Goal: Task Accomplishment & Management: Complete application form

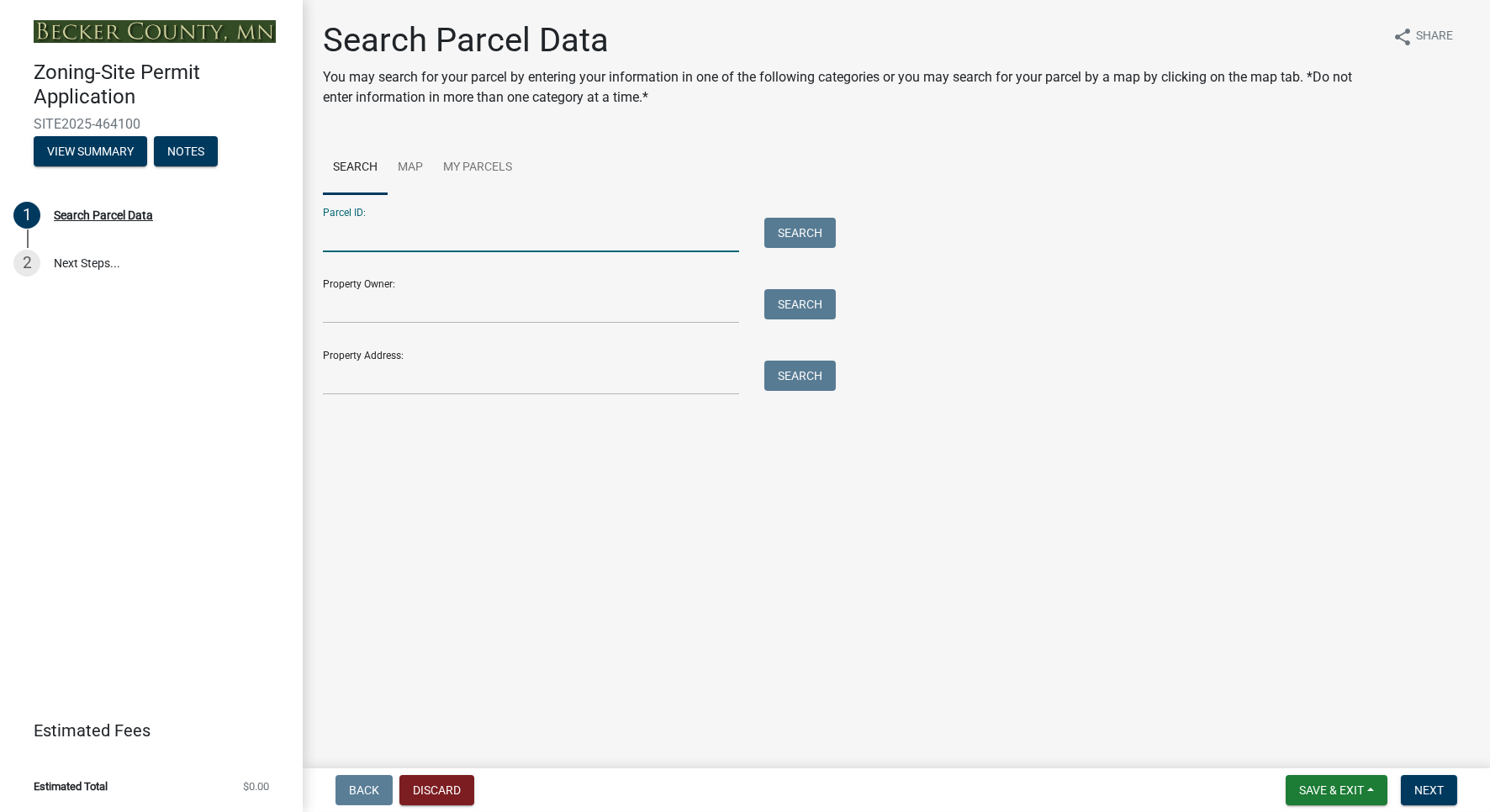
click at [425, 242] on input "Parcel ID:" at bounding box center [530, 235] width 416 height 35
click at [427, 306] on input "Property Owner:" at bounding box center [530, 306] width 416 height 35
type input "f"
type input "K"
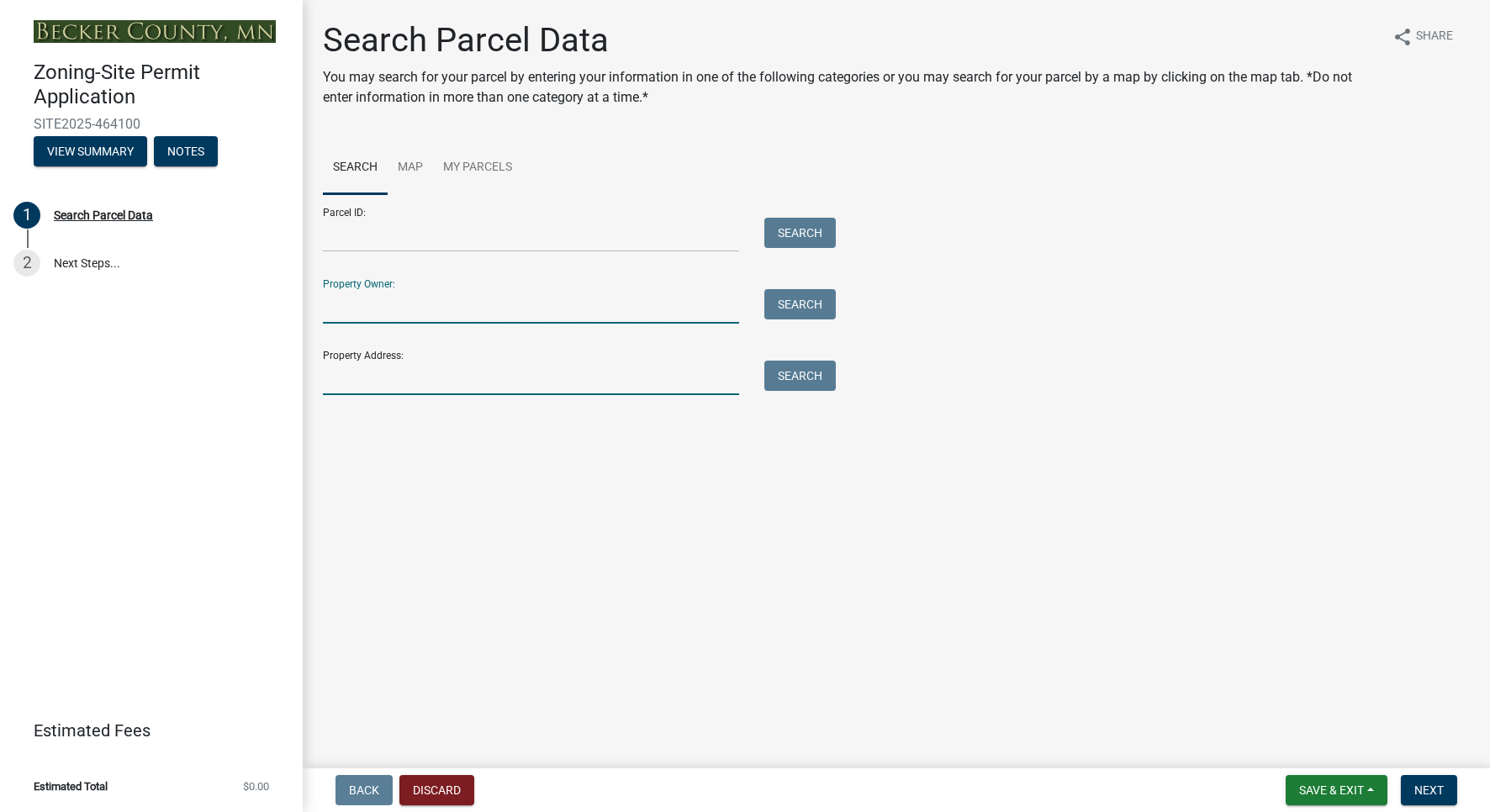
click at [342, 385] on input "Property Address:" at bounding box center [530, 377] width 416 height 35
click at [815, 387] on button "Search" at bounding box center [799, 376] width 72 height 30
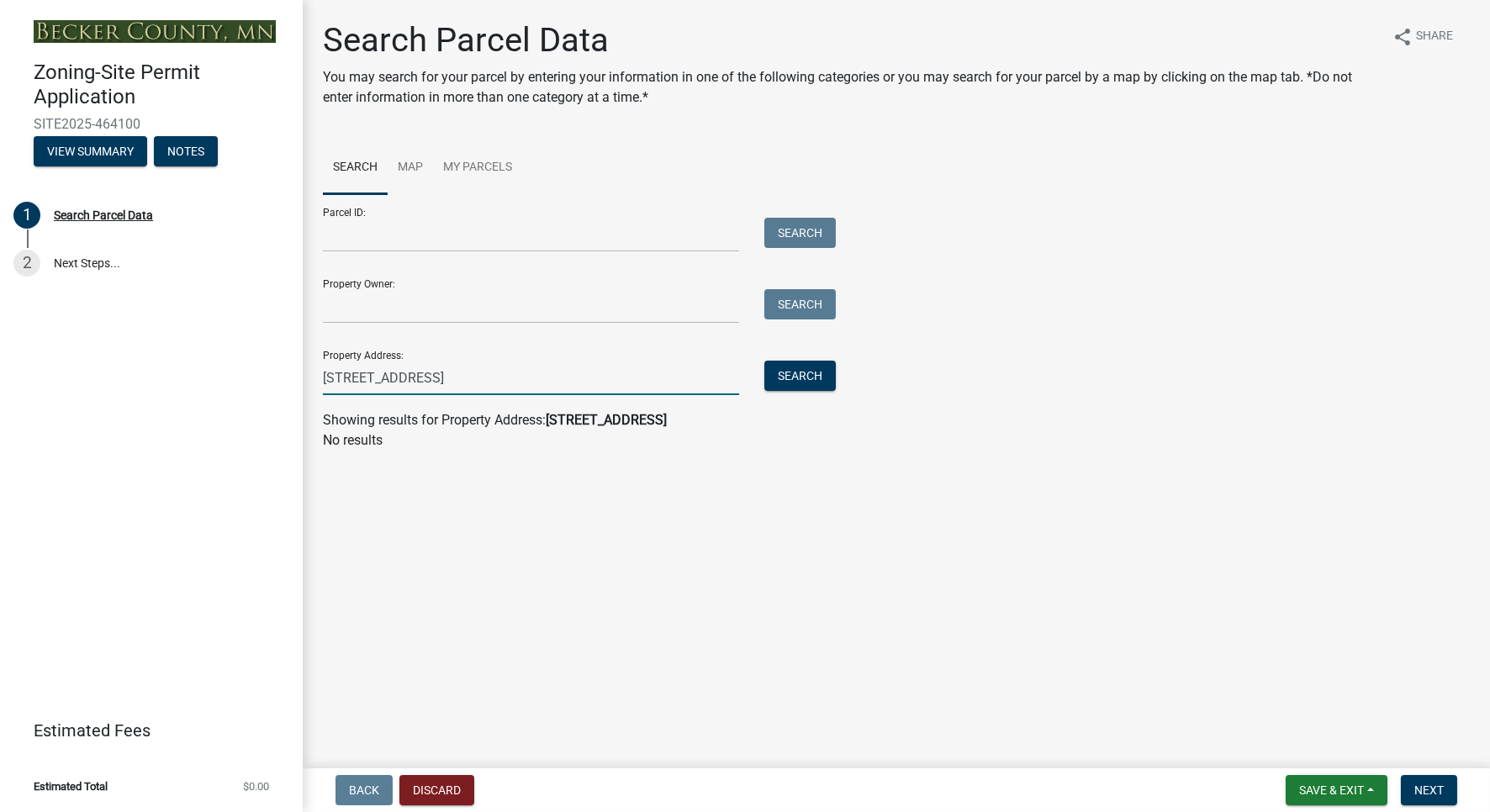
click at [481, 378] on input "[STREET_ADDRESS]" at bounding box center [530, 377] width 416 height 35
drag, startPoint x: 467, startPoint y: 378, endPoint x: 372, endPoint y: 381, distance: 95.0
click at [372, 381] on input "[STREET_ADDRESS]" at bounding box center [530, 377] width 416 height 35
click at [812, 375] on button "Search" at bounding box center [799, 376] width 72 height 30
click at [384, 385] on input "[STREET_ADDRESS]" at bounding box center [530, 377] width 416 height 35
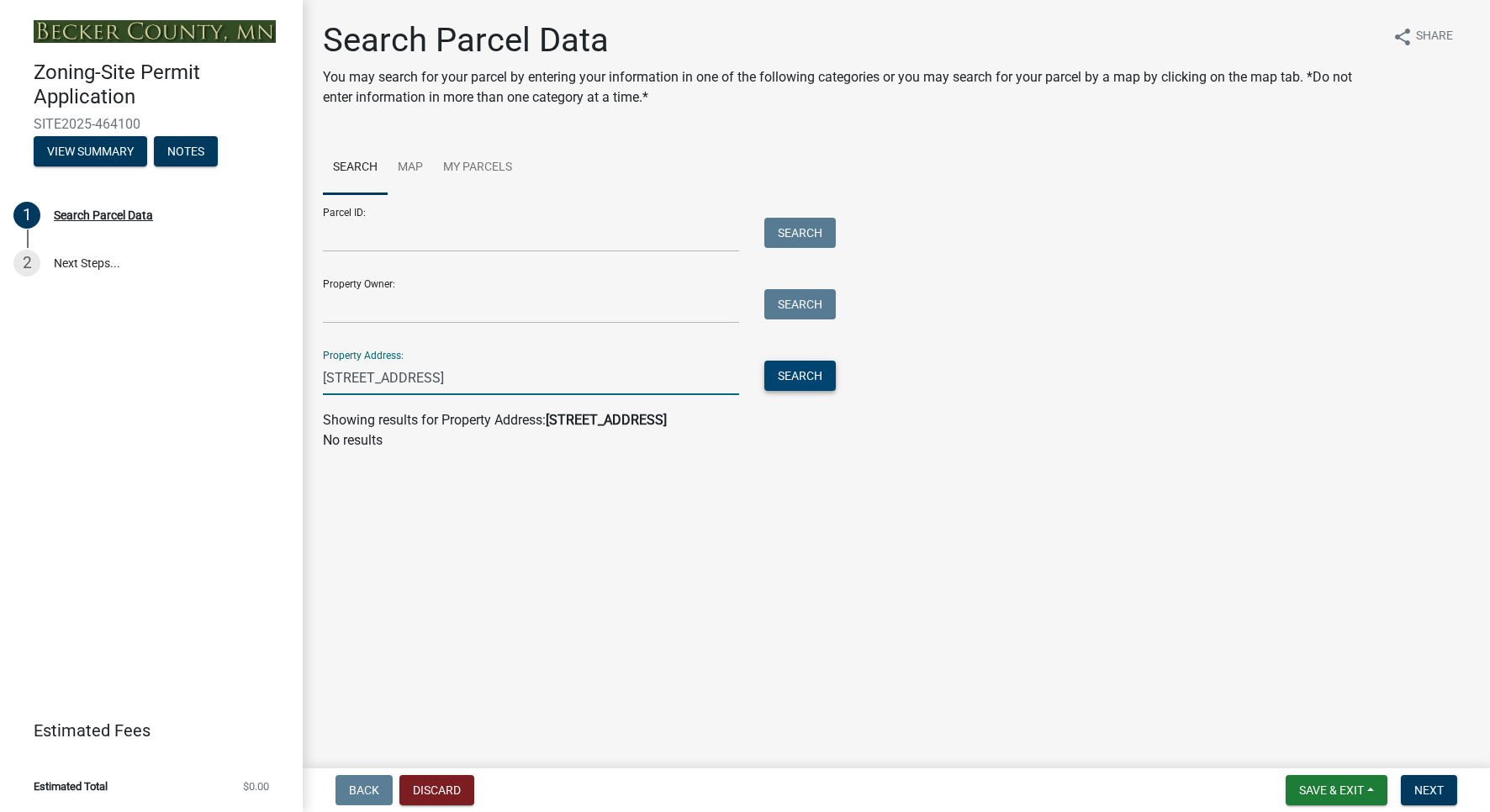
click at [807, 380] on button "Search" at bounding box center [799, 376] width 72 height 30
click at [513, 379] on input "[STREET_ADDRESS]" at bounding box center [530, 377] width 416 height 35
type input "13483 CR-5"
click at [801, 382] on button "Search" at bounding box center [799, 376] width 72 height 30
click at [516, 397] on wm-search-parcel-data-activity-input "Search Map My Parcels Parcel ID: Search Property Owner: Search Property Address…" at bounding box center [896, 295] width 1146 height 309
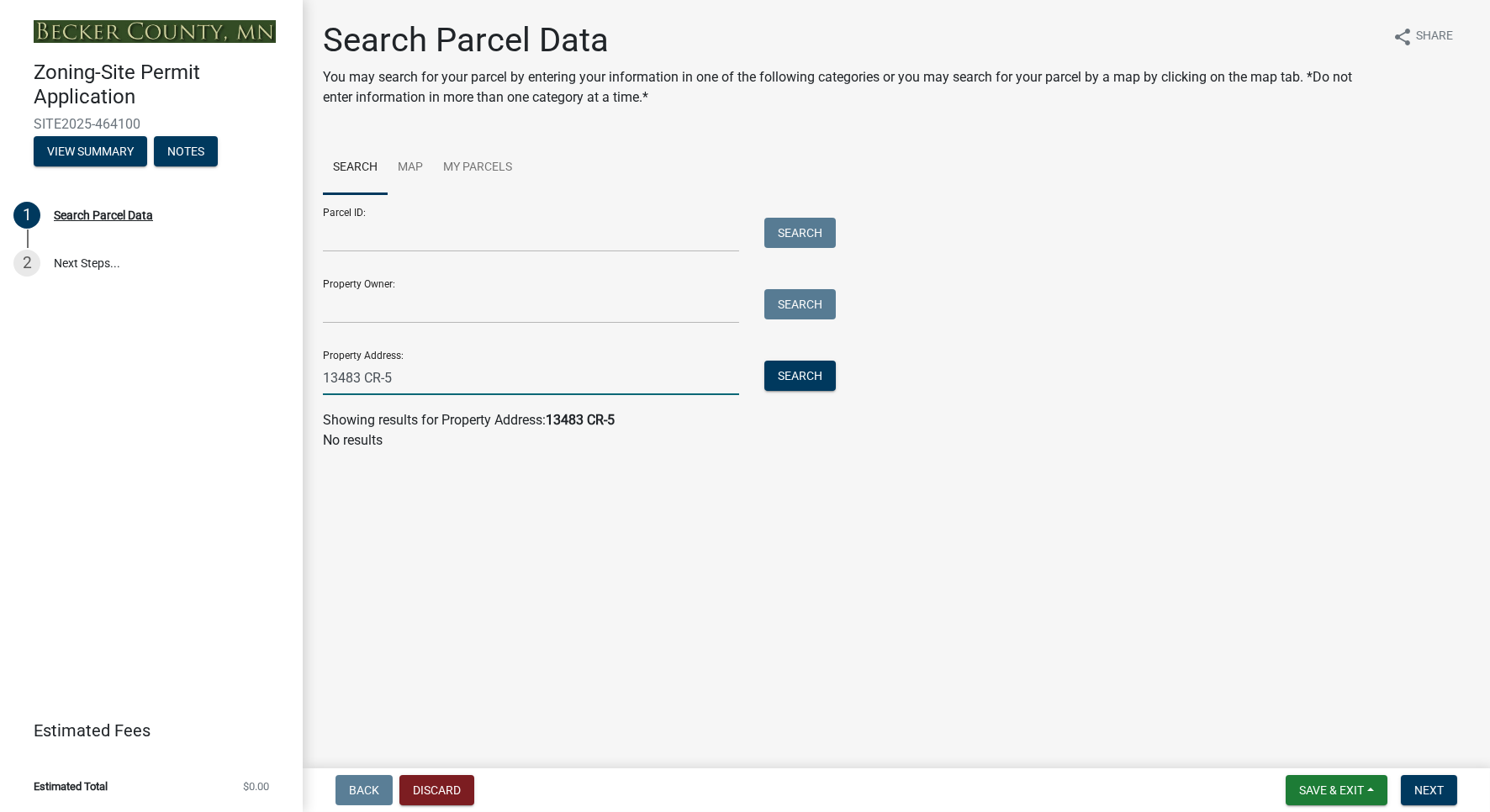
click at [424, 360] on input "13483 CR-5" at bounding box center [530, 377] width 416 height 35
click at [372, 308] on input "Property Owner:" at bounding box center [530, 306] width 416 height 35
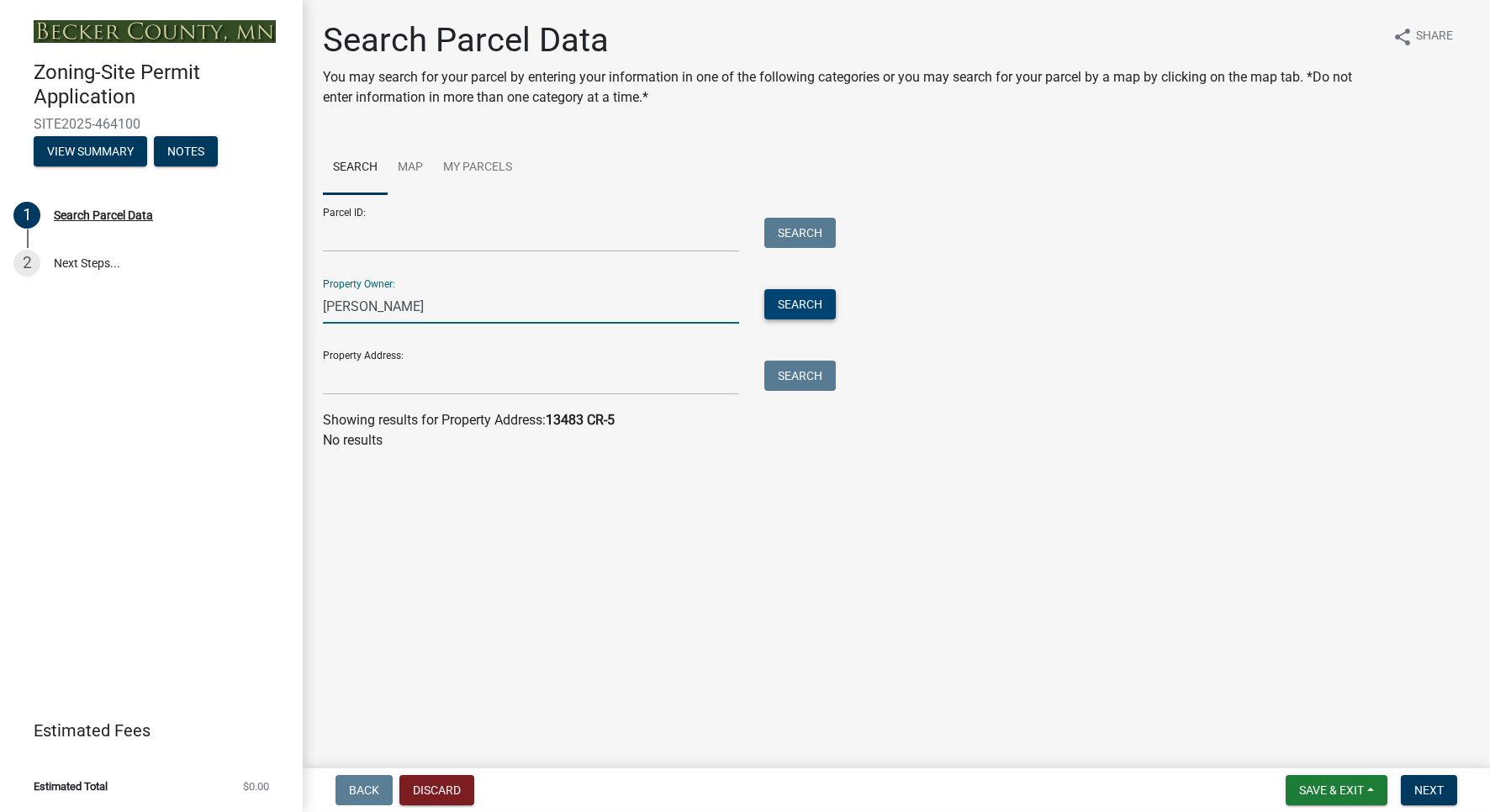
type input "[PERSON_NAME]"
click at [808, 304] on button "Search" at bounding box center [799, 305] width 72 height 30
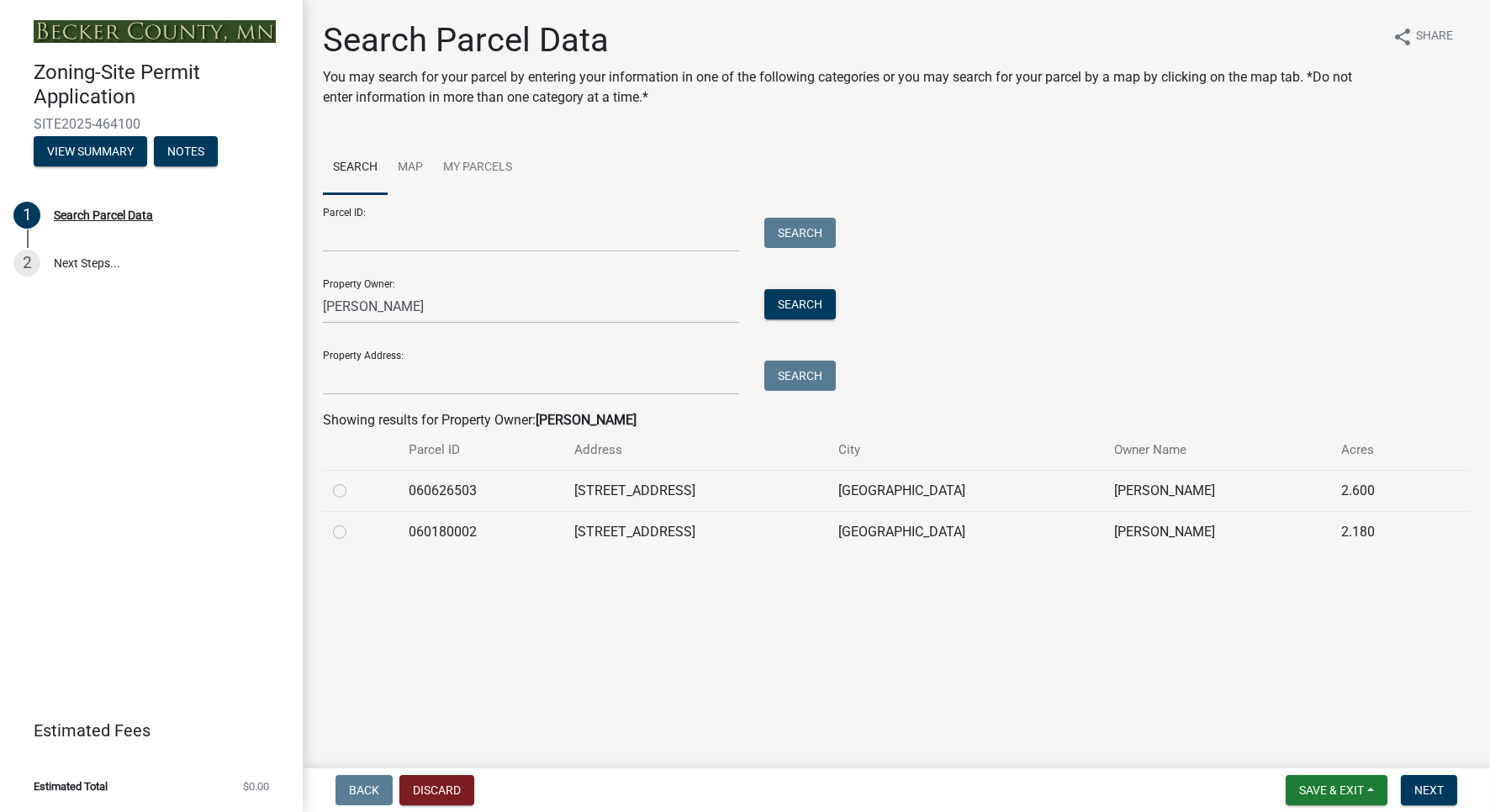
click at [353, 481] on label at bounding box center [353, 481] width 0 height 0
click at [353, 488] on input "radio" at bounding box center [358, 486] width 11 height 11
radio input "true"
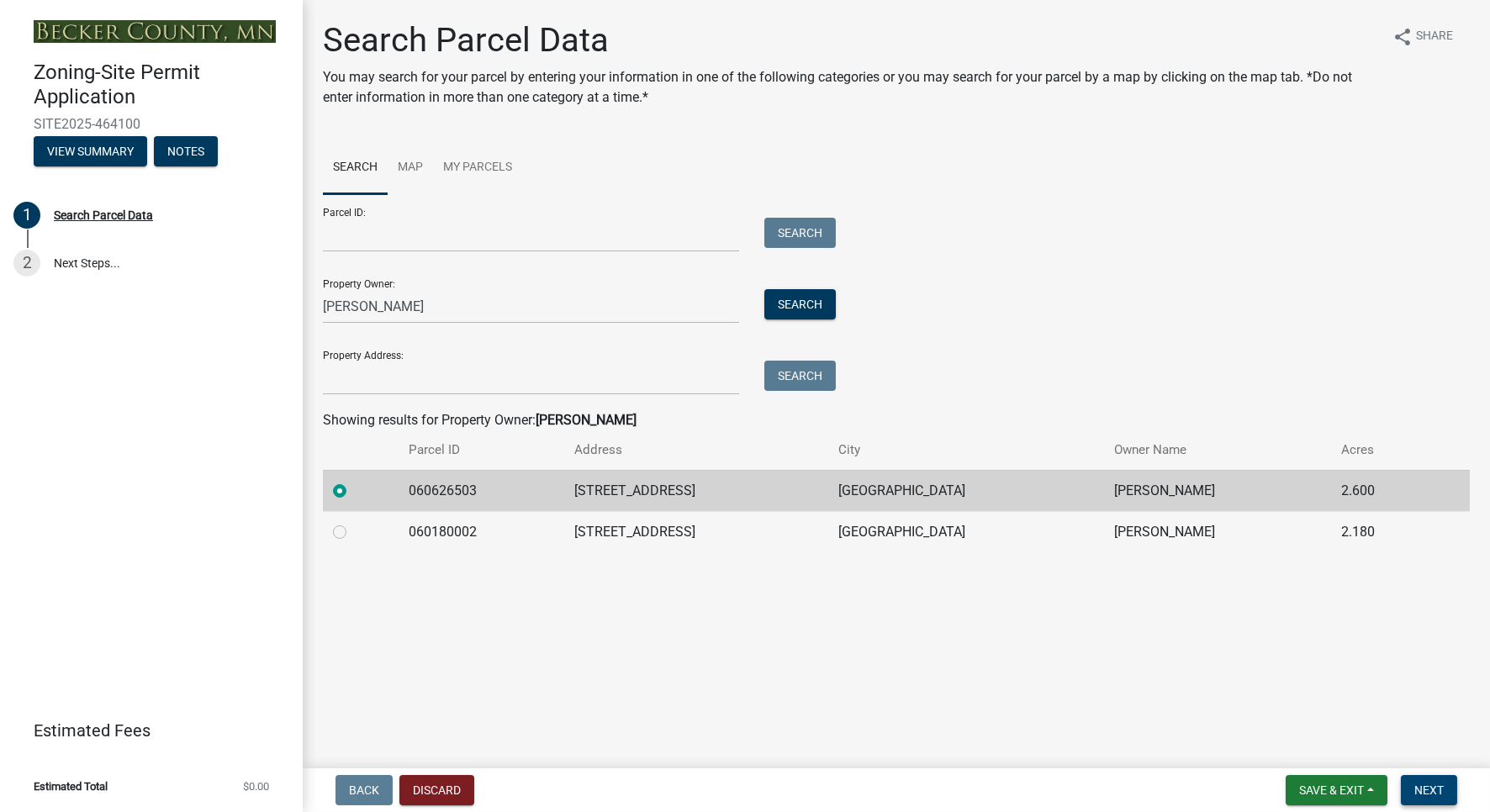
click at [1437, 788] on span "Next" at bounding box center [1428, 790] width 30 height 14
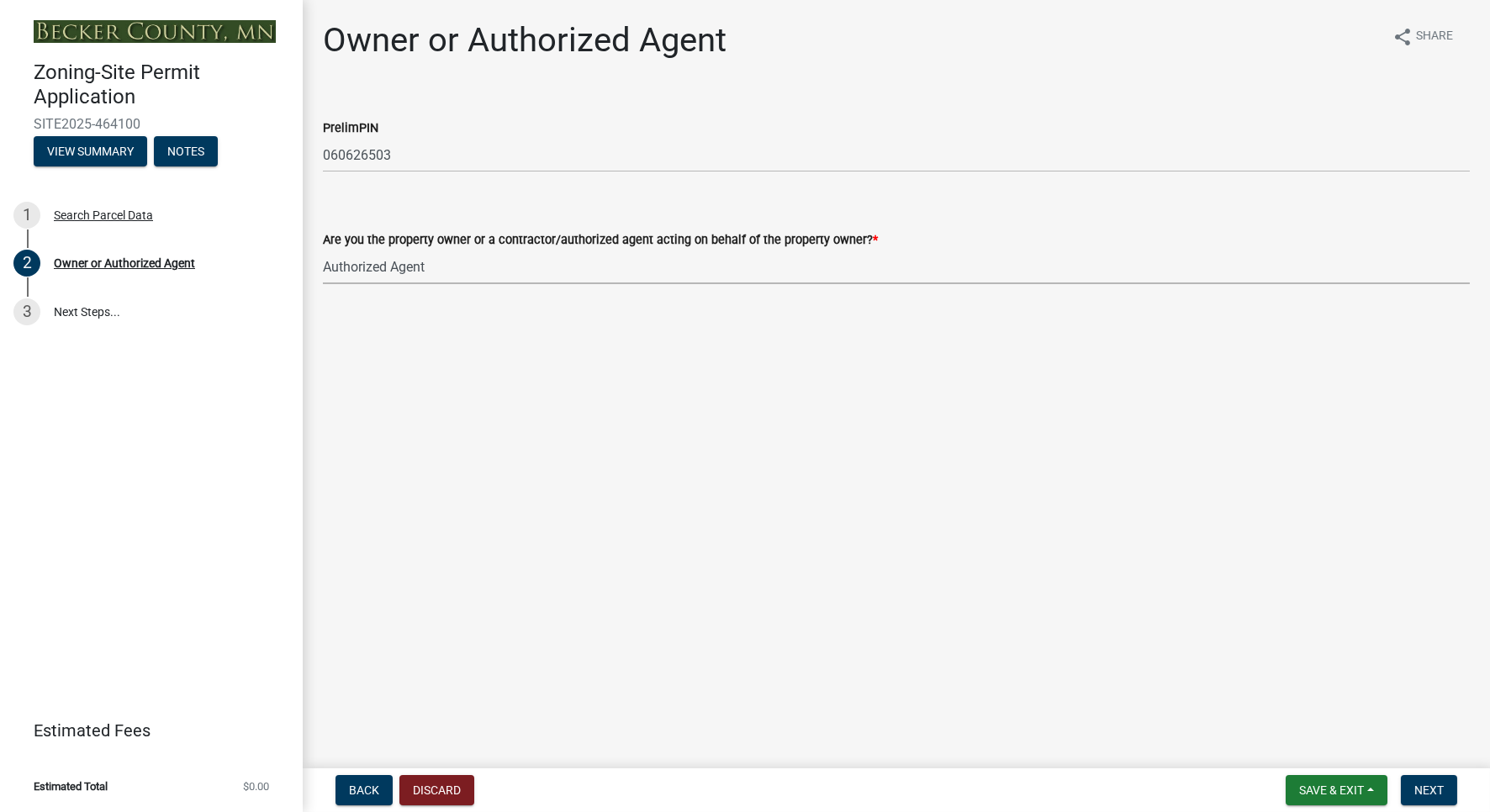
click option "Authorized Agent" at bounding box center [0, 0] width 0 height 0
select select "059d621c-7166-4fbc-97da-2eca626821a9"
click at [1428, 793] on span "Next" at bounding box center [1428, 790] width 30 height 14
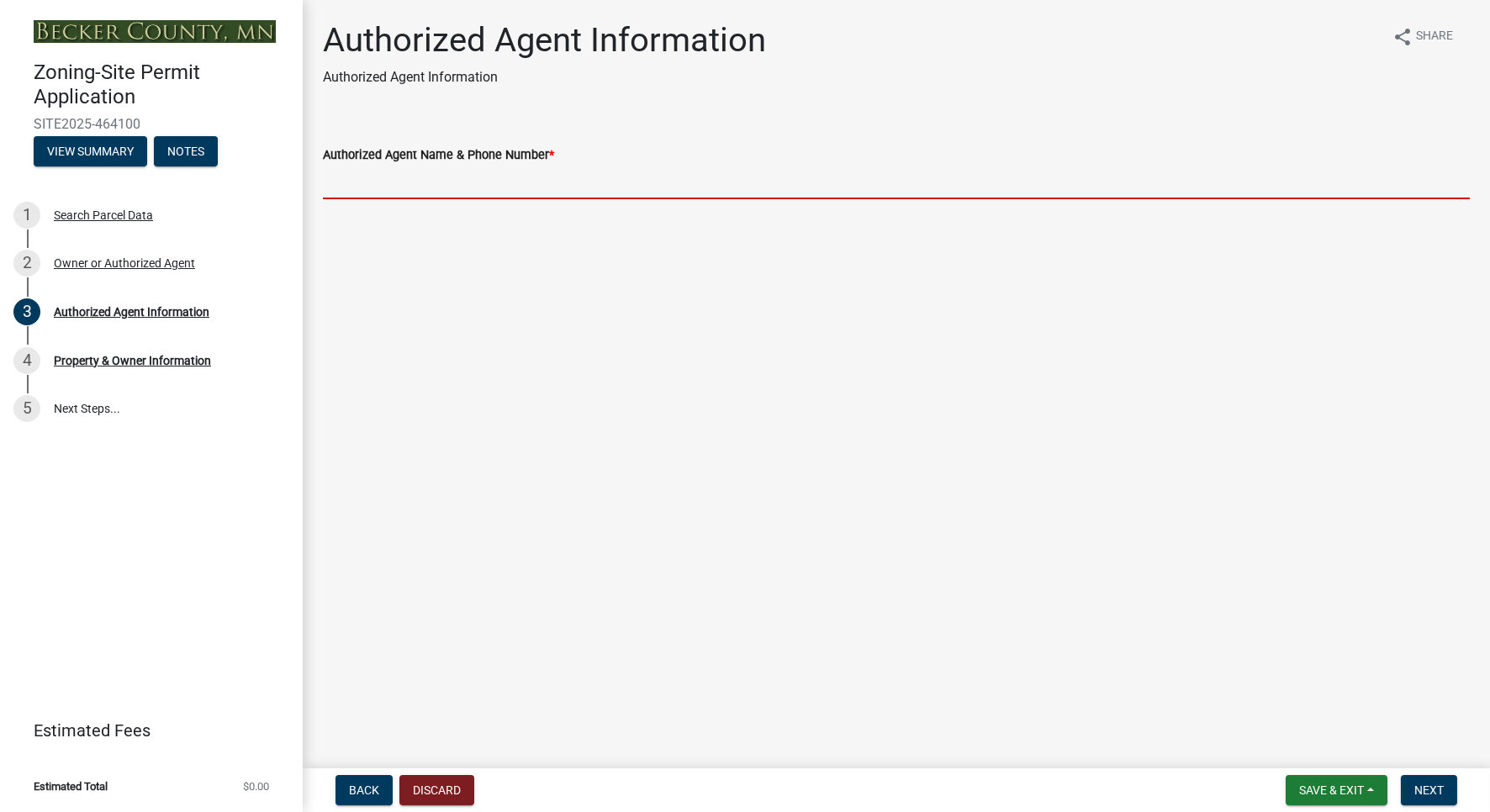
click at [445, 189] on input "Authorized Agent Name & Phone Number *" at bounding box center [896, 181] width 1146 height 35
type input "j"
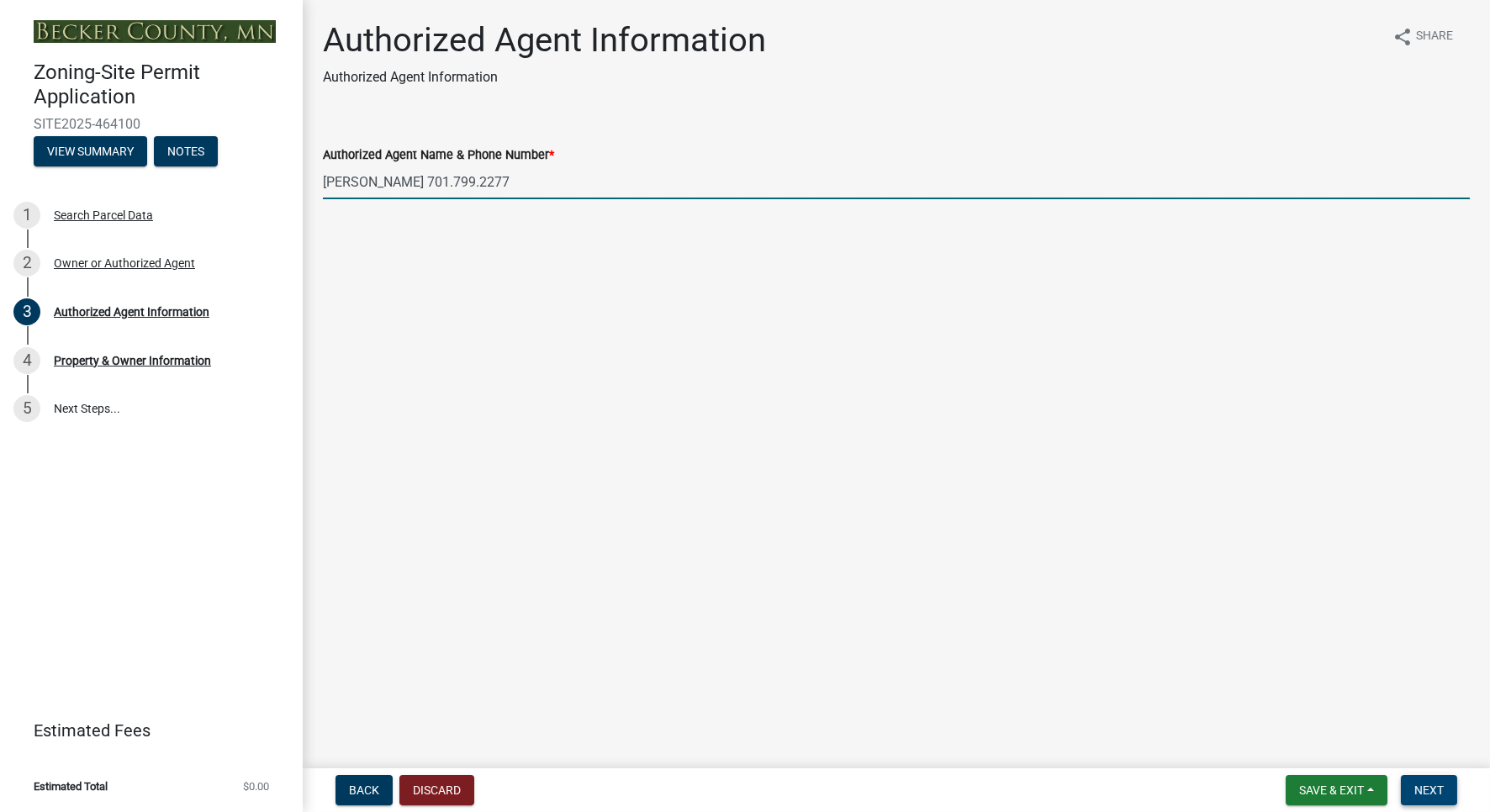
type input "[PERSON_NAME] 701.799.2277"
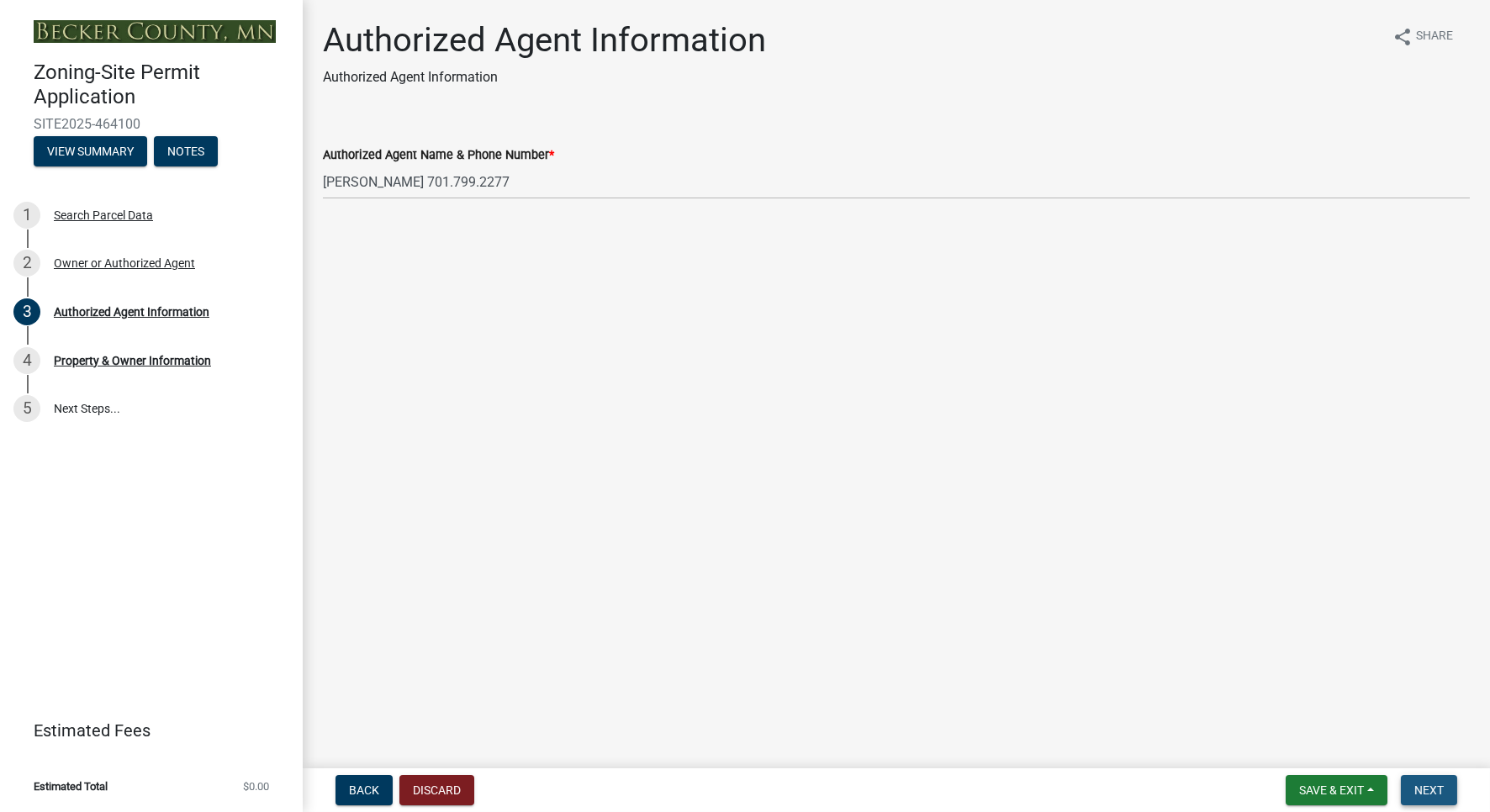
click at [1429, 791] on span "Next" at bounding box center [1428, 790] width 30 height 14
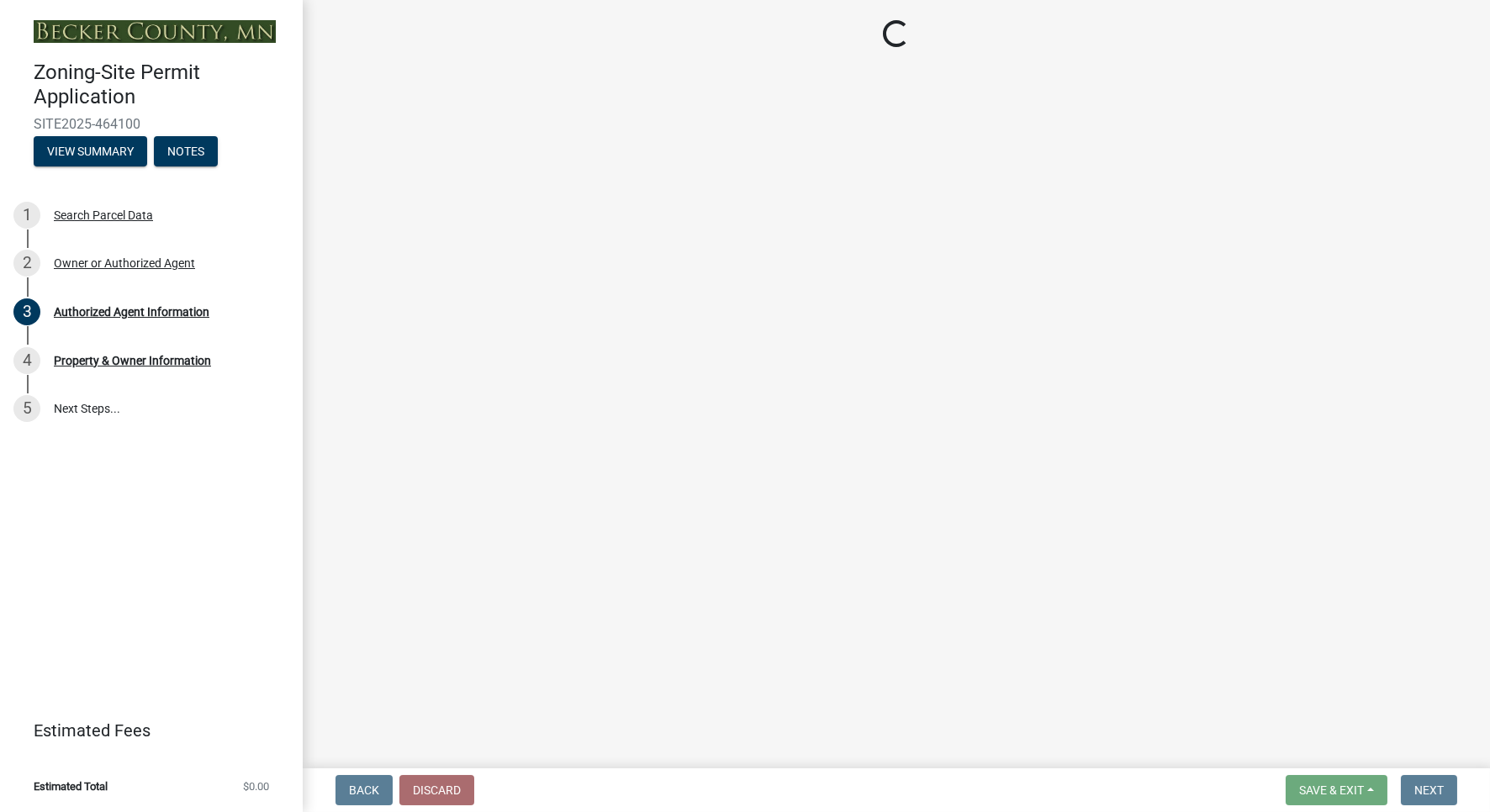
select select "2da4ad59-79e4-4897-a878-b9bb9cb10a27"
select select "951686c9-9b01-4b62-9d6a-ea2b084c9c47"
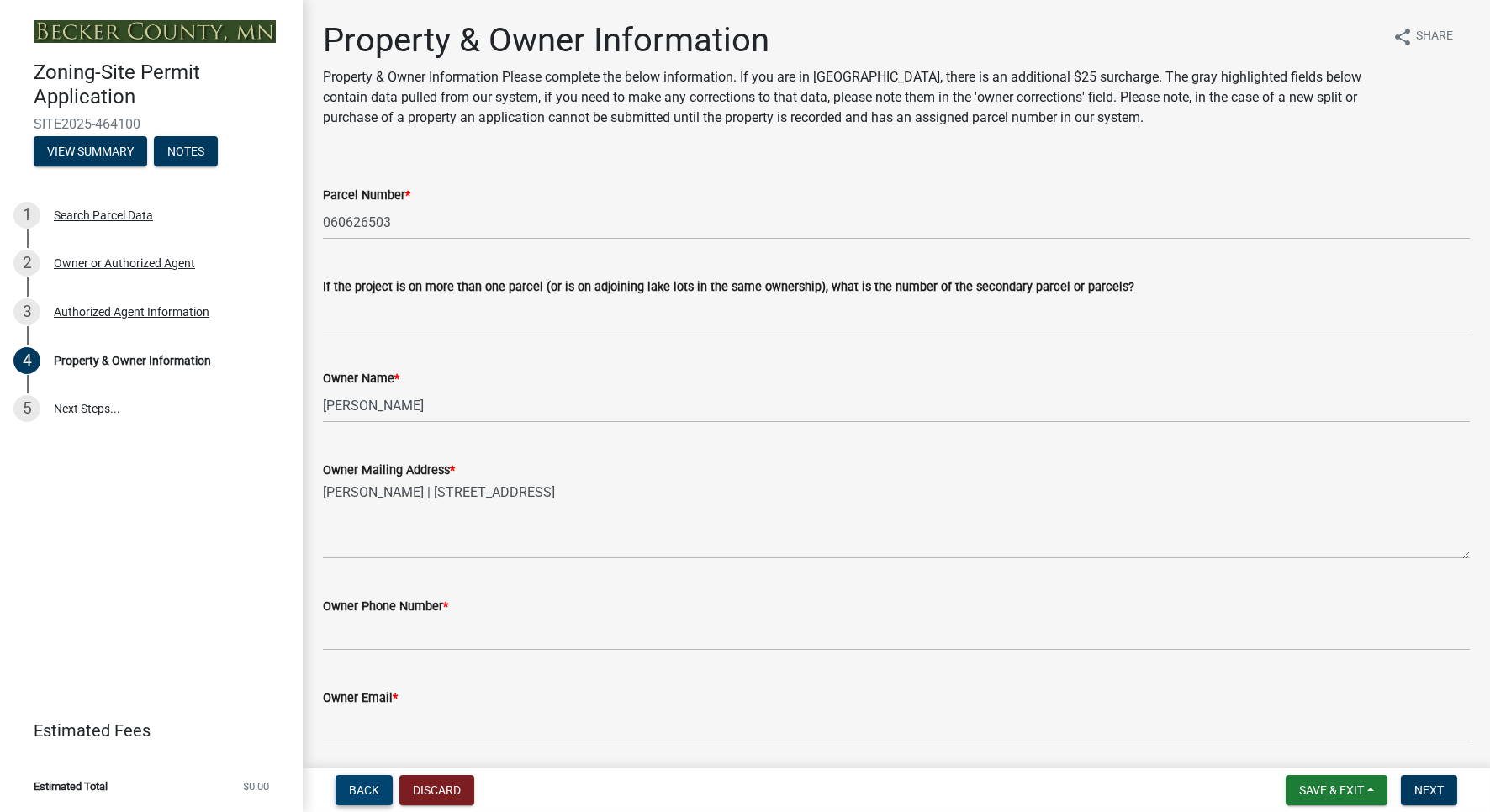
click at [354, 781] on button "Back" at bounding box center [364, 790] width 57 height 30
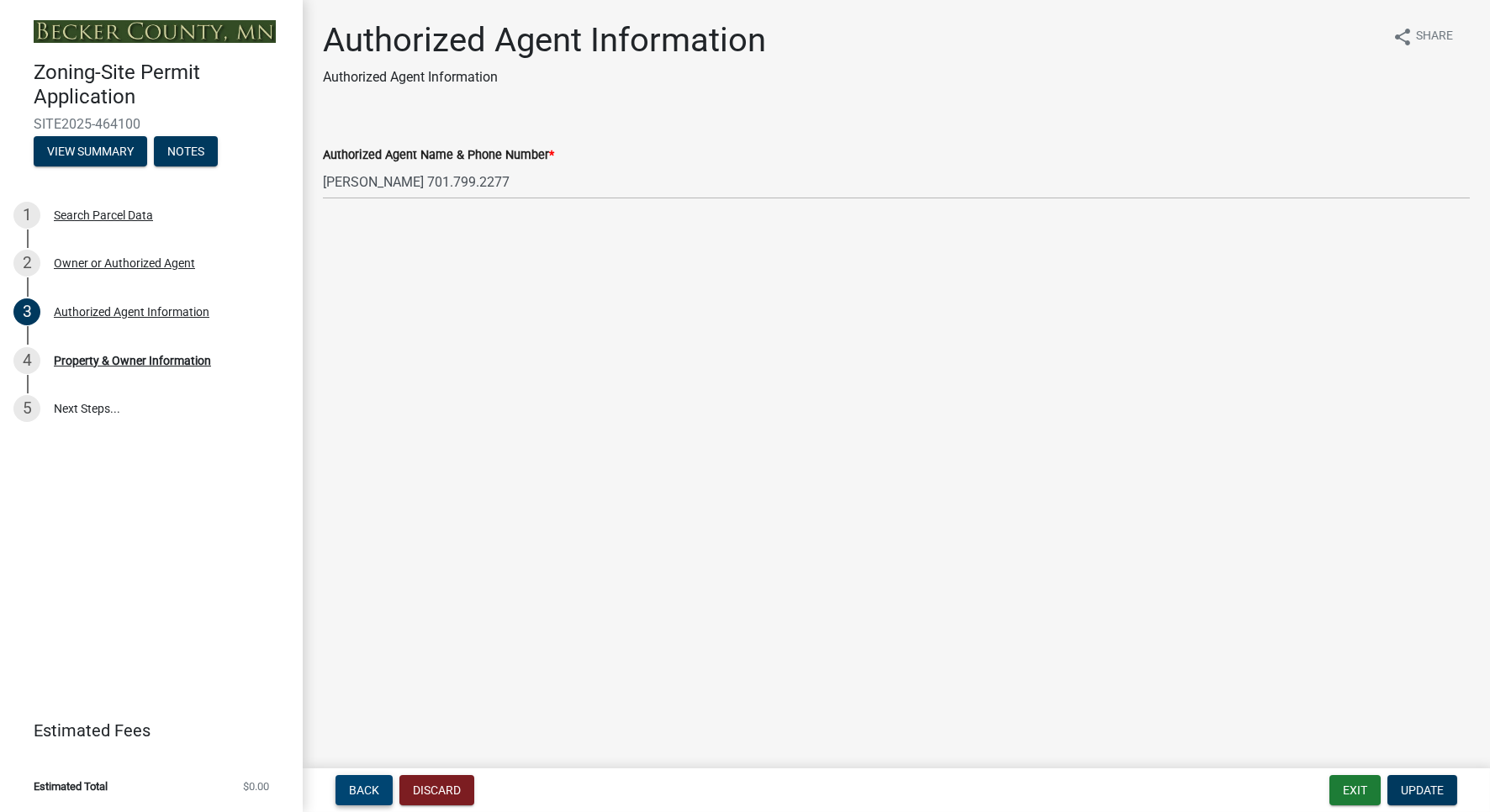
click at [354, 781] on button "Back" at bounding box center [364, 790] width 57 height 30
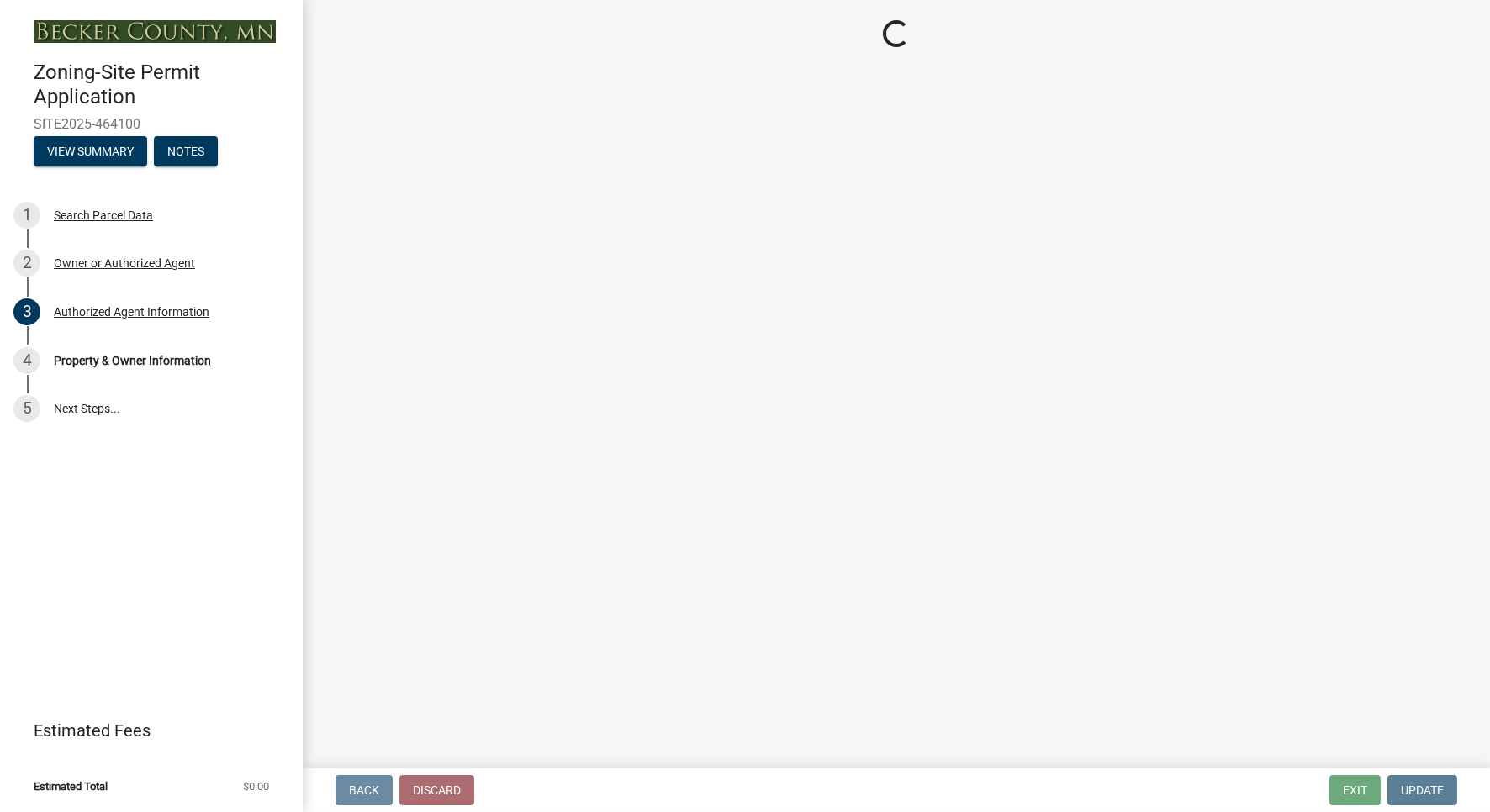
select select "059d621c-7166-4fbc-97da-2eca626821a9"
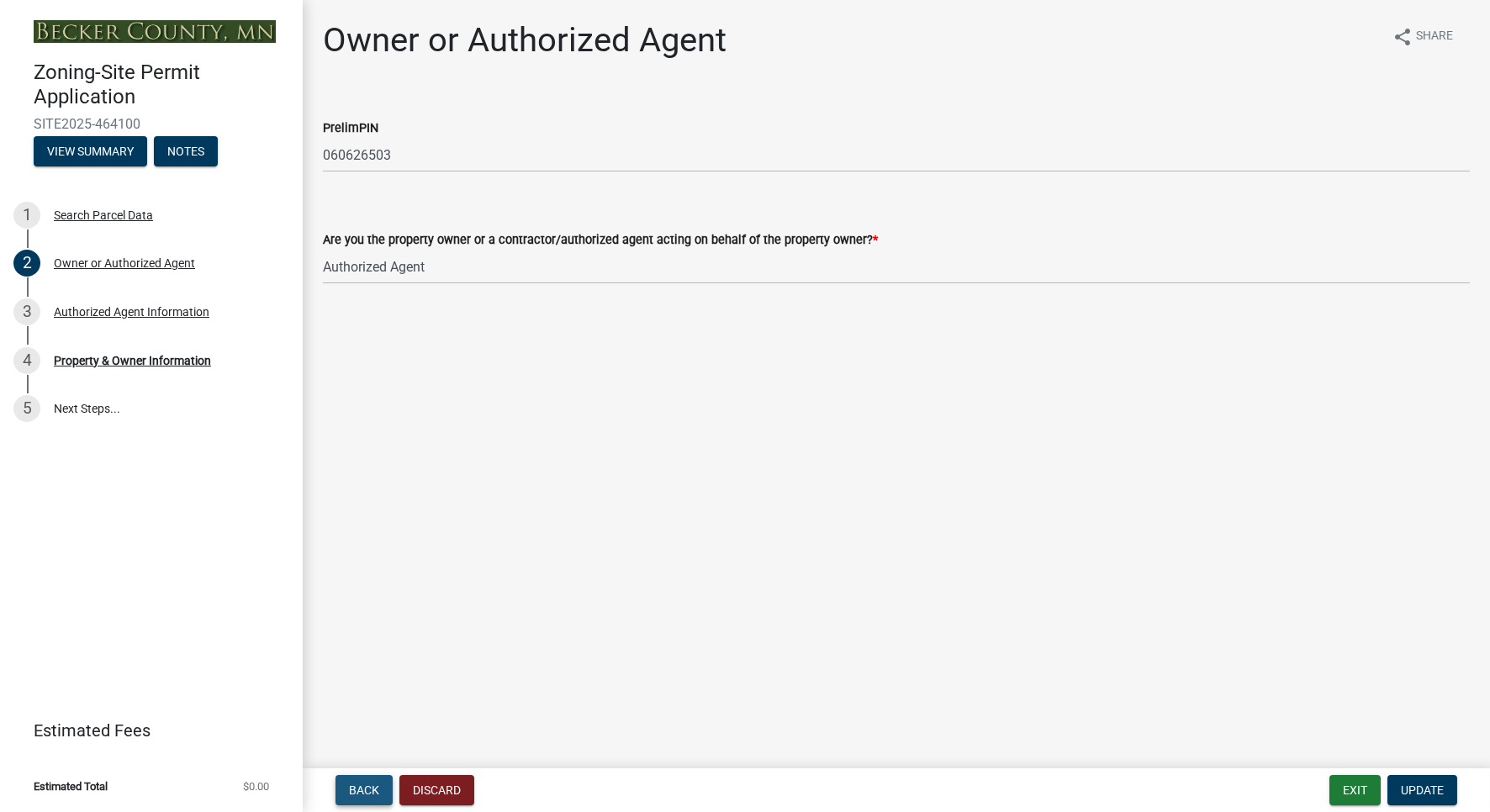
click at [354, 781] on button "Back" at bounding box center [364, 790] width 57 height 30
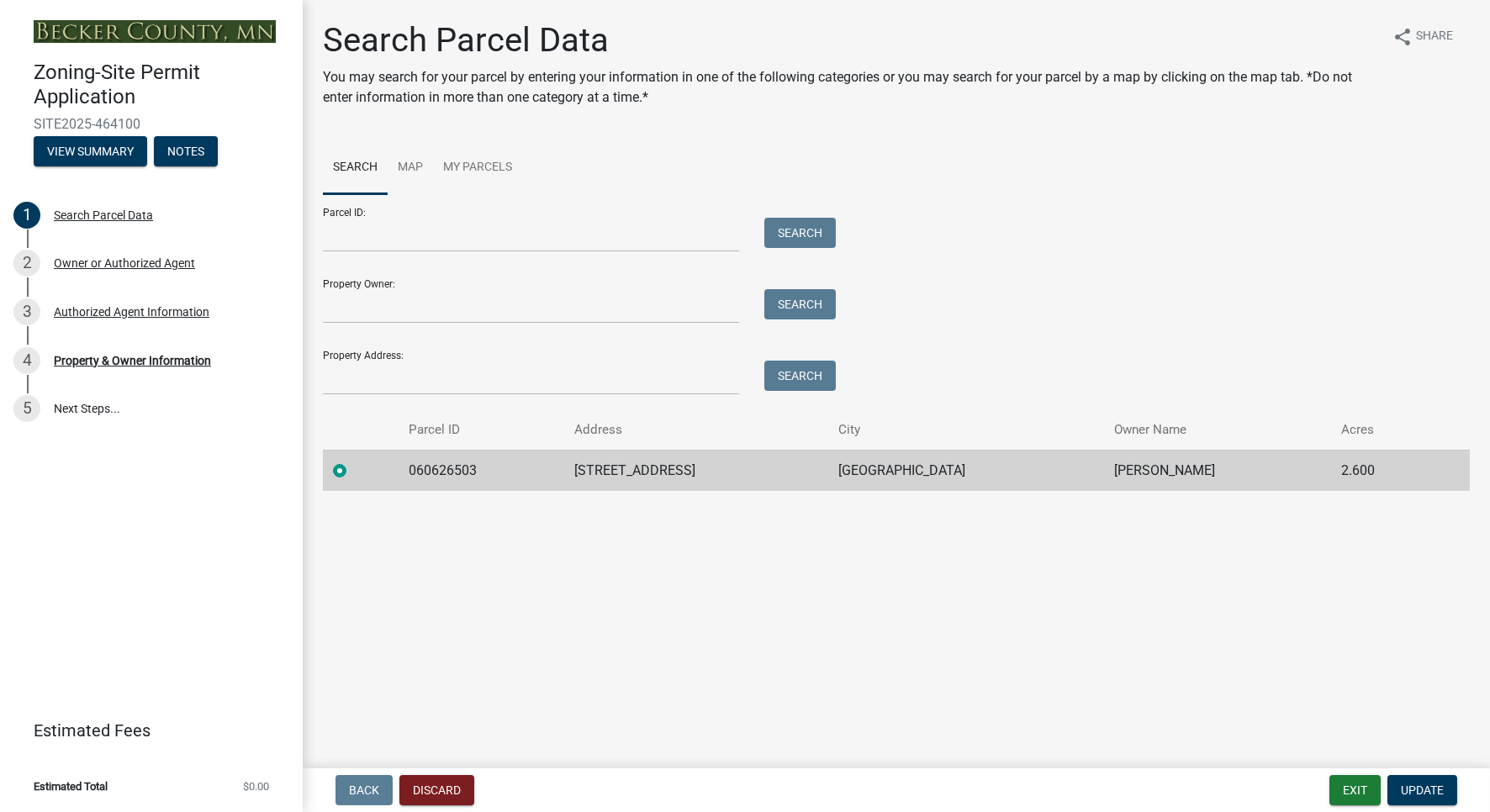
click at [424, 287] on div "Property Owner: Search" at bounding box center [574, 295] width 504 height 58
click at [400, 299] on input "Property Owner:" at bounding box center [530, 306] width 416 height 35
type input "[PERSON_NAME]"
click at [794, 306] on button "Search" at bounding box center [799, 305] width 72 height 30
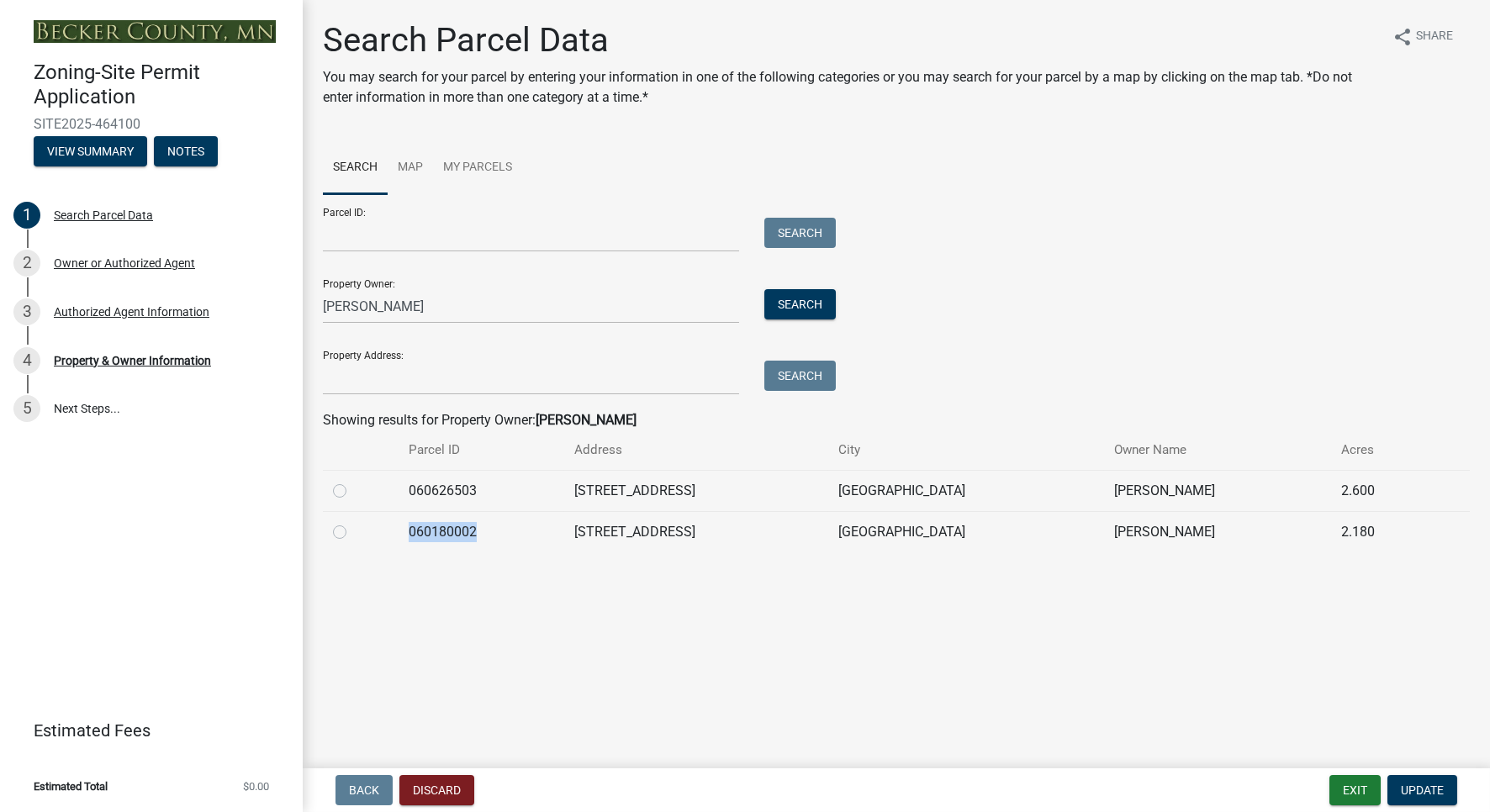
drag, startPoint x: 489, startPoint y: 533, endPoint x: 402, endPoint y: 524, distance: 87.5
click at [402, 524] on tr "060180002 [STREET_ADDRESS][GEOGRAPHIC_DATA][PERSON_NAME] 2.180" at bounding box center [896, 531] width 1146 height 41
copy tr "060180002"
click at [486, 376] on input "Property Address:" at bounding box center [530, 377] width 416 height 35
paste input "060180002"
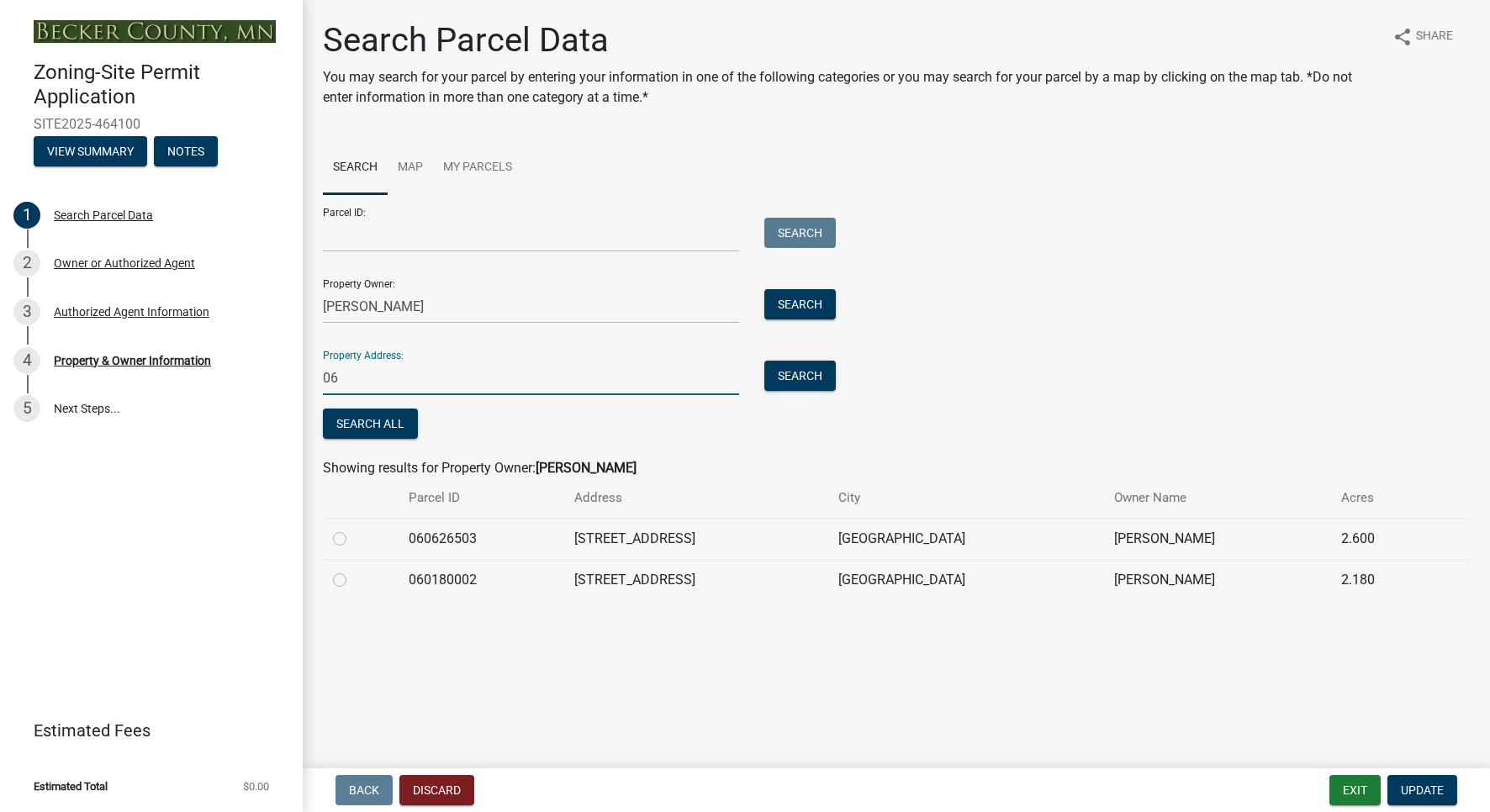
type input "0"
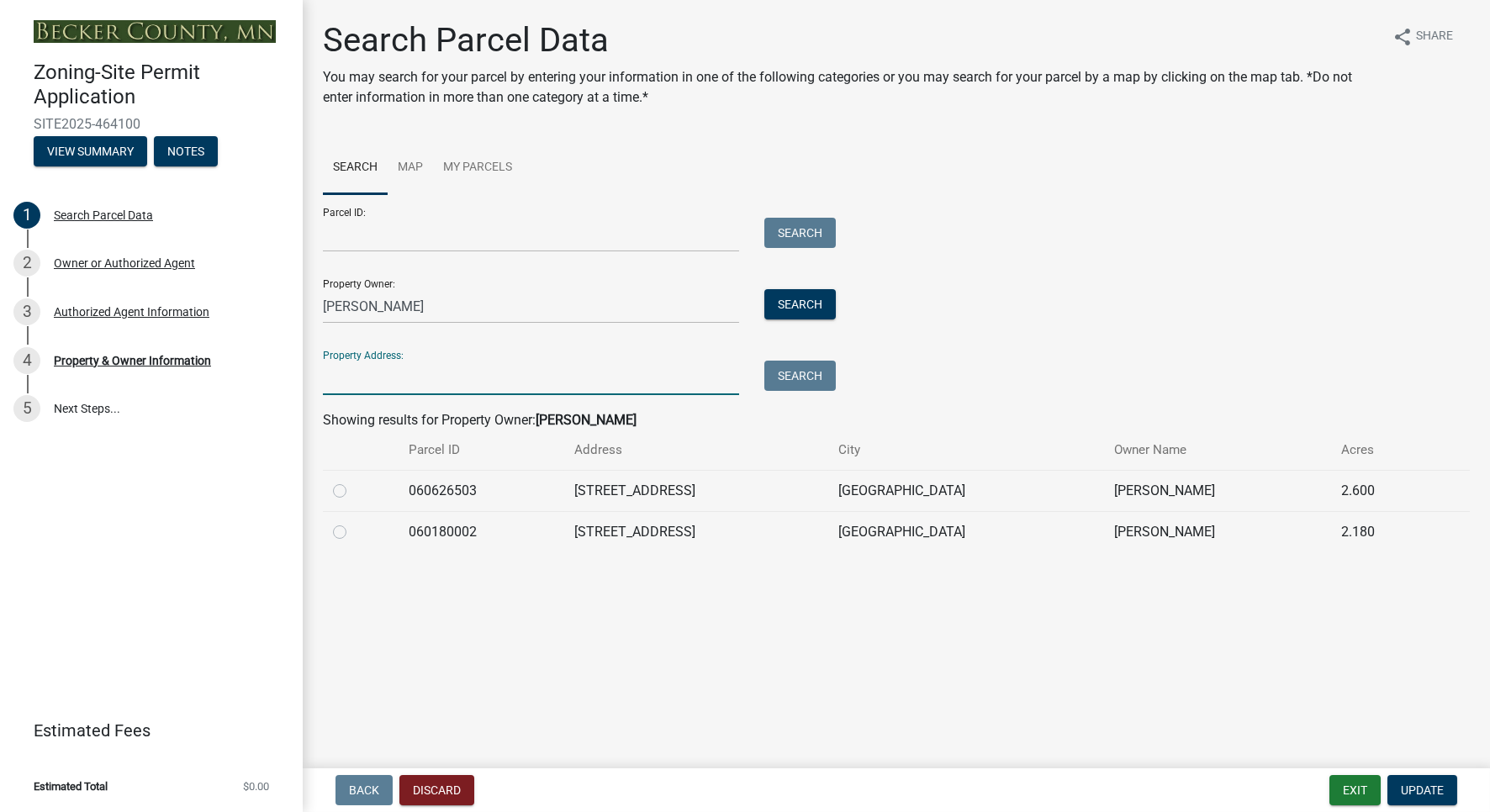
click at [353, 481] on label at bounding box center [353, 481] width 0 height 0
click at [353, 492] on input "radio" at bounding box center [358, 486] width 11 height 11
radio input "true"
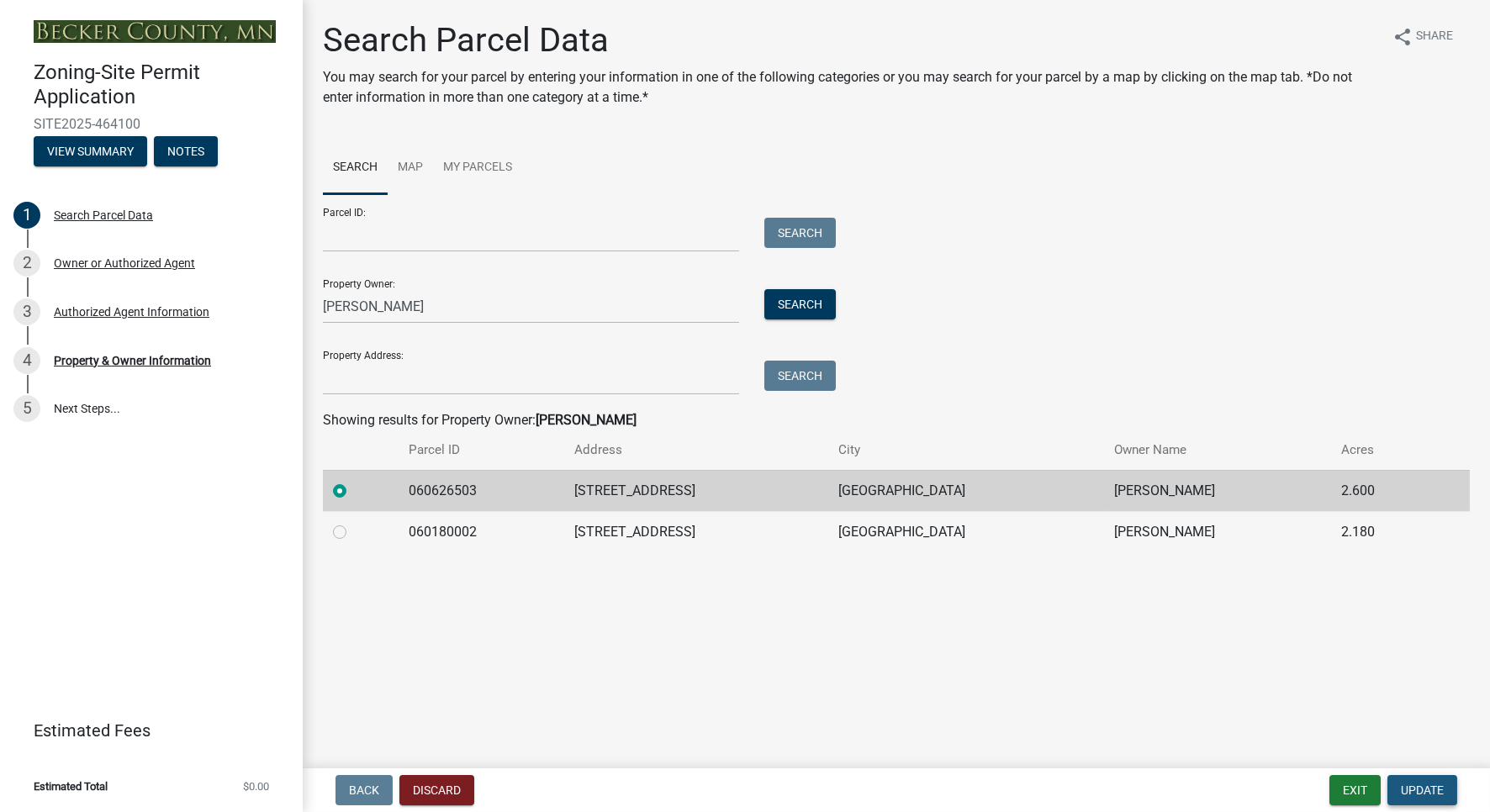
click at [1422, 796] on span "Update" at bounding box center [1422, 790] width 43 height 14
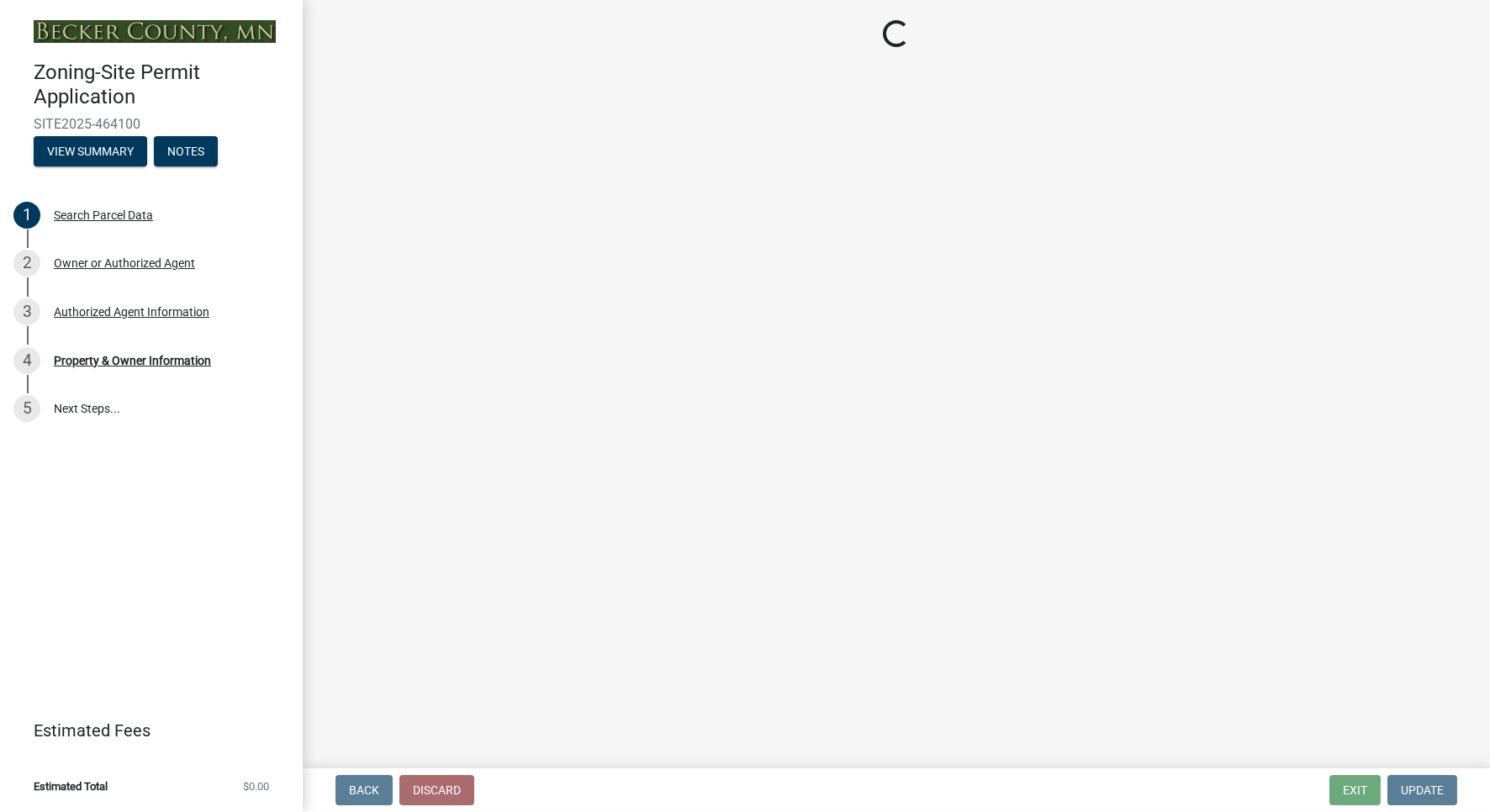
select select "2da4ad59-79e4-4897-a878-b9bb9cb10a27"
select select "951686c9-9b01-4b62-9d6a-ea2b084c9c47"
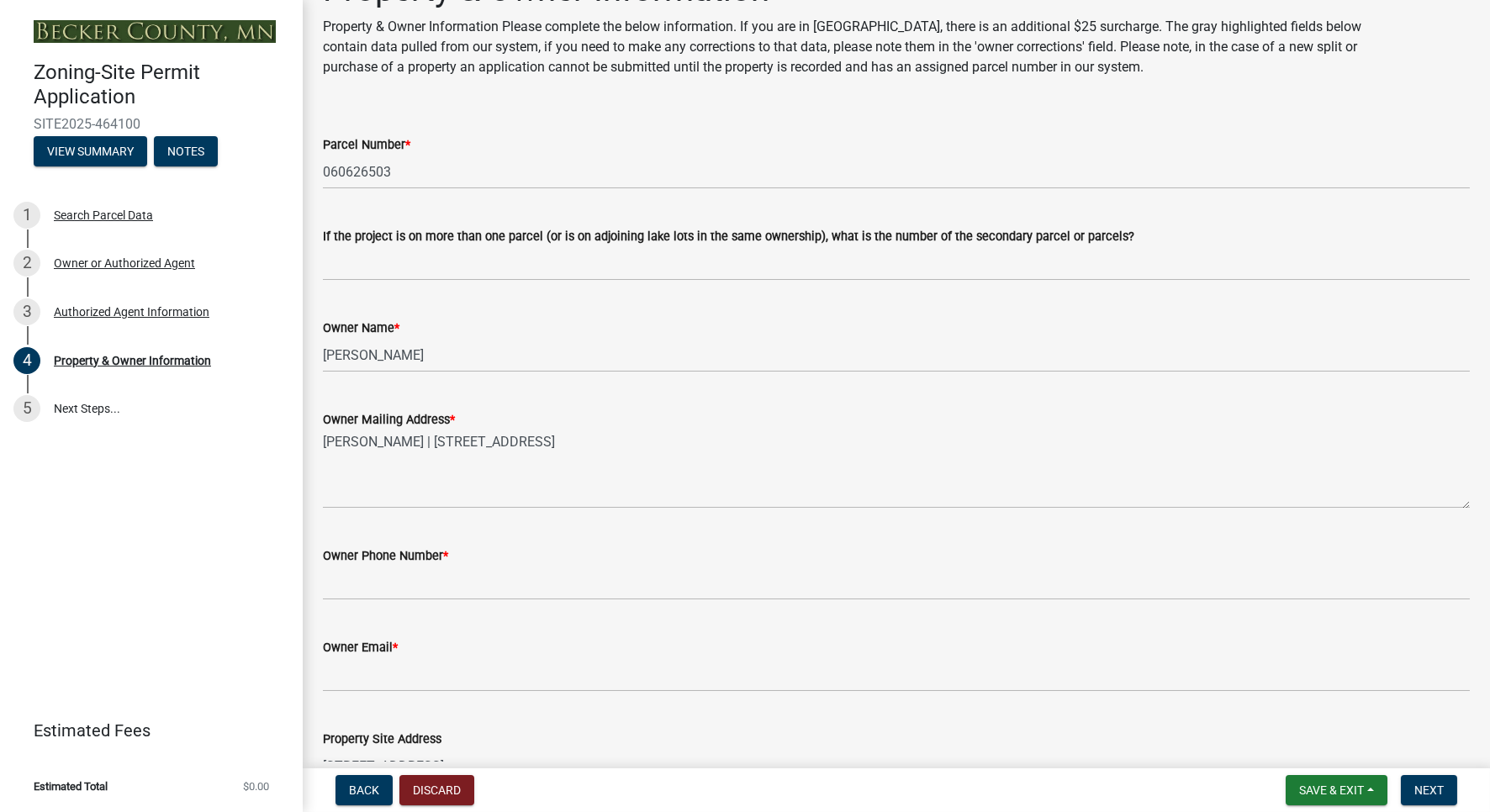
scroll to position [52, 0]
click at [414, 270] on input "If the project is on more than one parcel (or is on adjoining lake lots in the …" at bounding box center [896, 262] width 1146 height 35
paste input "060180002"
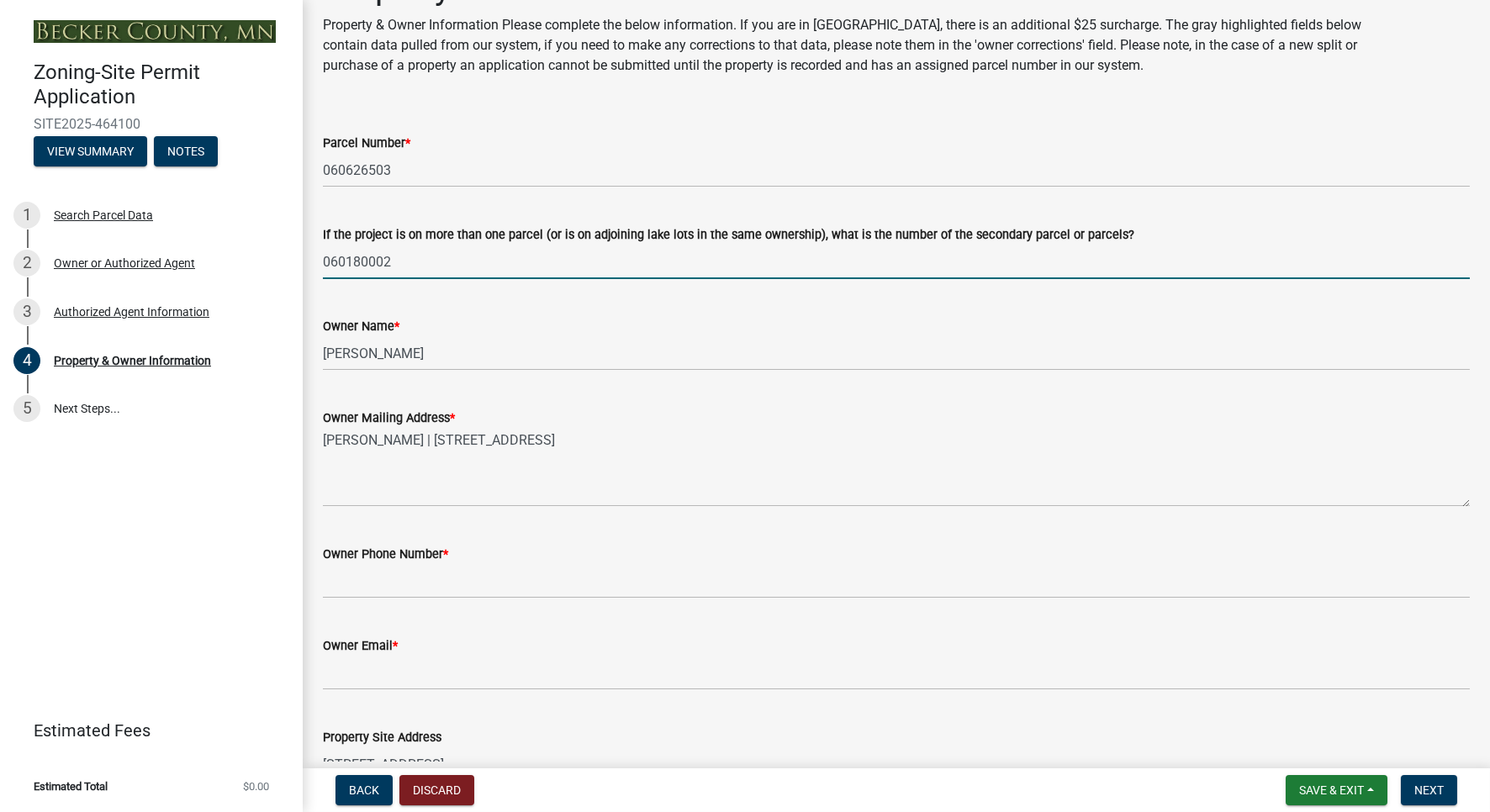
type input "060180002"
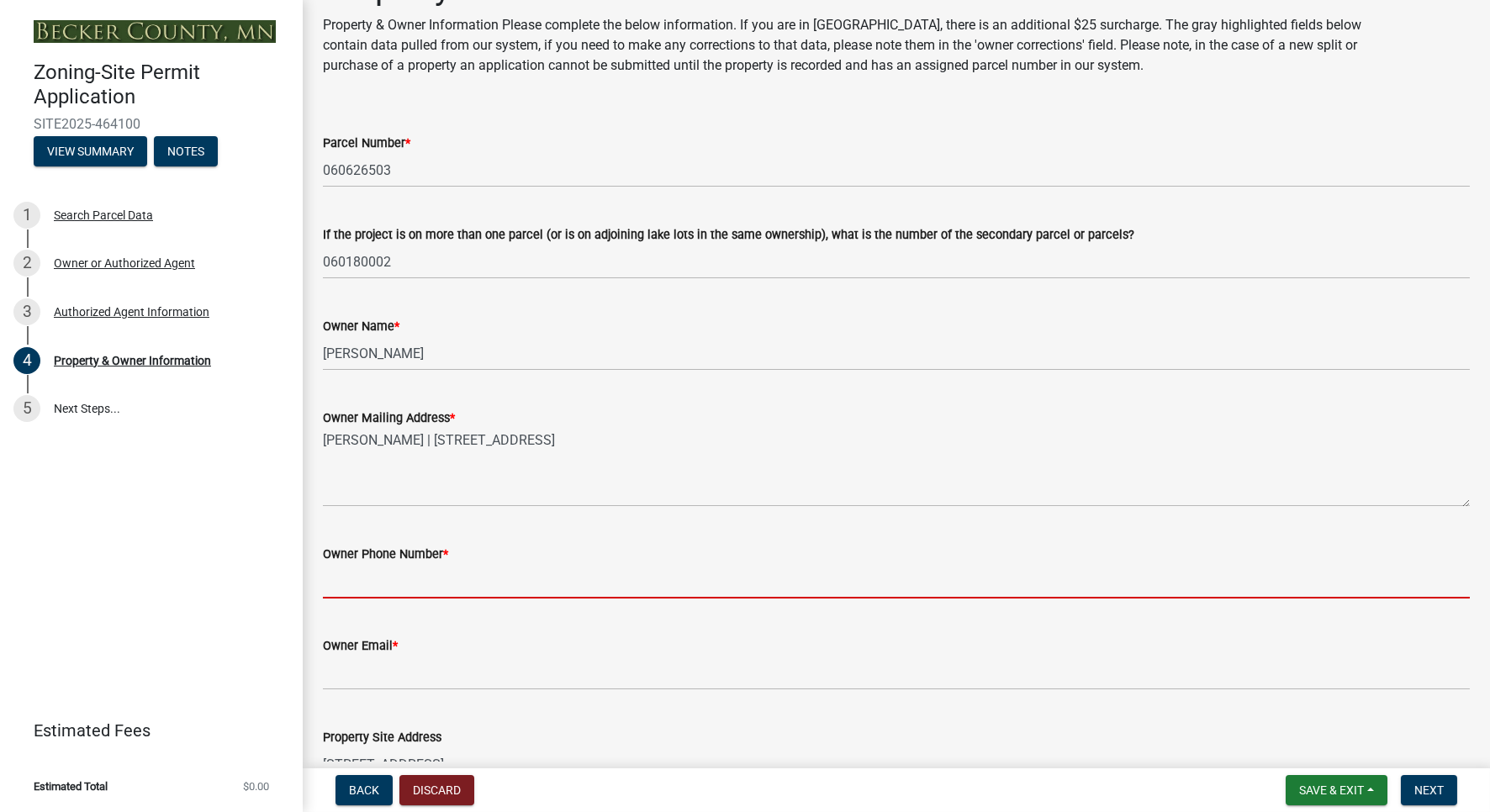
click at [404, 588] on input "Owner Phone Number *" at bounding box center [896, 581] width 1146 height 35
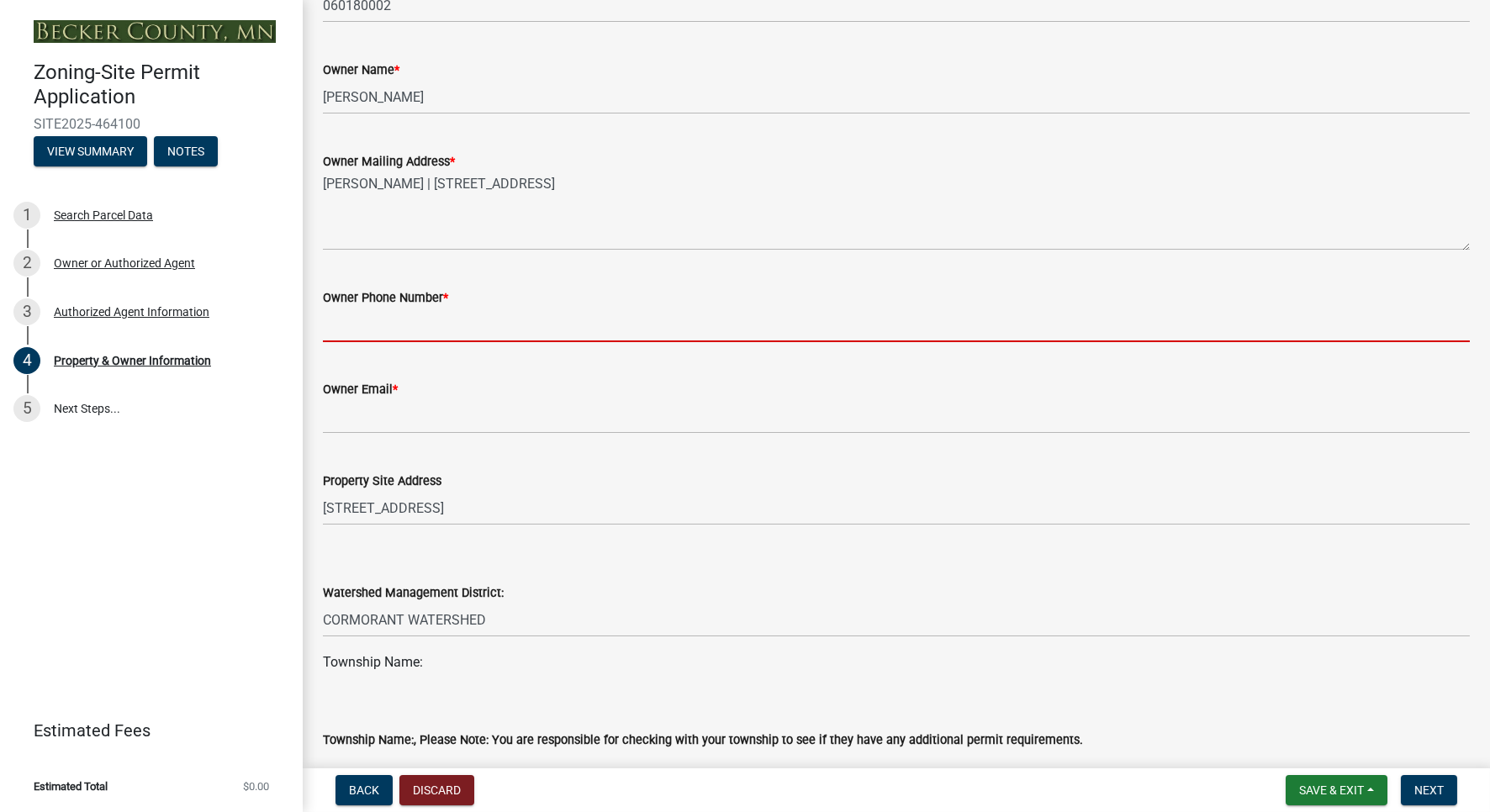
scroll to position [310, 0]
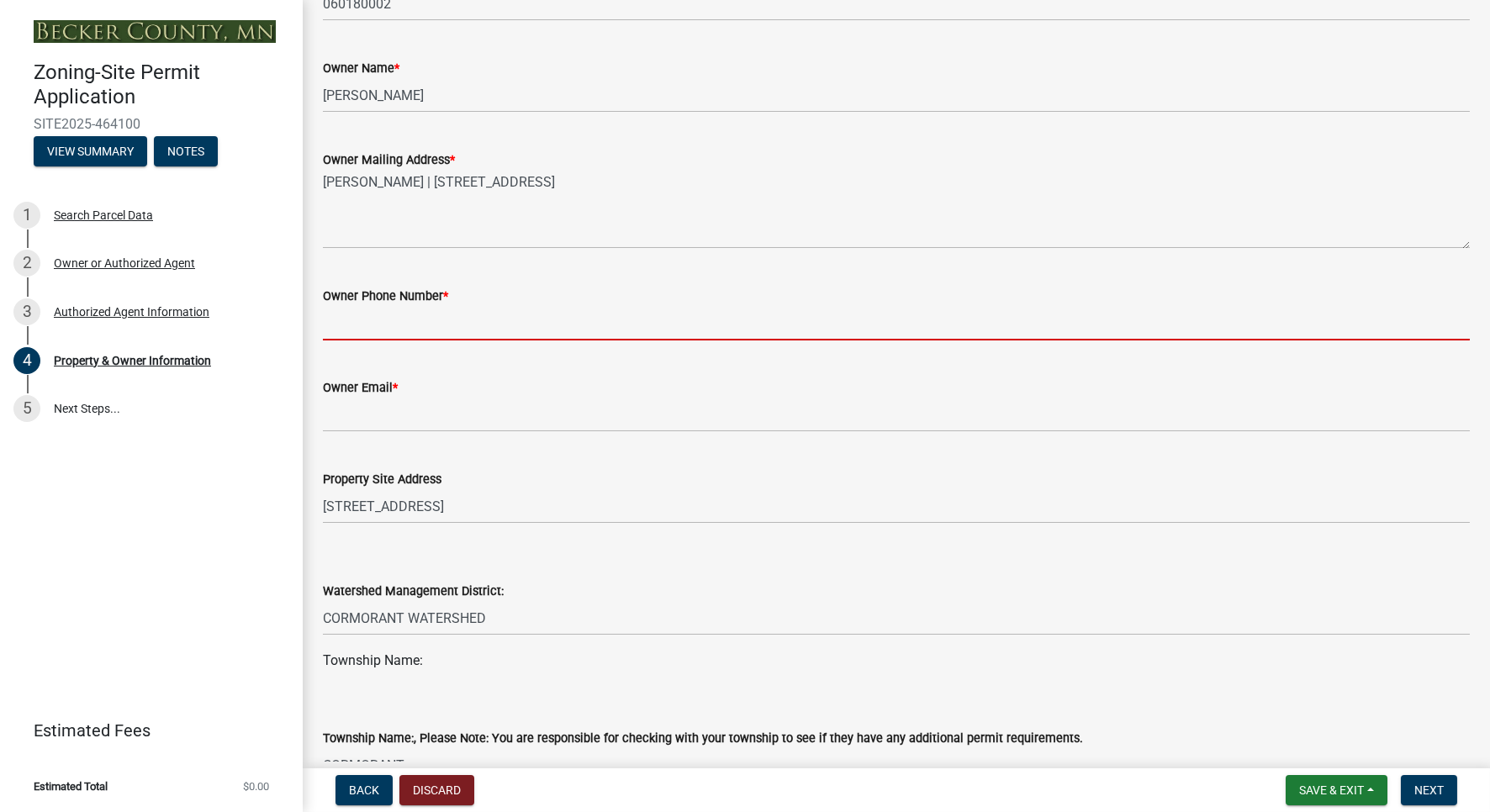
type input "a"
click at [368, 333] on input "a" at bounding box center [896, 322] width 1146 height 35
click at [334, 421] on input "Owner Email *" at bounding box center [896, 414] width 1146 height 35
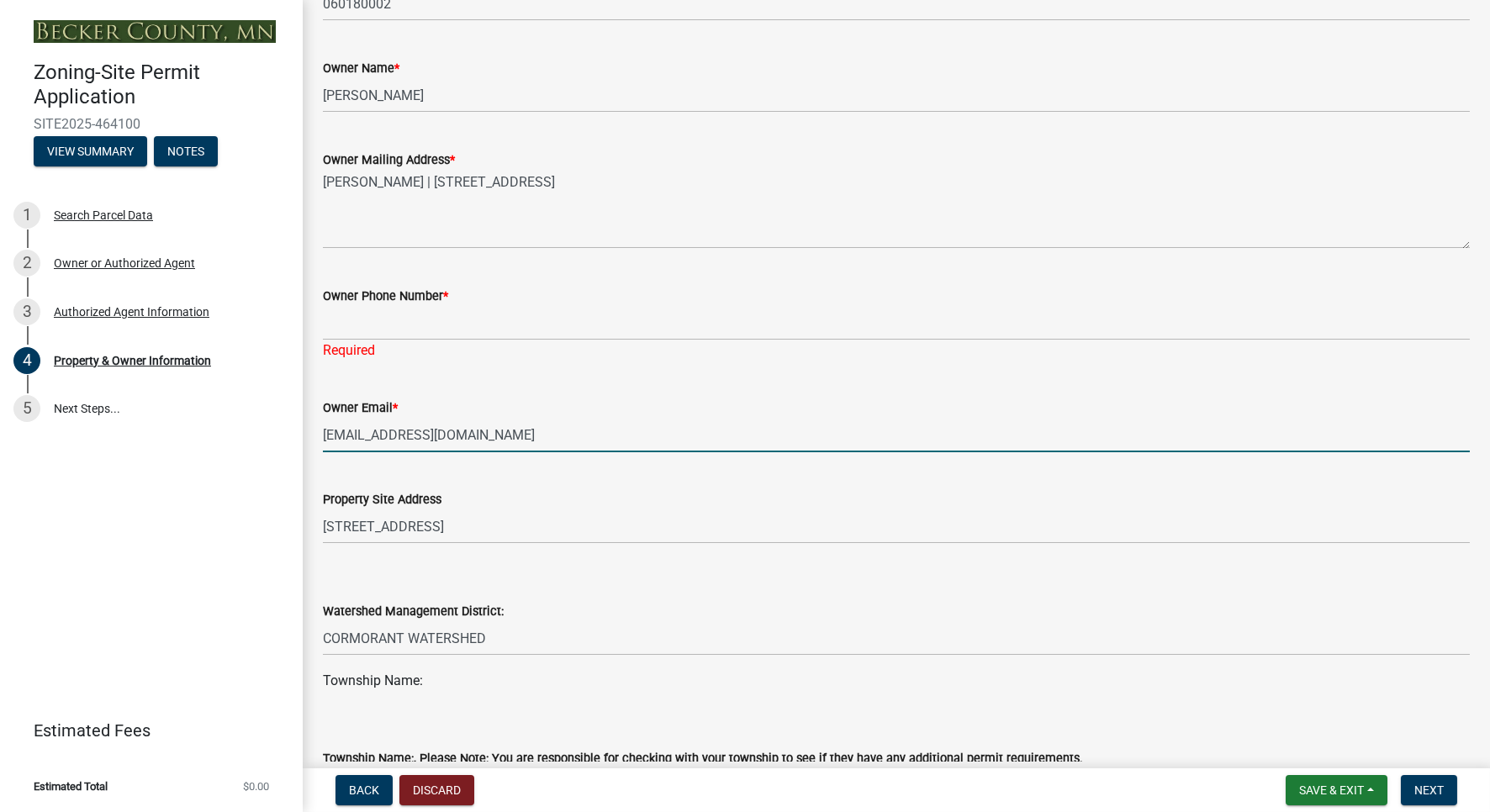
type input "[EMAIL_ADDRESS][DOMAIN_NAME]"
click at [382, 329] on input "Owner Phone Number *" at bounding box center [896, 322] width 1146 height 35
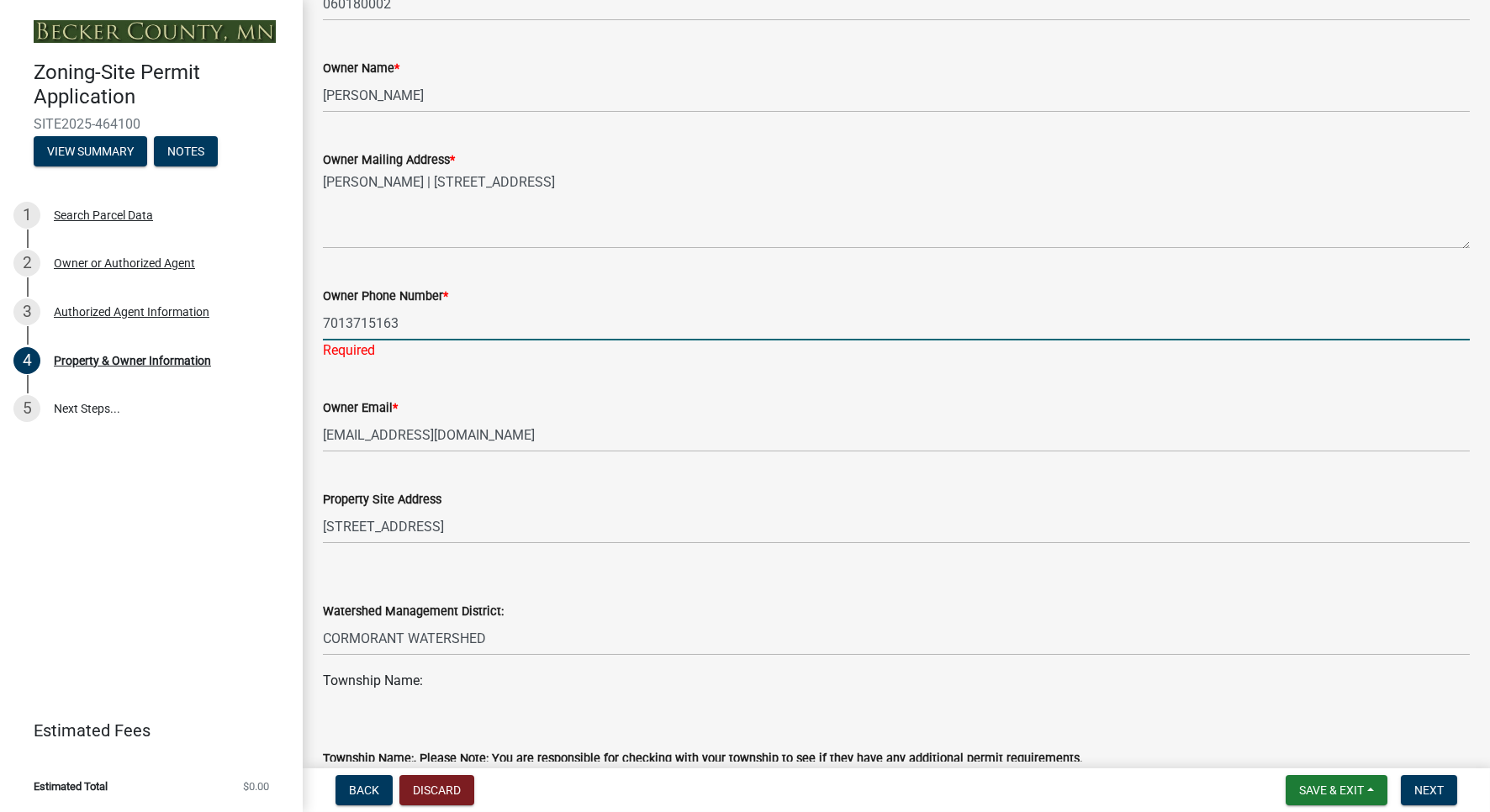
type input "7013715163"
click at [588, 444] on input "[EMAIL_ADDRESS][DOMAIN_NAME]" at bounding box center [896, 435] width 1146 height 35
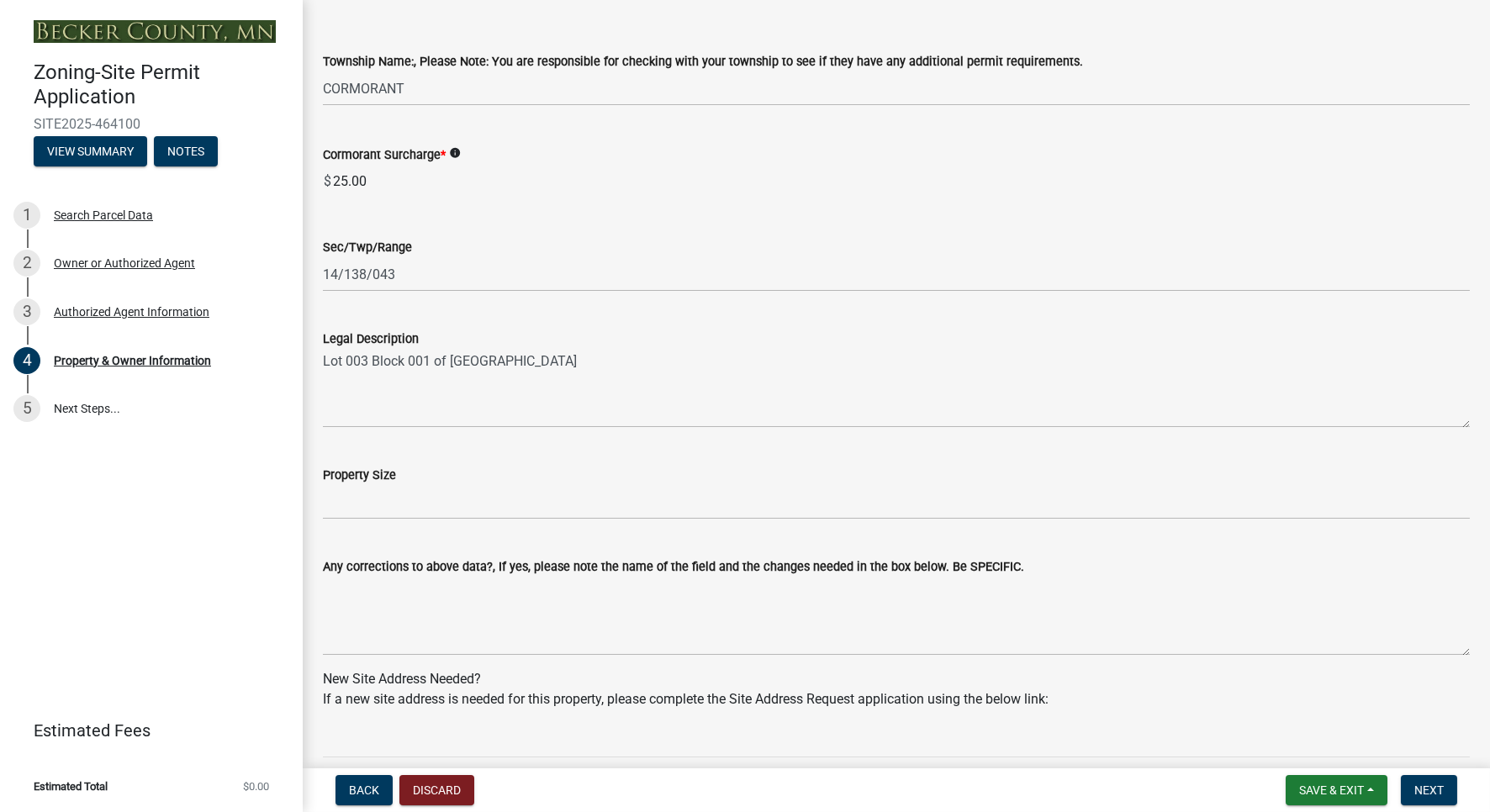
scroll to position [1010, 0]
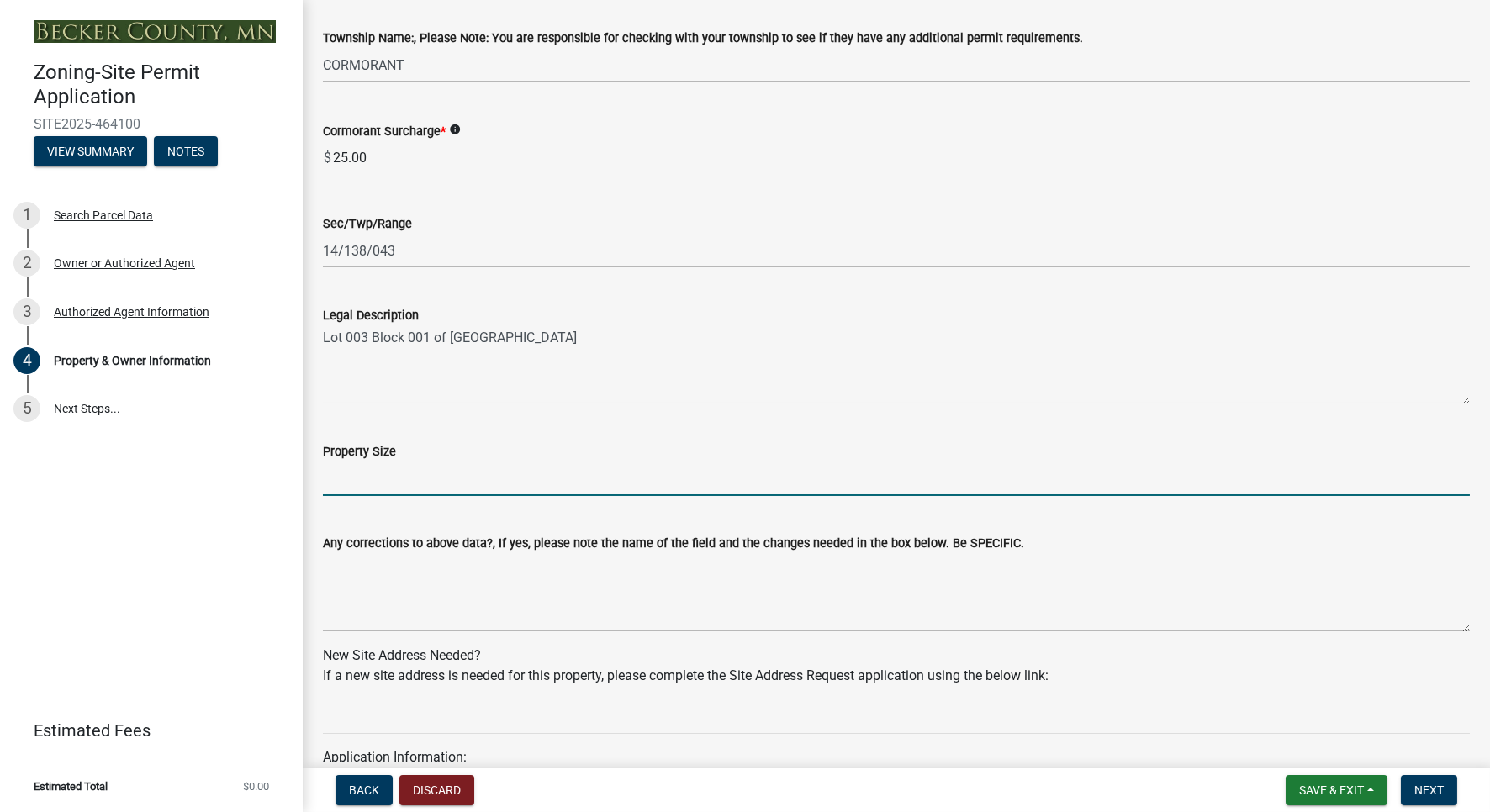
click at [624, 485] on input "Property Size" at bounding box center [896, 479] width 1146 height 35
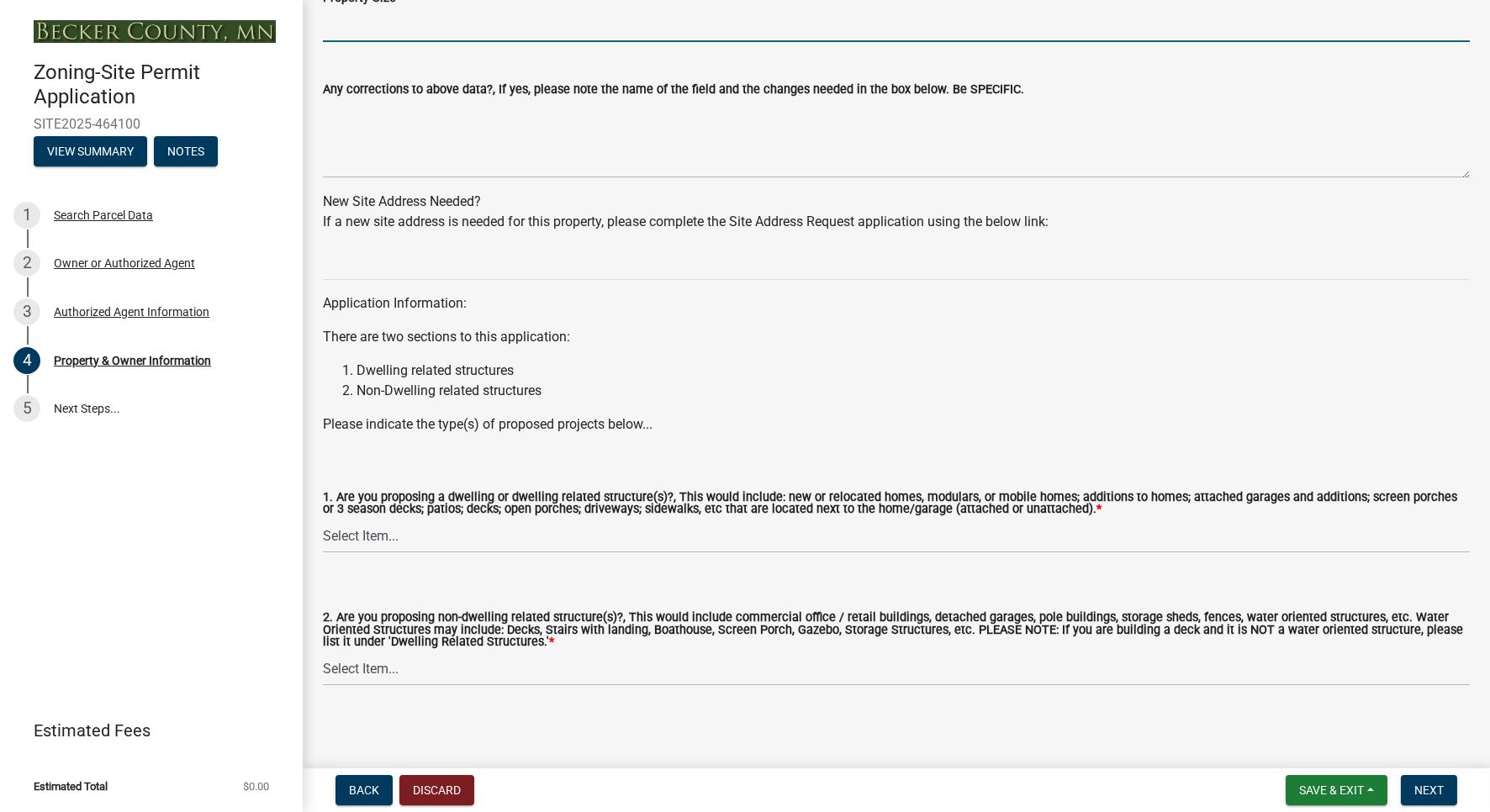
scroll to position [1470, 0]
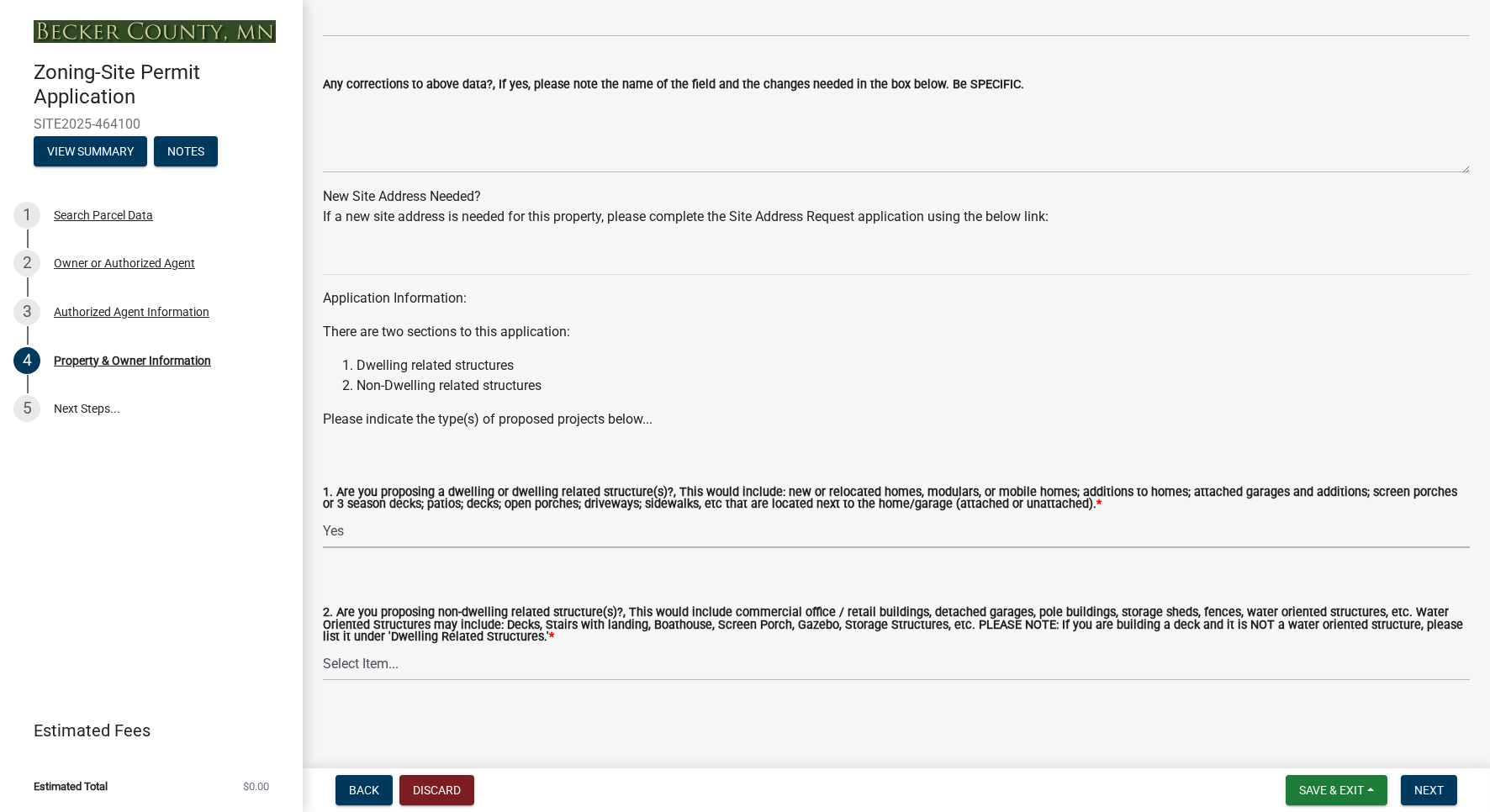
click option "Yes" at bounding box center [0, 0] width 0 height 0
select select "f87eba17-8ed9-4ad8-aefc-fe36a3f3544b"
click option "Yes" at bounding box center [0, 0] width 0 height 0
select select "5a5634ed-f11e-4c7b-90e1-096e6cfd17b9"
click at [1428, 791] on span "Next" at bounding box center [1428, 790] width 30 height 14
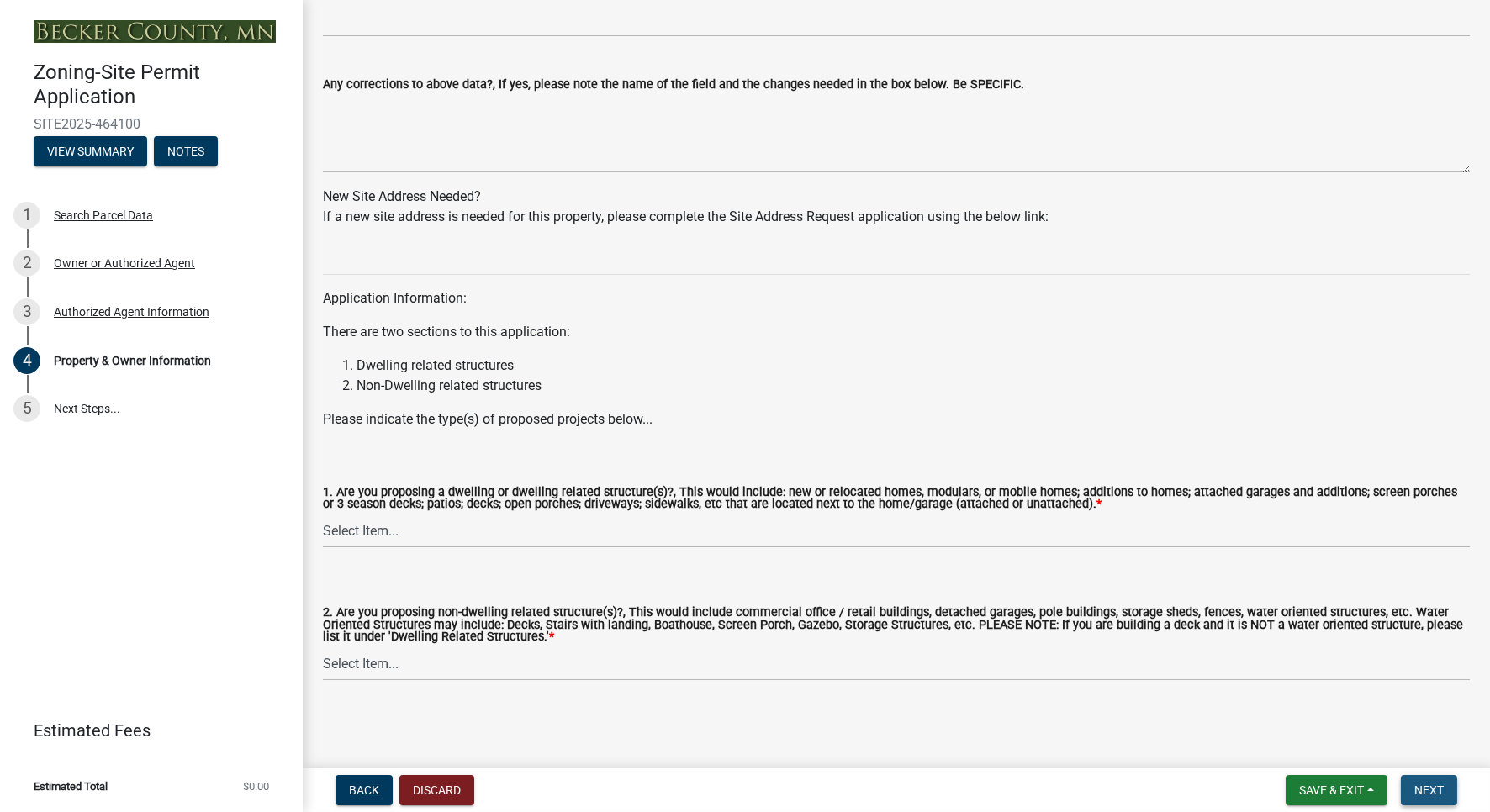
scroll to position [0, 0]
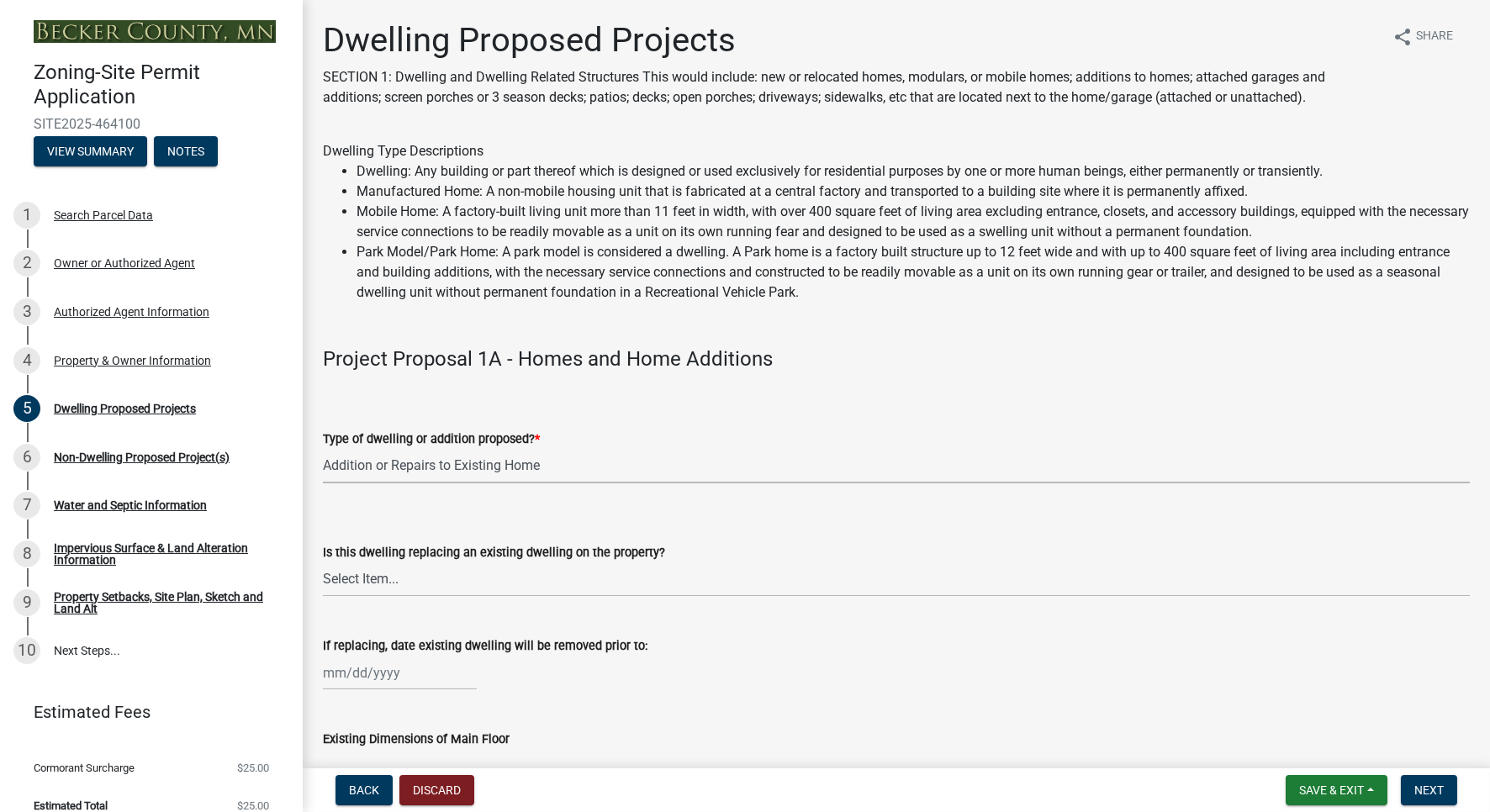
click option "Addition or Repairs to Existing Home" at bounding box center [0, 0] width 0 height 0
select select "b76c2e3f-c59d-4748-8205-29623accd873"
click option "No" at bounding box center [0, 0] width 0 height 0
select select "566f81cc-4b3f-4ecb-9f16-a2b313352c61"
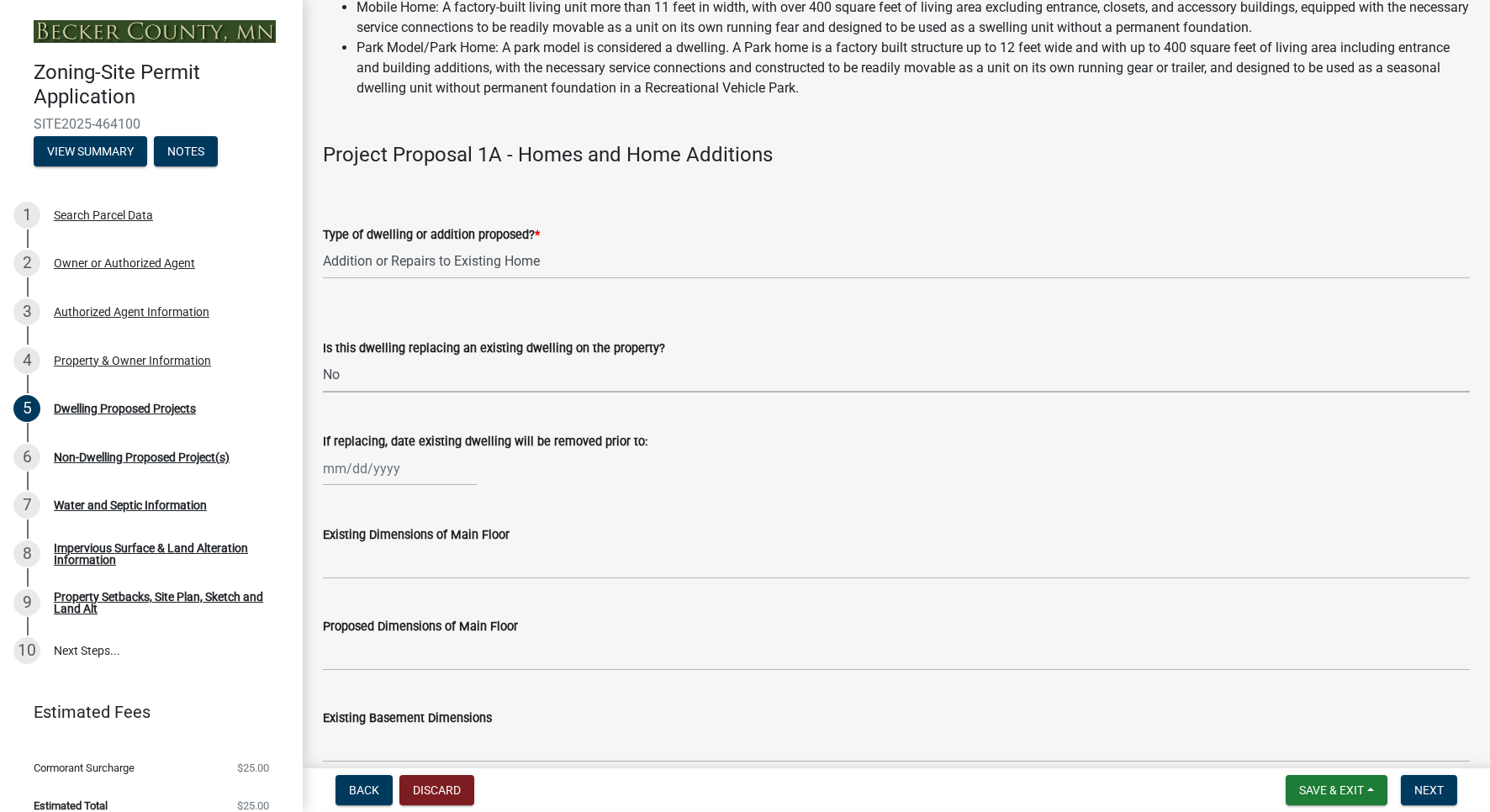
scroll to position [251, 0]
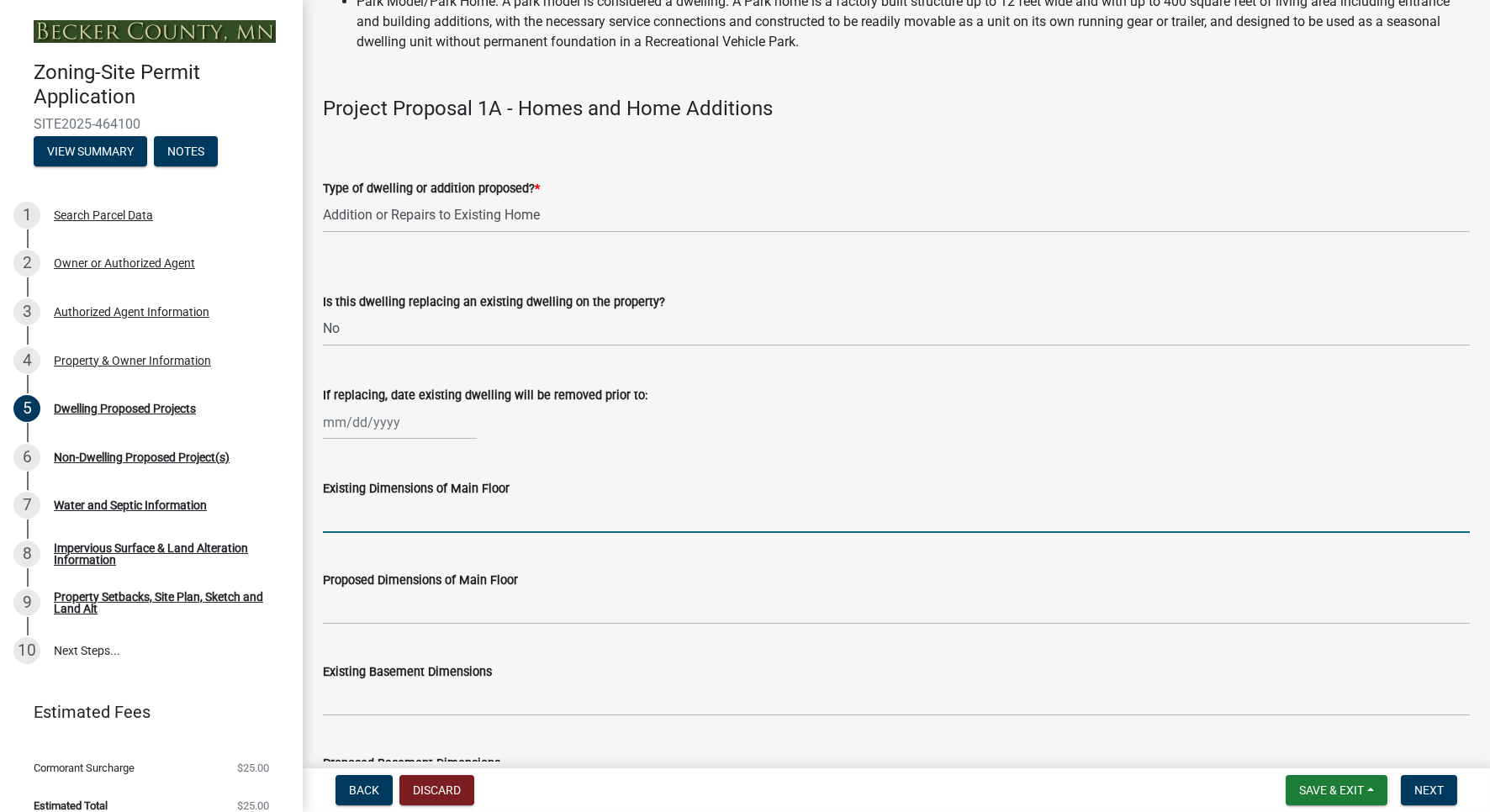
click at [415, 516] on input "Existing Dimensions of Main Floor" at bounding box center [896, 515] width 1146 height 35
type input "30"
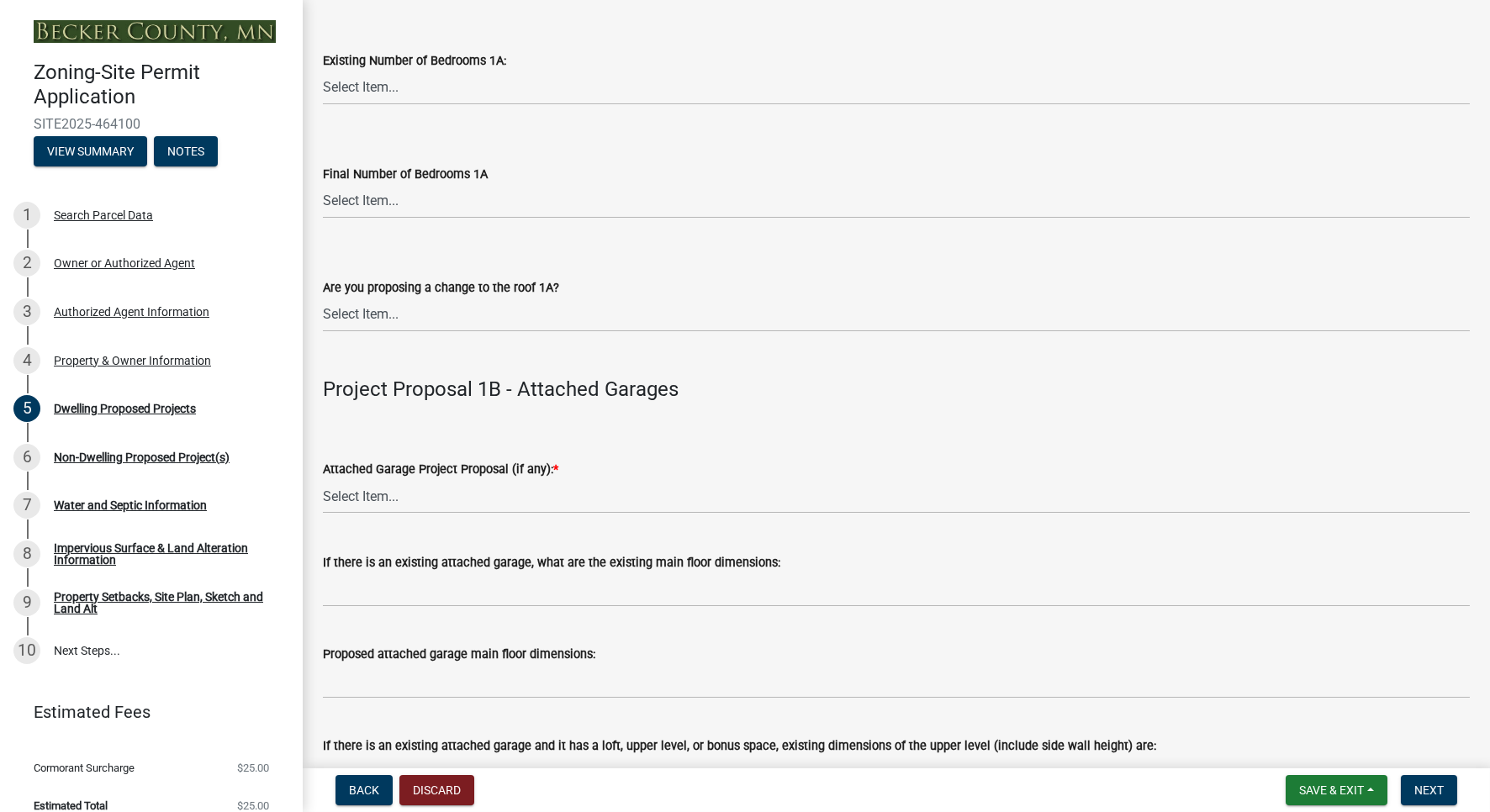
scroll to position [602, 0]
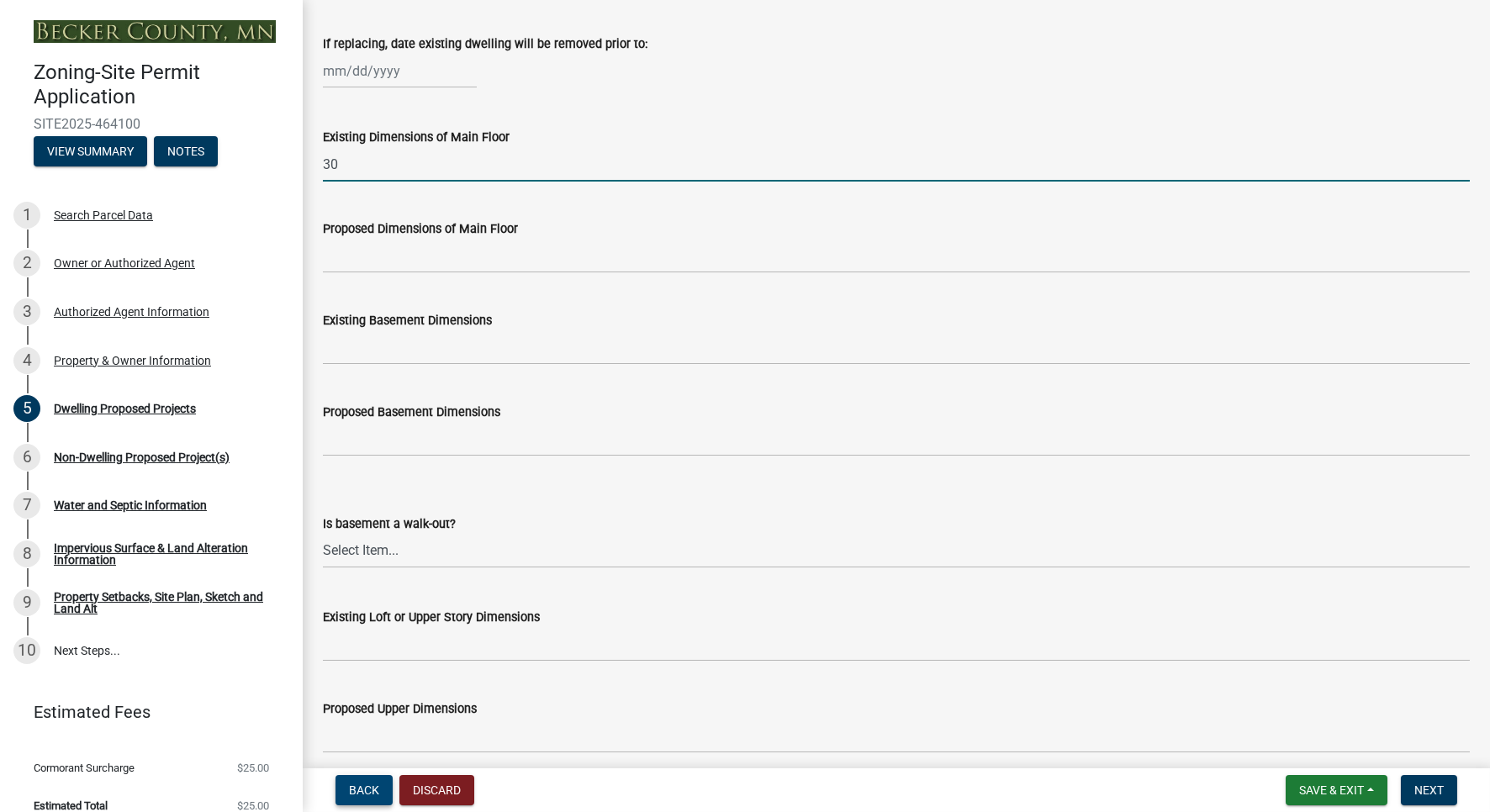
click at [364, 791] on span "Back" at bounding box center [364, 790] width 30 height 14
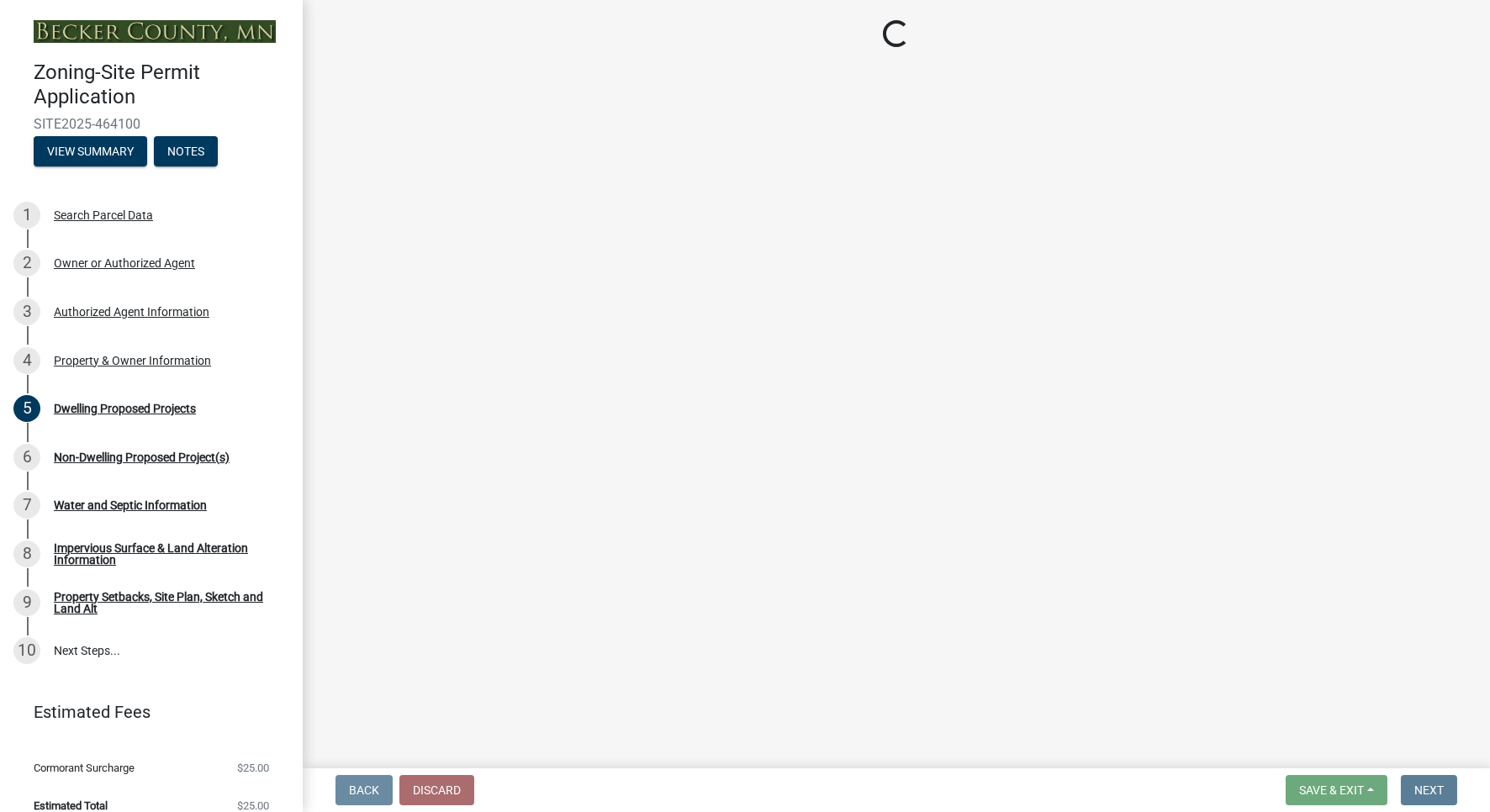
scroll to position [0, 0]
select select "2da4ad59-79e4-4897-a878-b9bb9cb10a27"
select select "951686c9-9b01-4b62-9d6a-ea2b084c9c47"
select select "f87eba17-8ed9-4ad8-aefc-fe36a3f3544b"
select select "5a5634ed-f11e-4c7b-90e1-096e6cfd17b9"
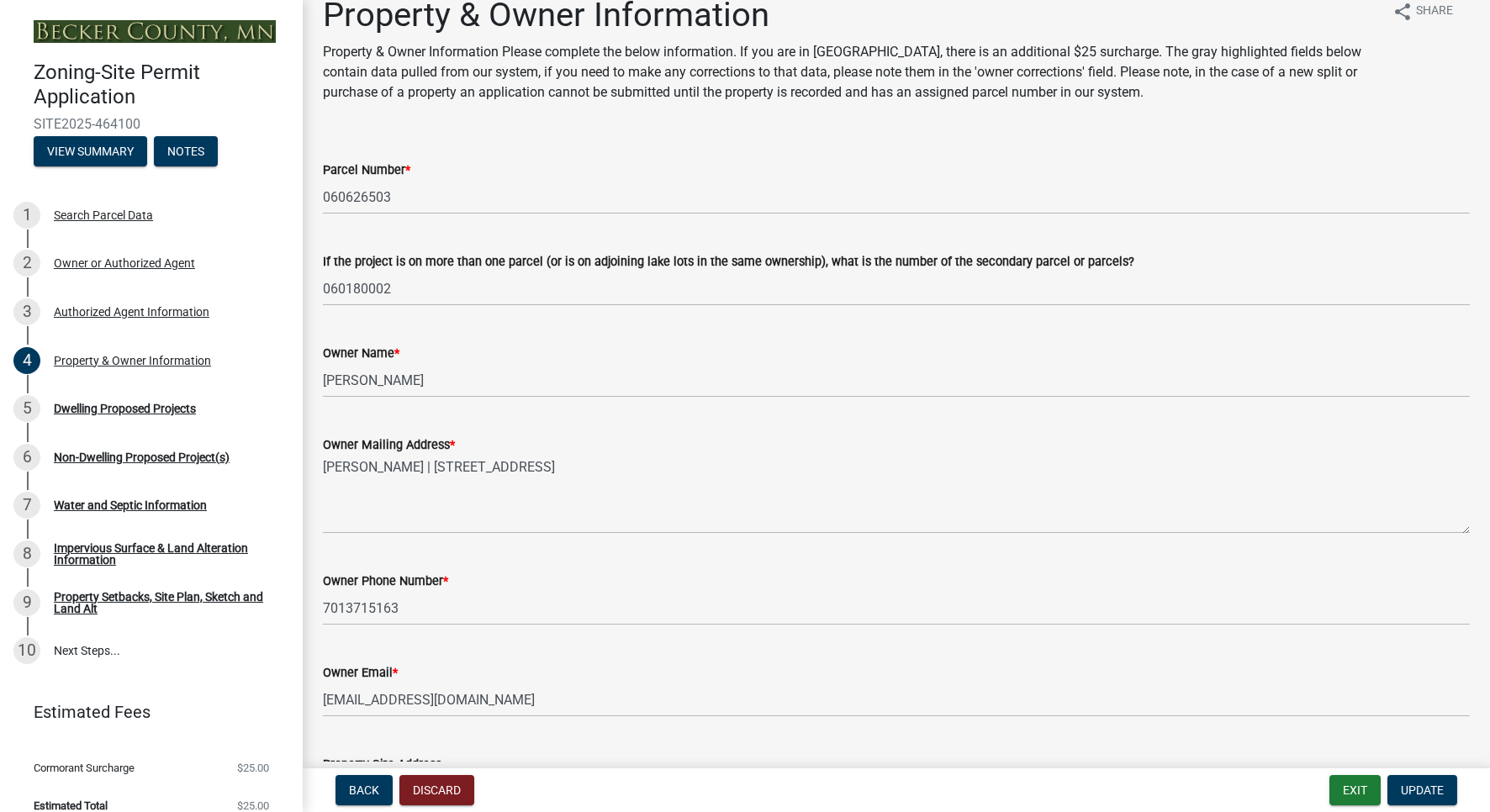
scroll to position [29, 0]
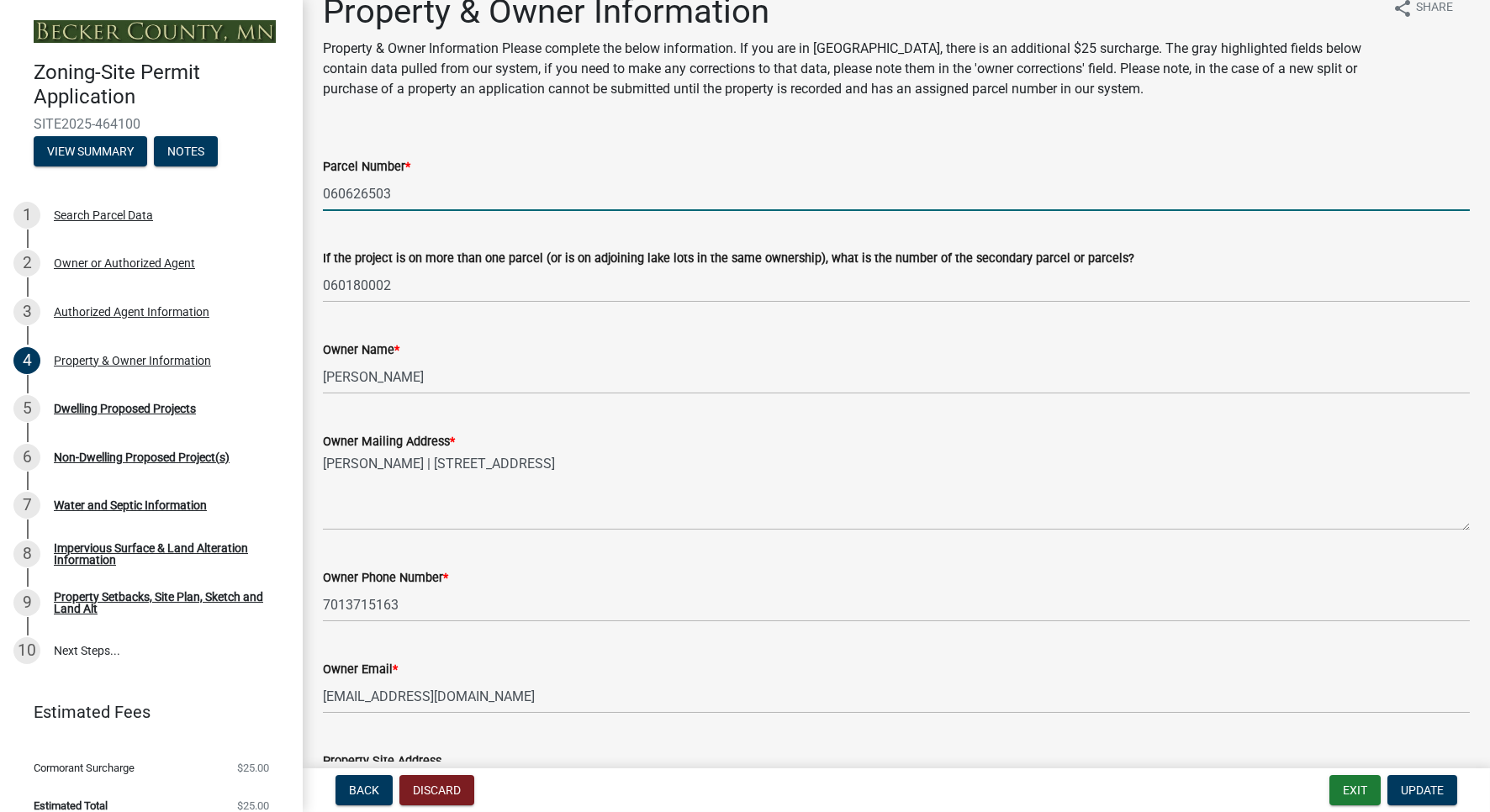
click at [398, 191] on input "060626503" at bounding box center [896, 193] width 1146 height 35
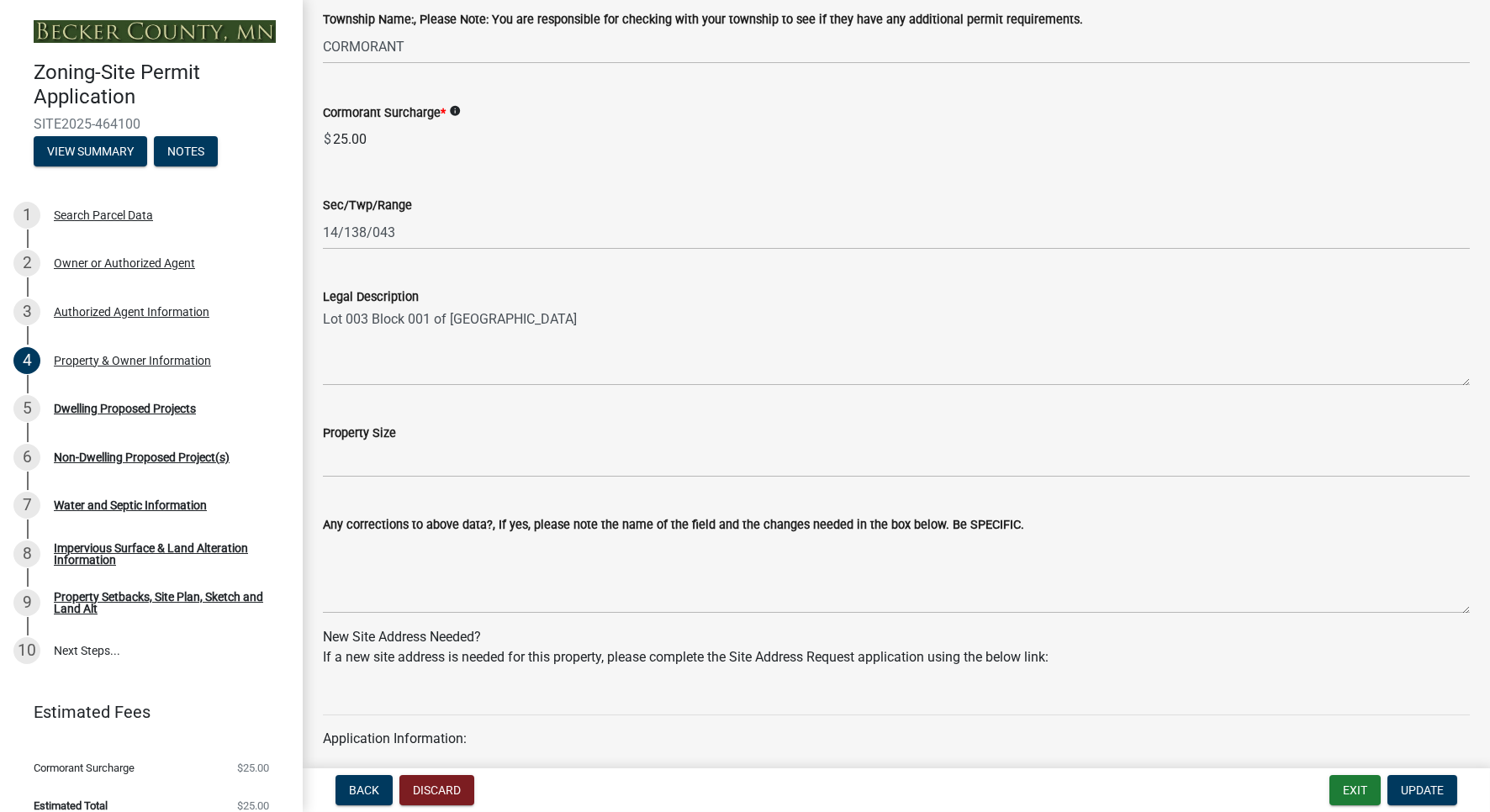
scroll to position [1031, 0]
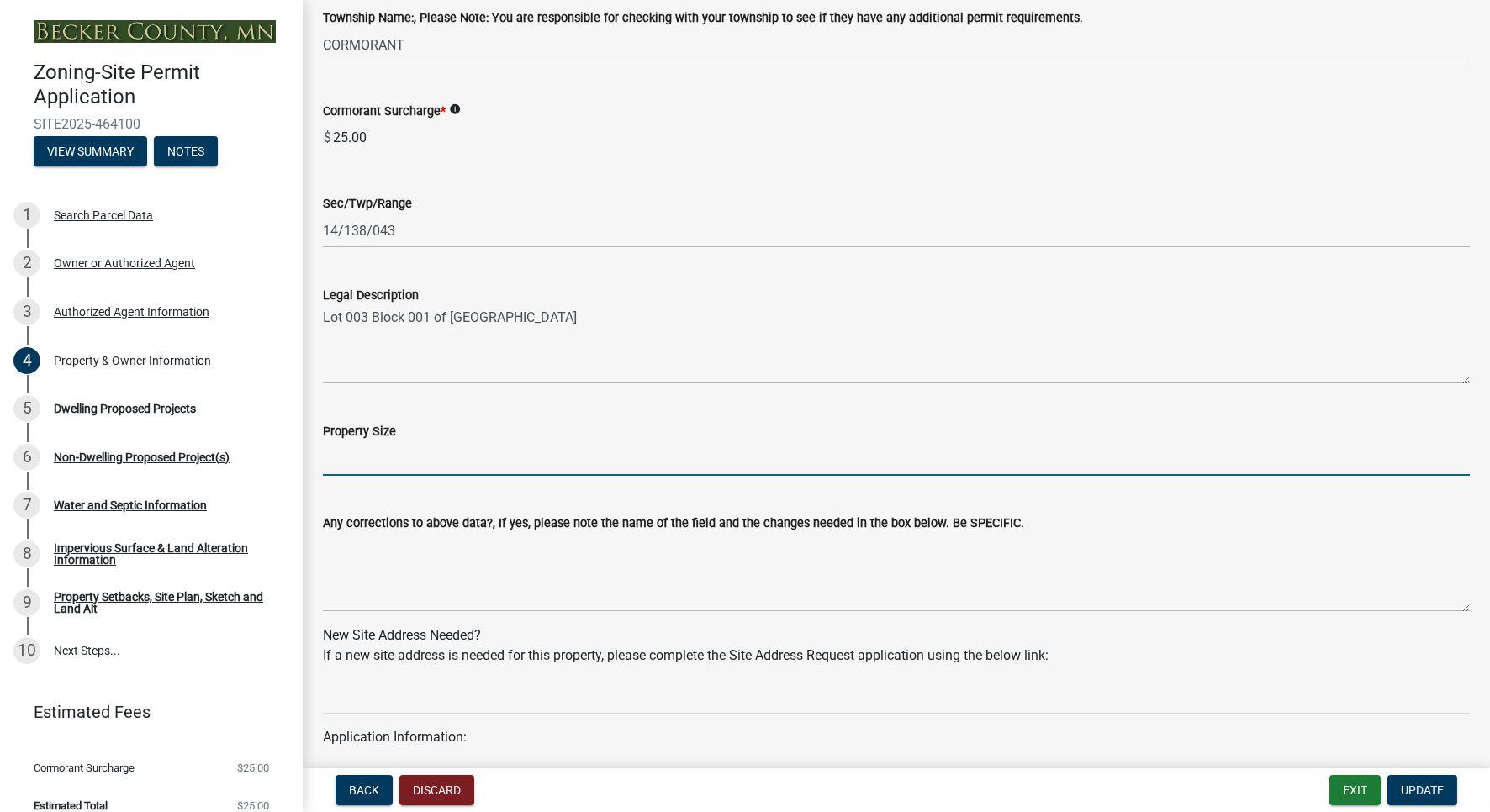
click at [411, 472] on input "Property Size" at bounding box center [896, 458] width 1146 height 35
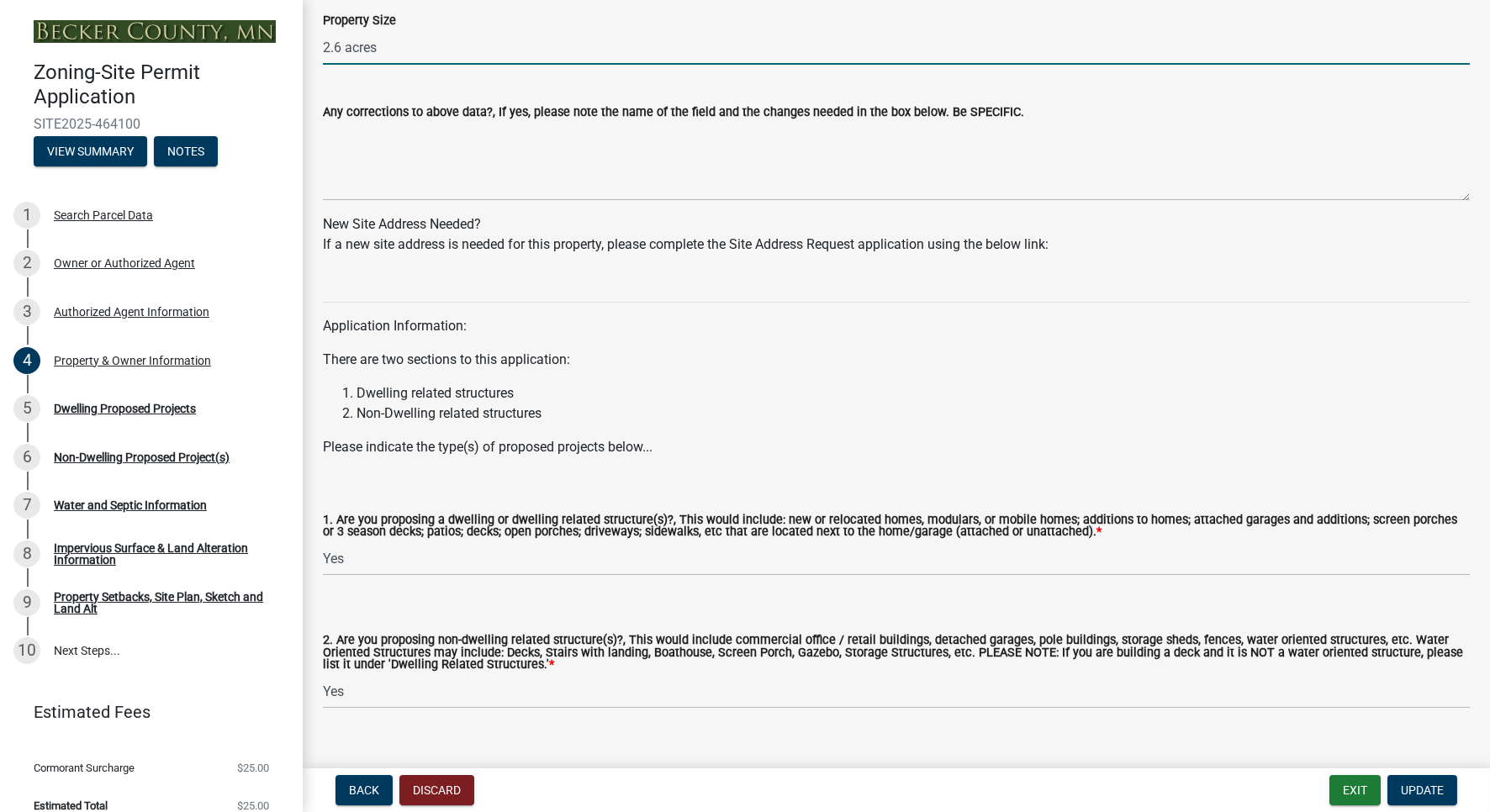
scroll to position [1470, 0]
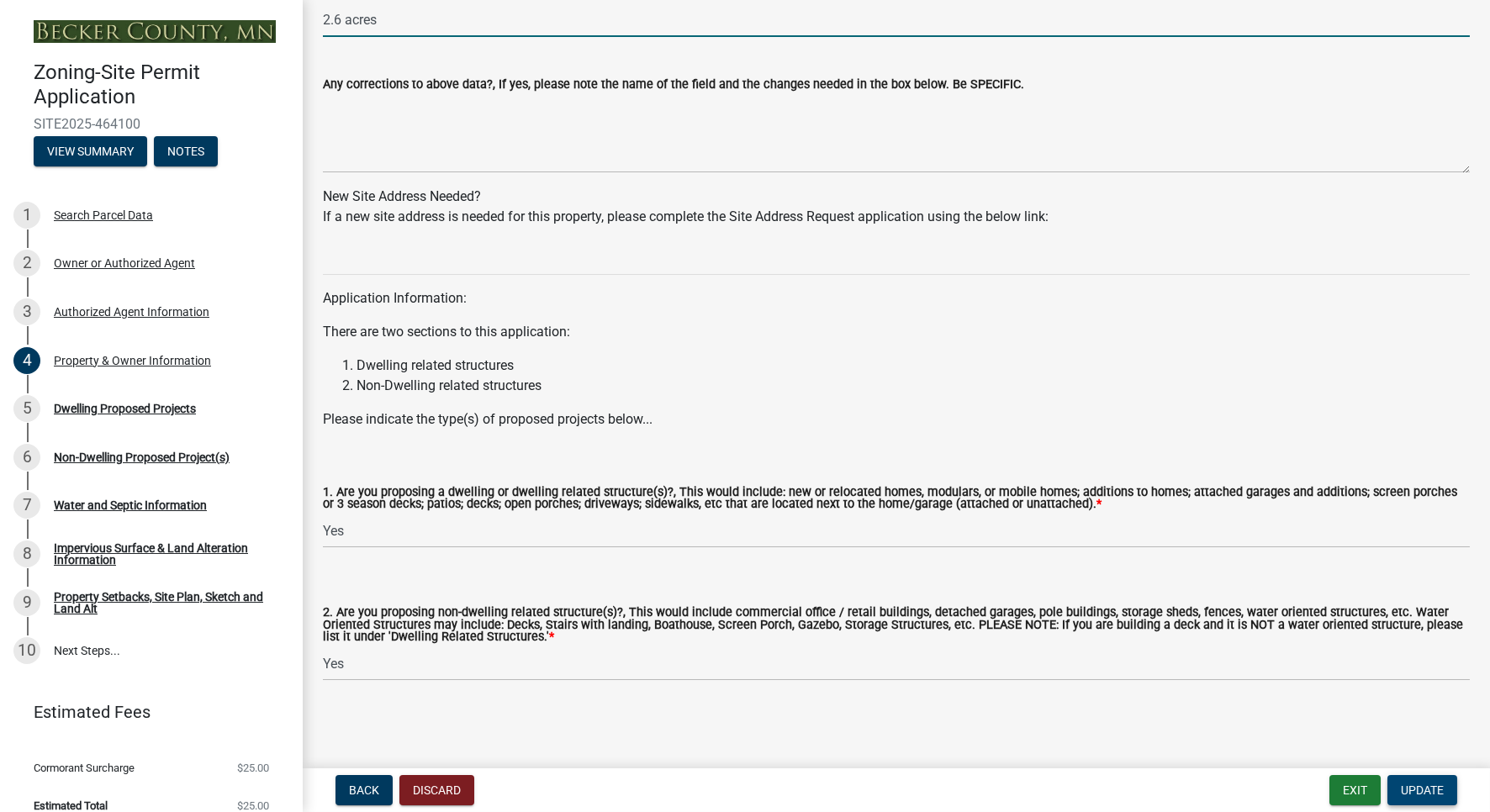
type input "2.6 acres"
click at [1428, 788] on span "Update" at bounding box center [1422, 790] width 43 height 14
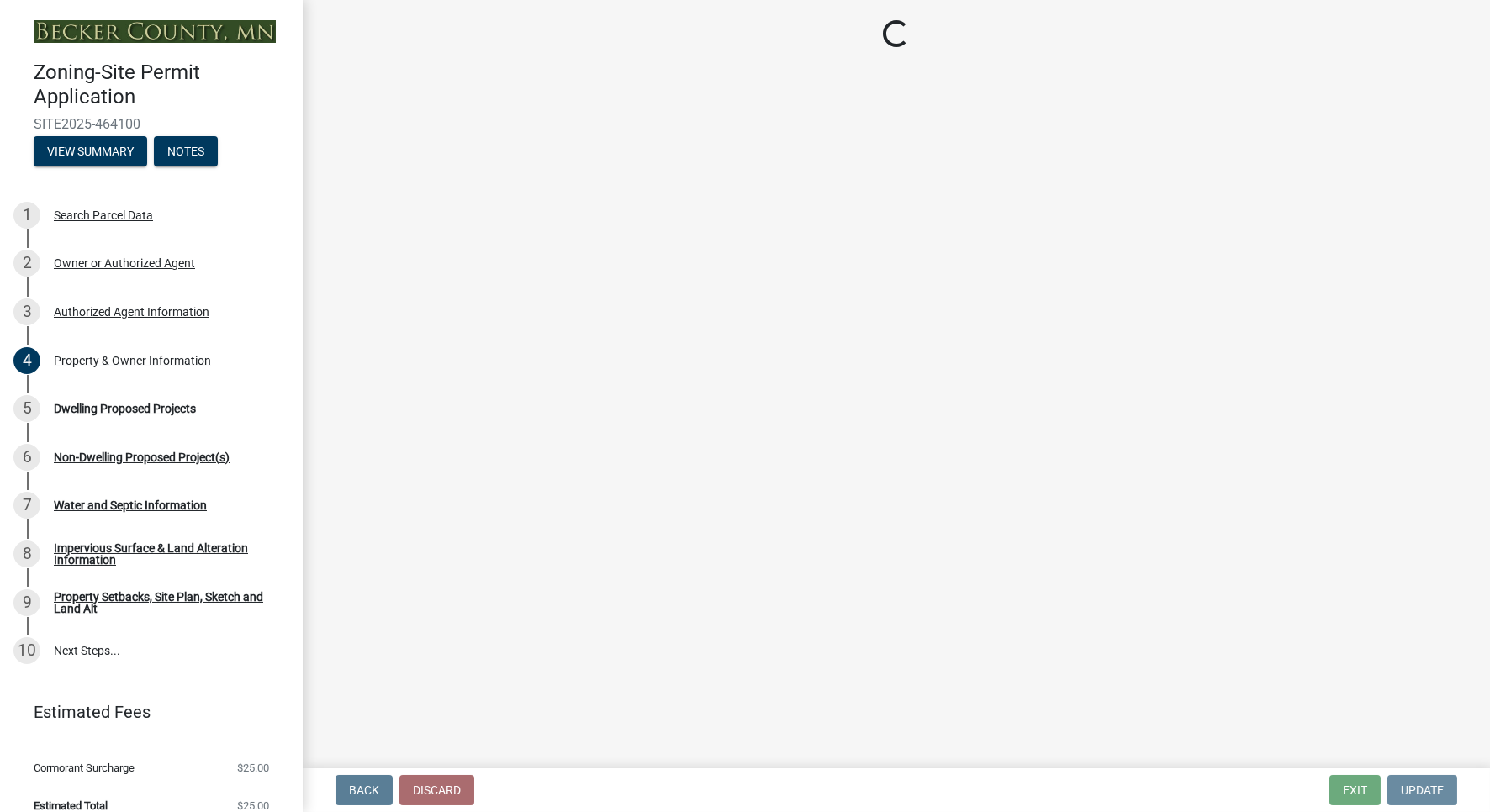
scroll to position [0, 0]
select select "b76c2e3f-c59d-4748-8205-29623accd873"
select select "566f81cc-4b3f-4ecb-9f16-a2b313352c61"
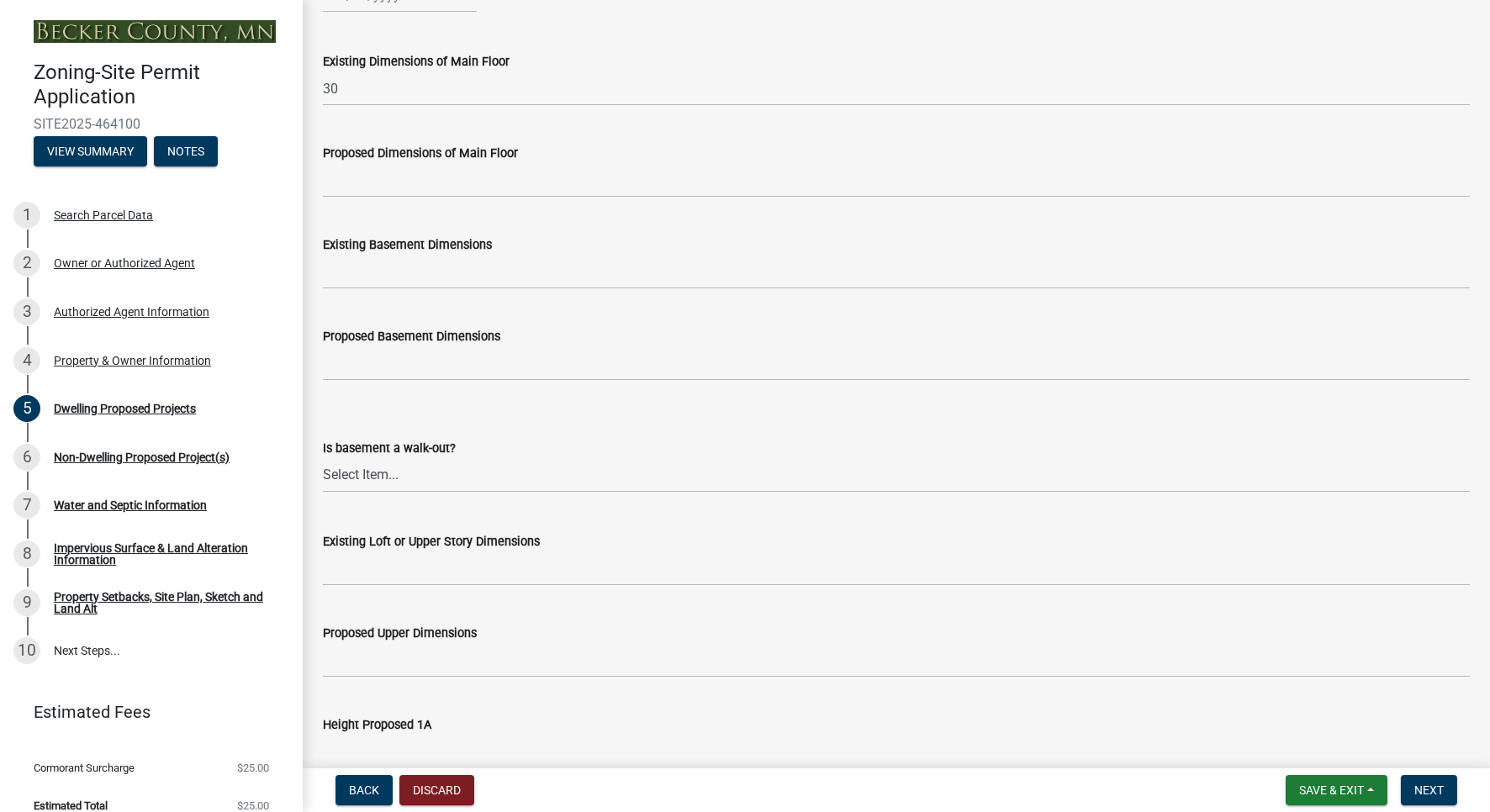
scroll to position [675, 0]
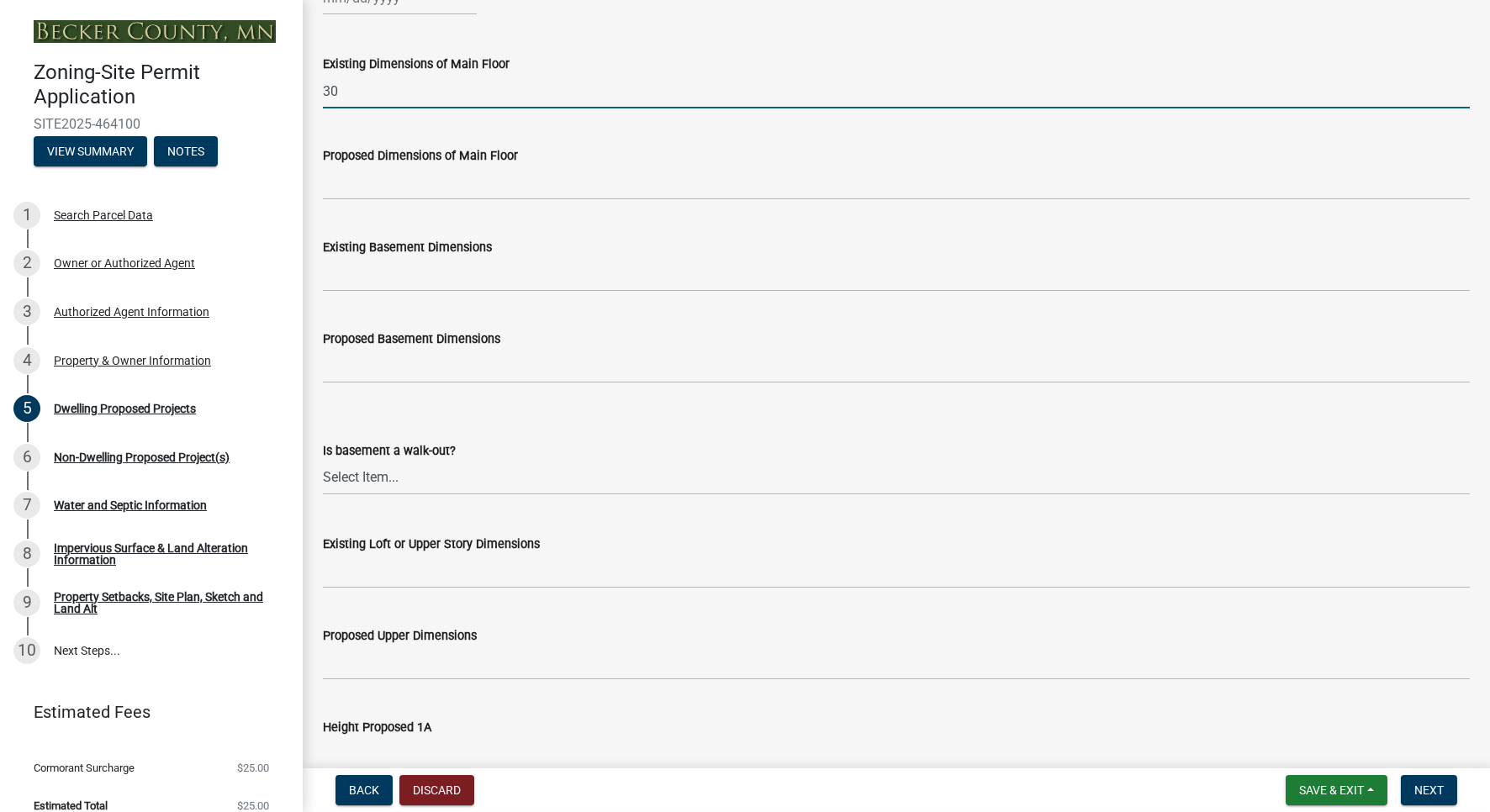
click at [409, 102] on input "30" at bounding box center [896, 91] width 1146 height 35
type input "30x50', 22 x 24'"
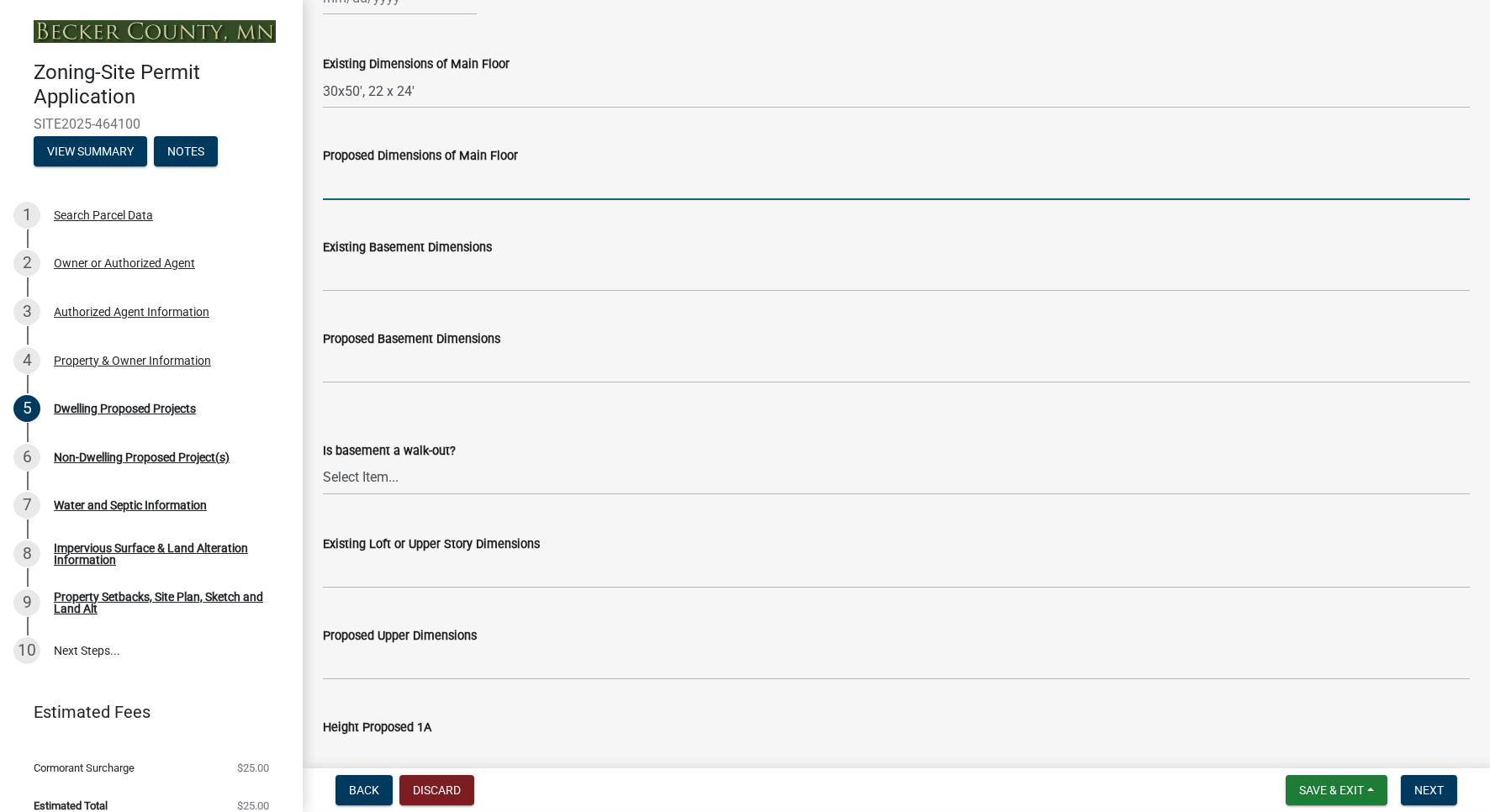
click at [416, 184] on input "Proposed Dimensions of Main Floor" at bounding box center [896, 182] width 1146 height 35
type input "3"
drag, startPoint x: 381, startPoint y: 176, endPoint x: 283, endPoint y: 179, distance: 98.0
click at [322, 179] on input "26 x 30'" at bounding box center [896, 182] width 1146 height 35
type input "30 x 26'"
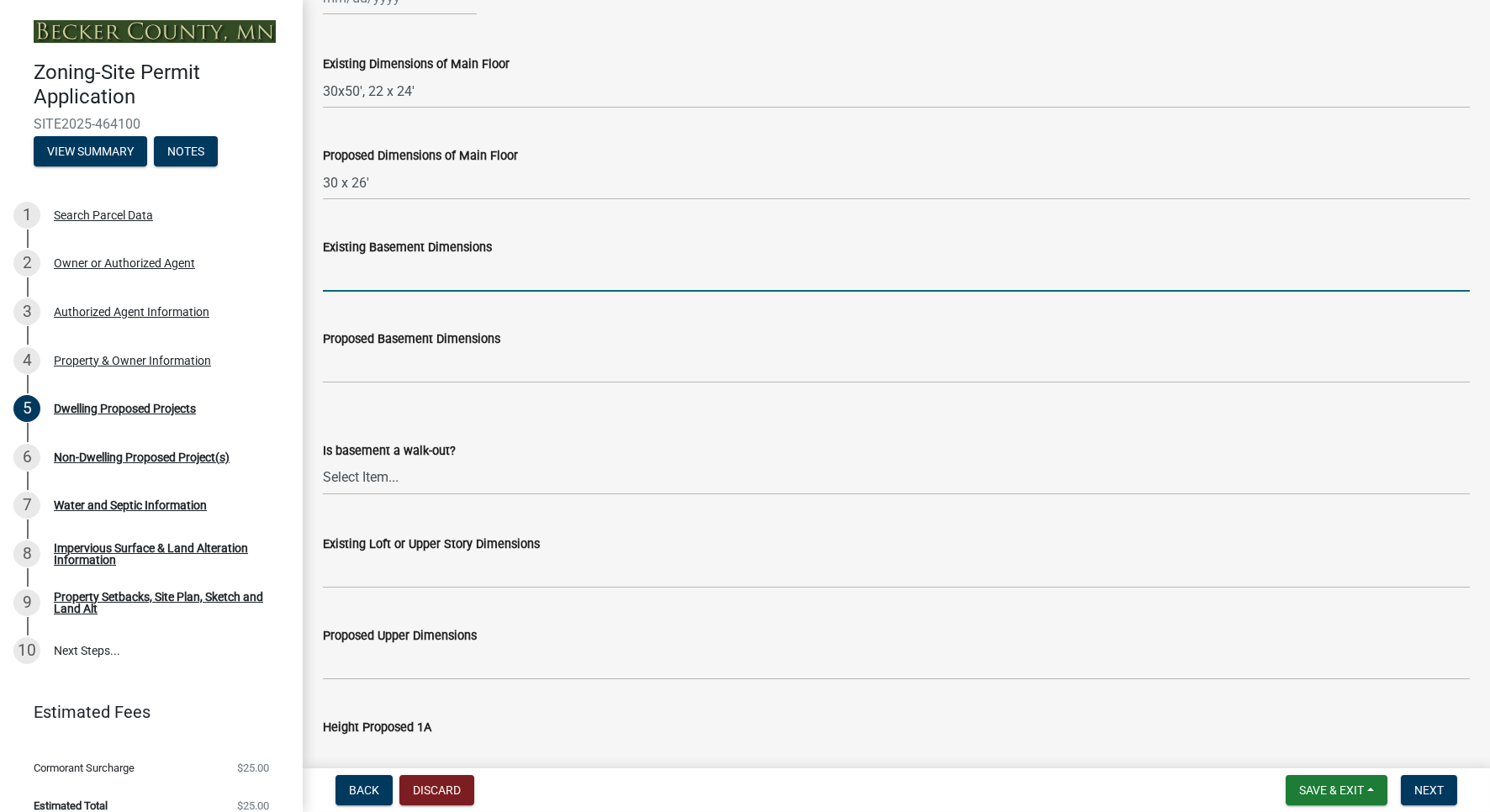
click at [392, 277] on input "Existing Basement Dimensions" at bounding box center [896, 274] width 1146 height 35
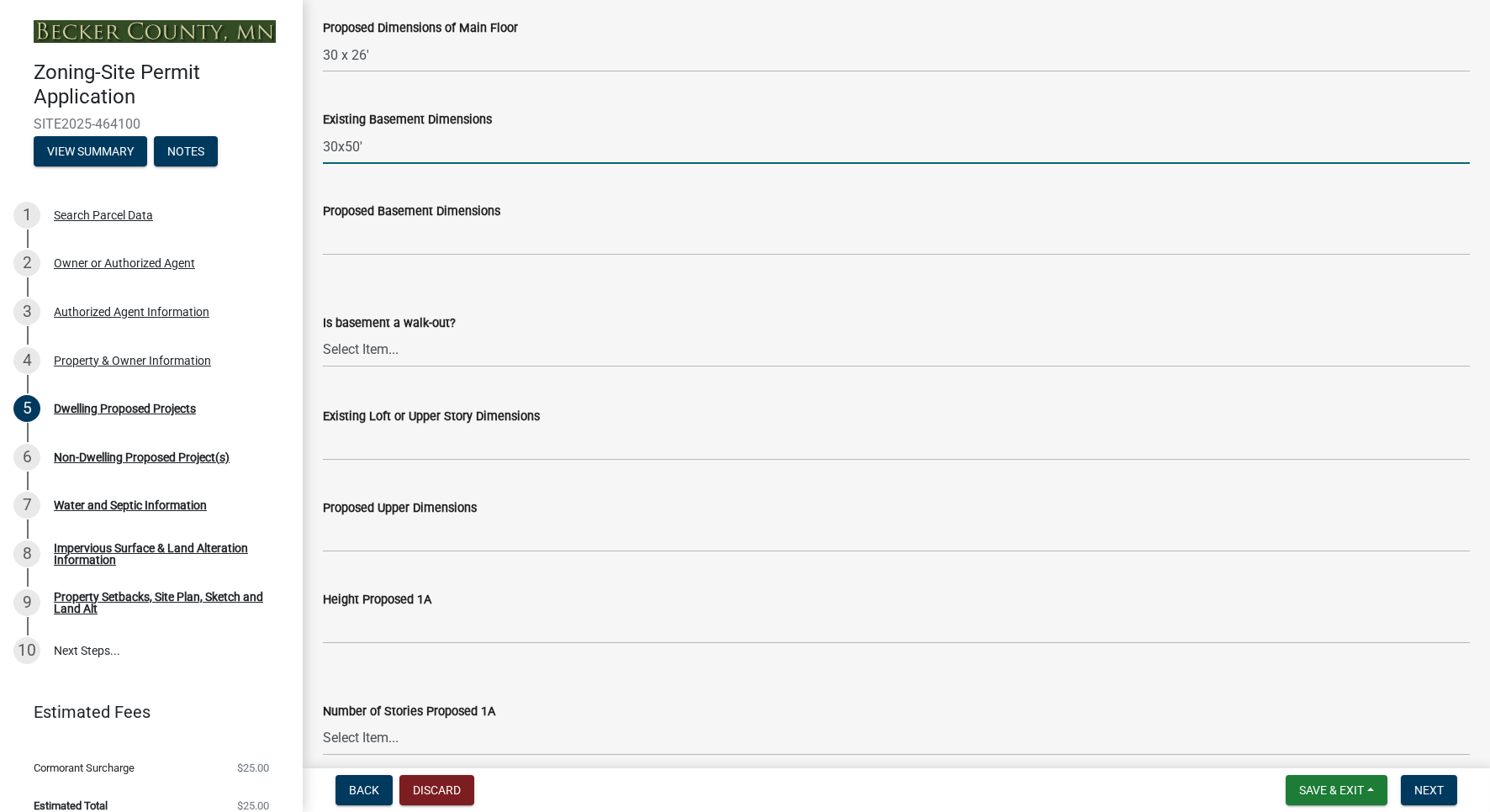
scroll to position [805, 0]
type input "30x50'"
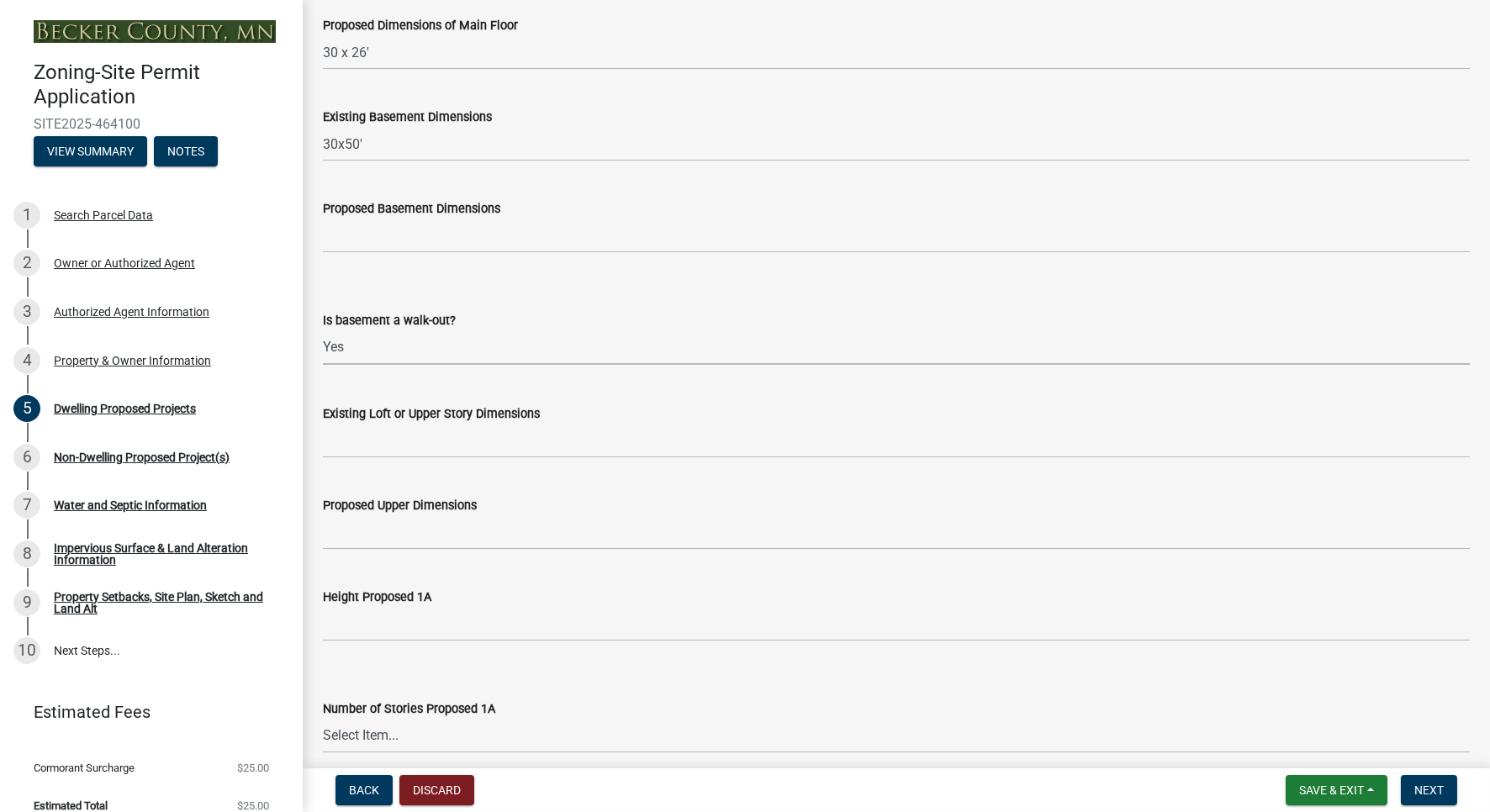
click option "Yes" at bounding box center [0, 0] width 0 height 0
select select "03c1fec4-1fbe-4331-bc18-34e24145556f"
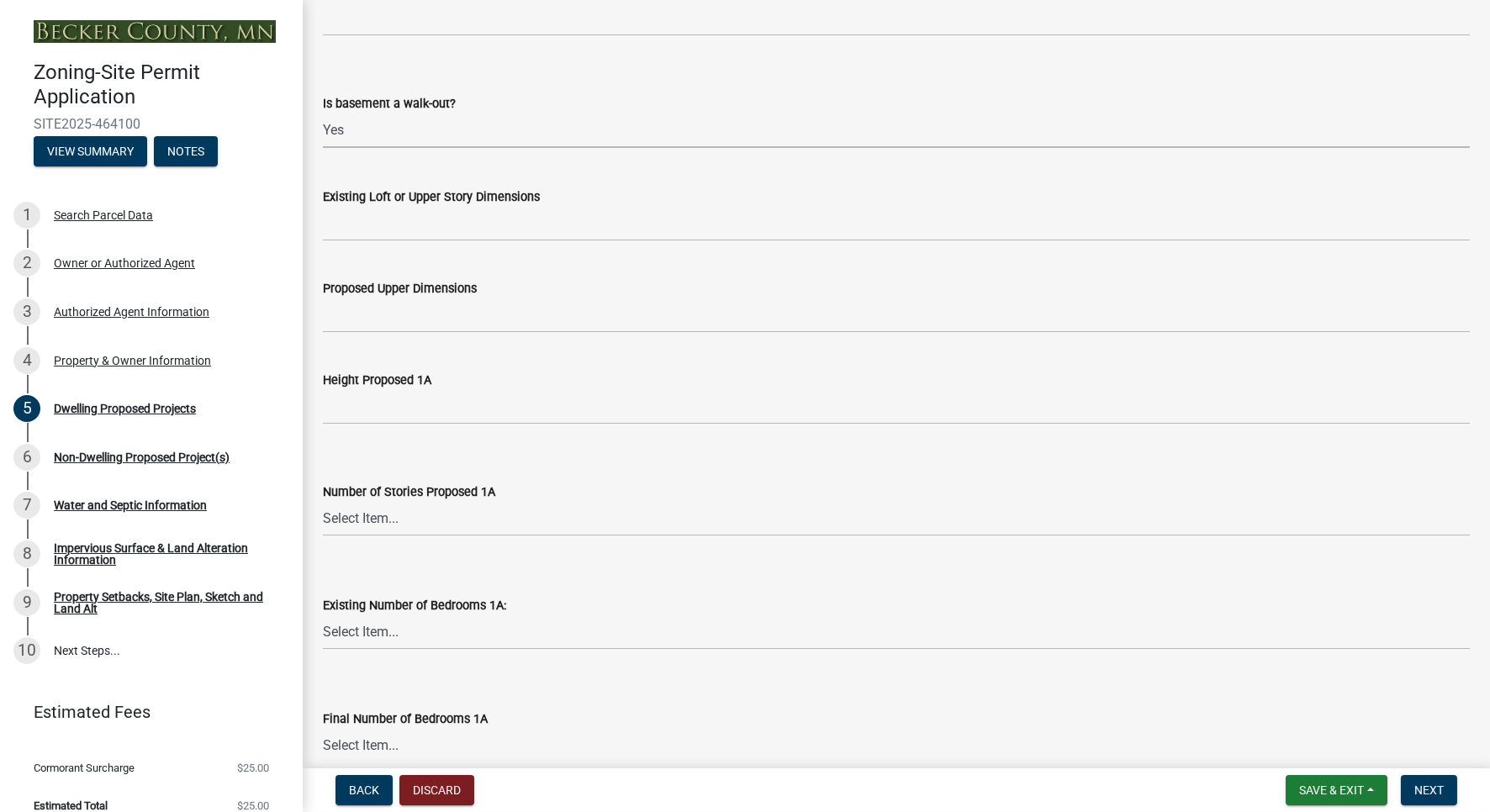
scroll to position [1023, 0]
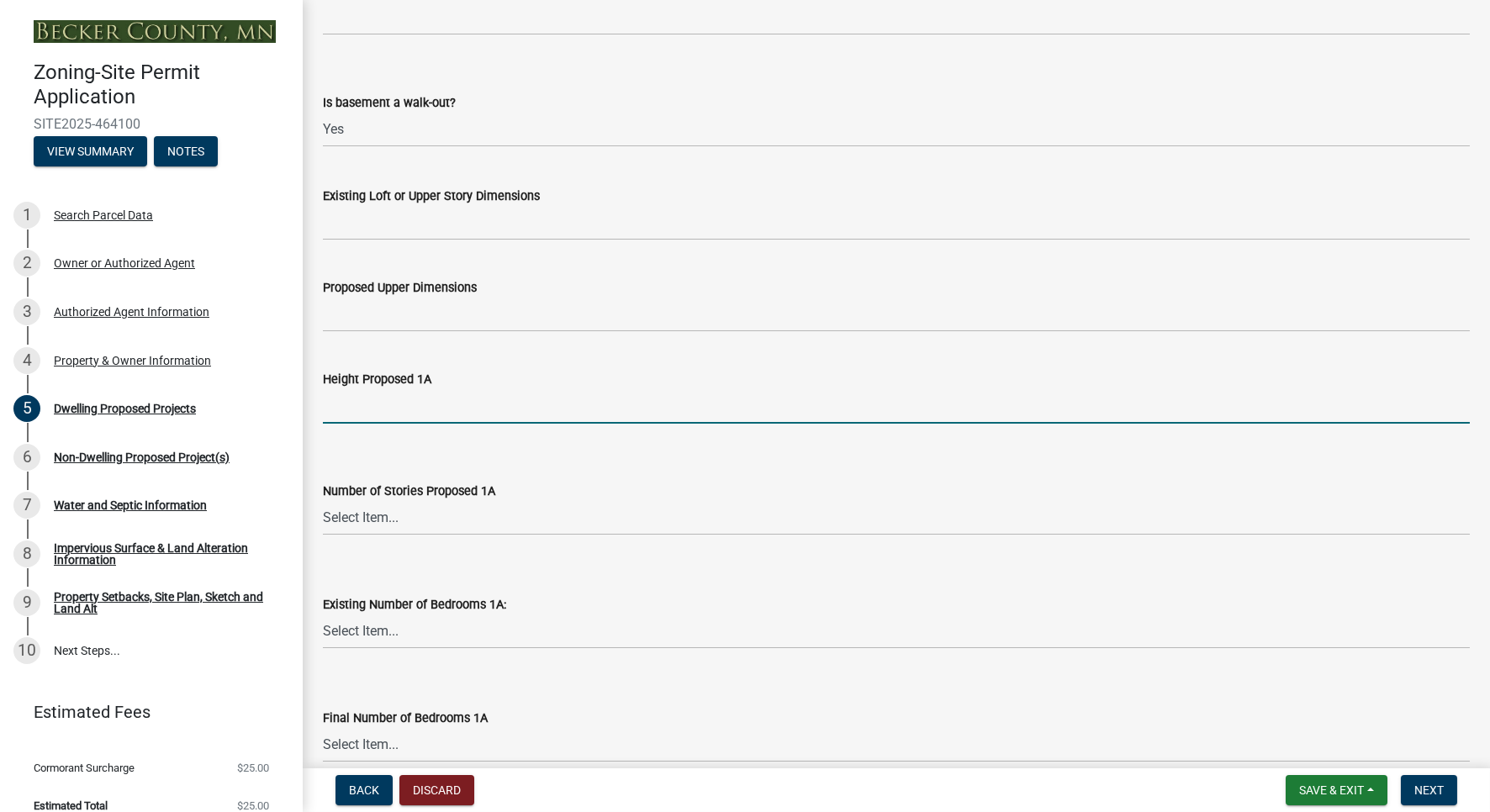
click at [401, 424] on input "Height Proposed 1A" at bounding box center [896, 406] width 1146 height 35
type input "17'"
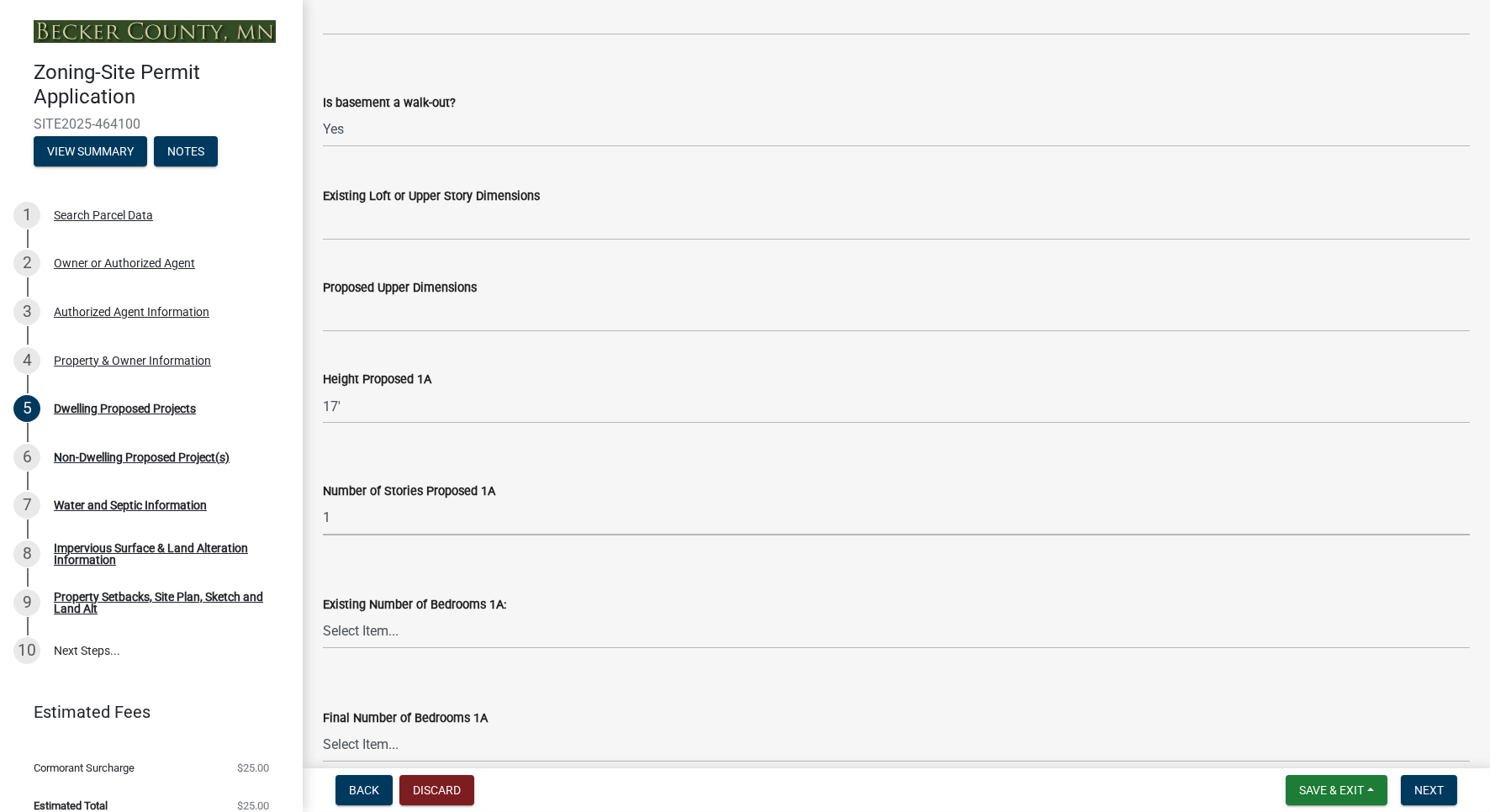
click option "1" at bounding box center [0, 0] width 0 height 0
select select "4f5e2784-8c40-49a3-b0e9-8f1a3cbab4f4"
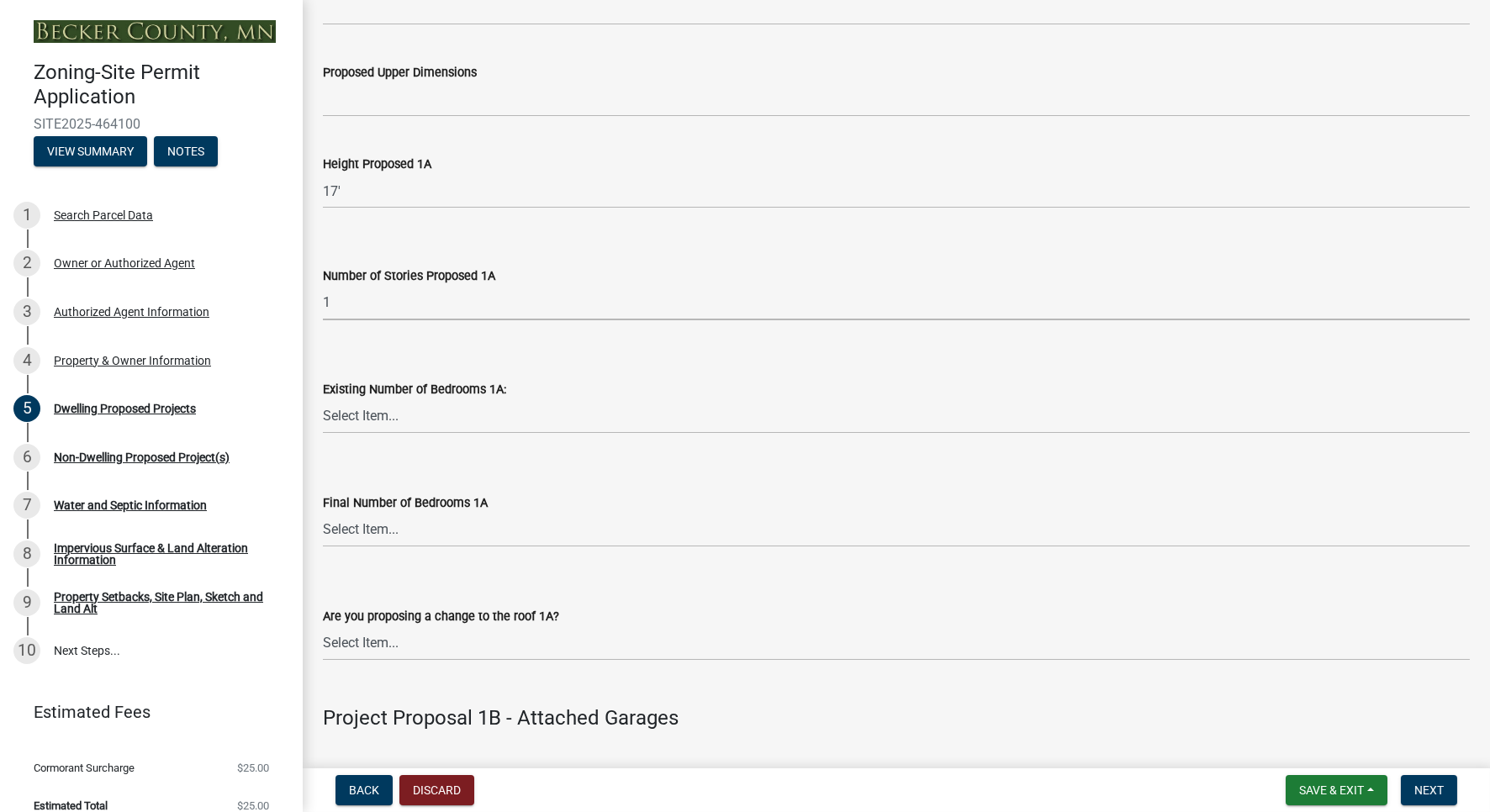
scroll to position [1242, 0]
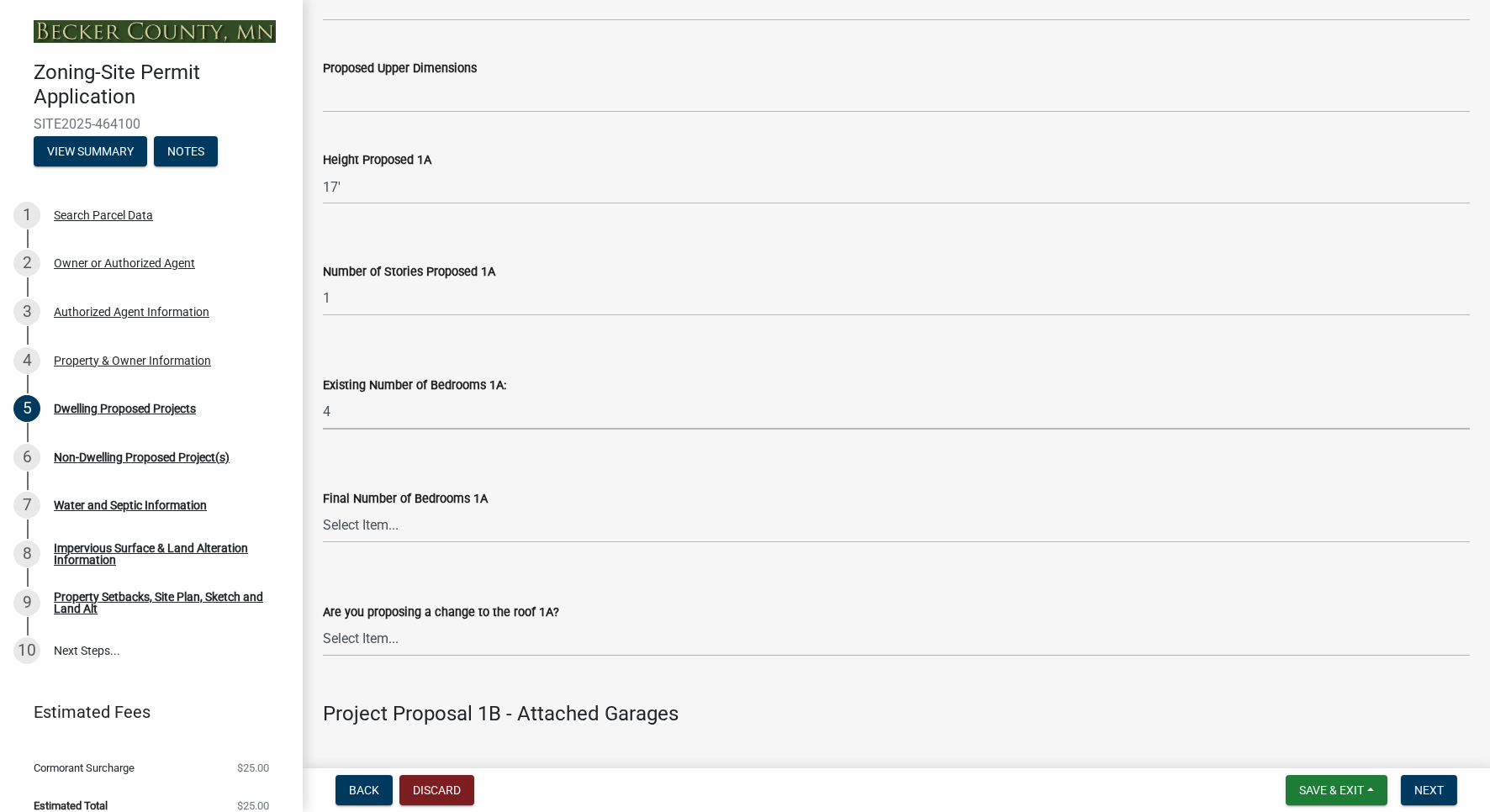
click option "4" at bounding box center [0, 0] width 0 height 0
select select "8be7f904-2243-47a1-a66e-3632d442d484"
click option "4" at bounding box center [0, 0] width 0 height 0
select select "247d334f-ddb5-435c-9042-0e10186c5422"
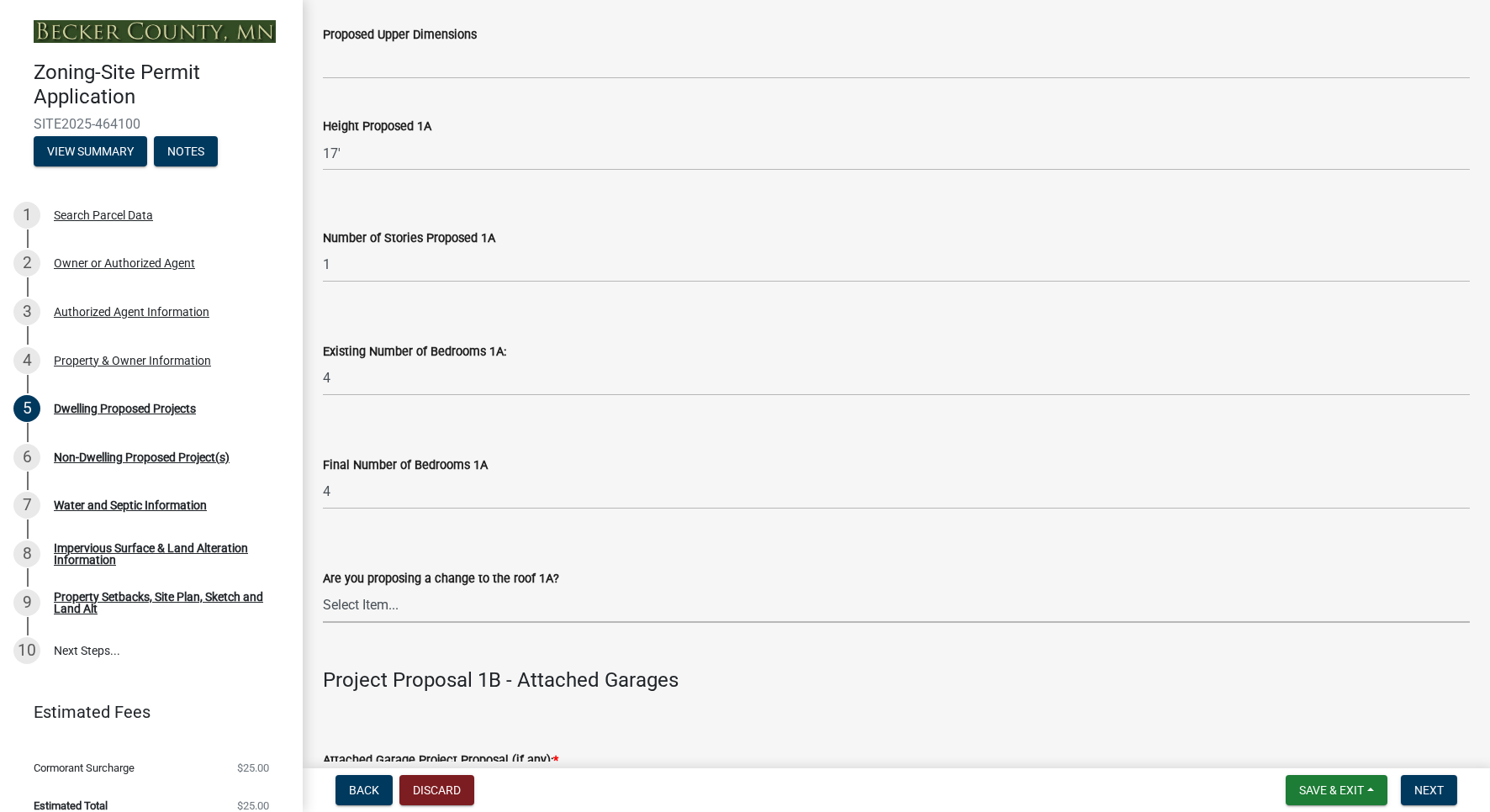
scroll to position [1287, 0]
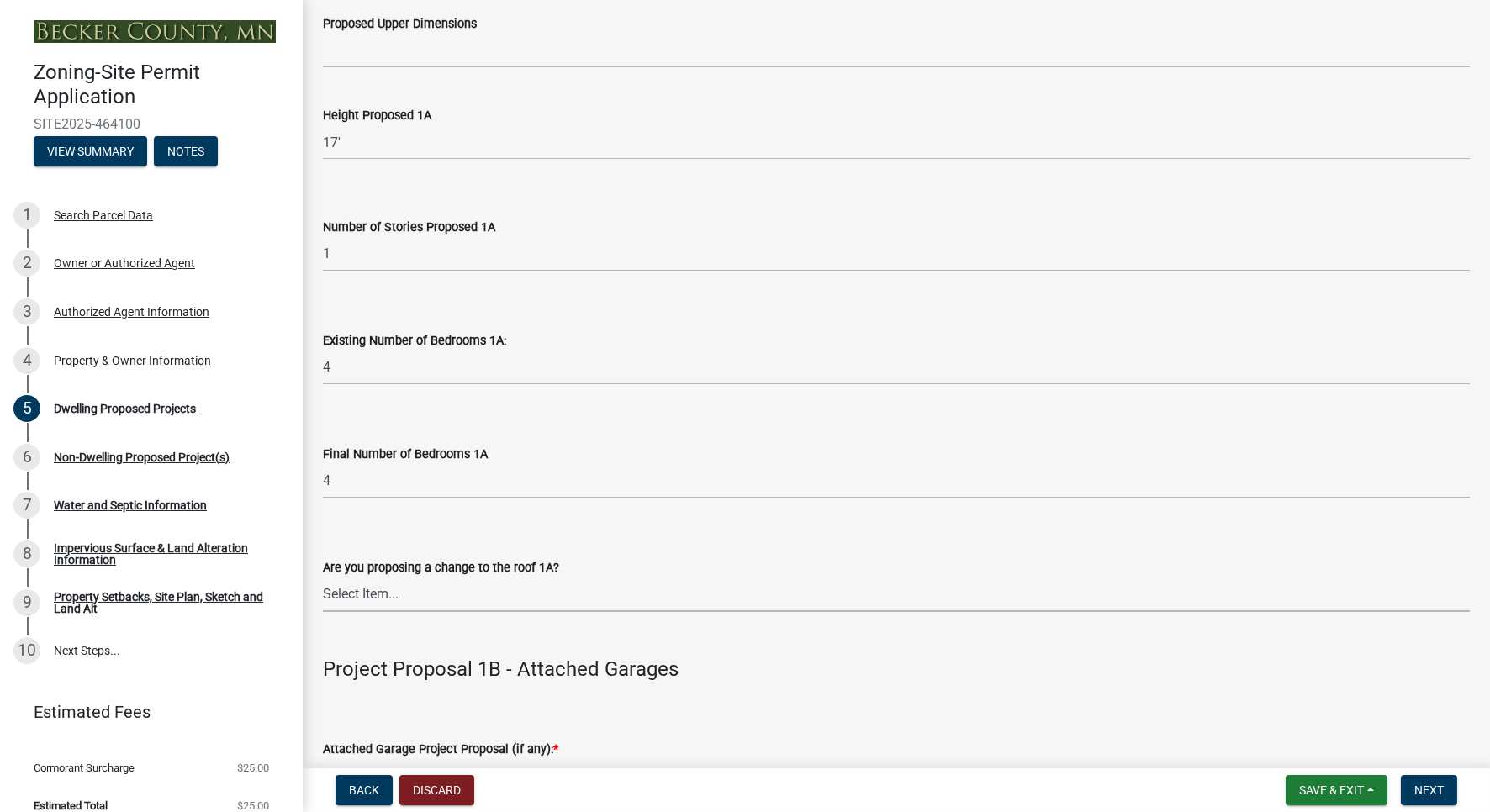
click at [322, 601] on div "Are you proposing a change to the roof 1A? Select Item... N/A Yes No" at bounding box center [896, 562] width 1172 height 99
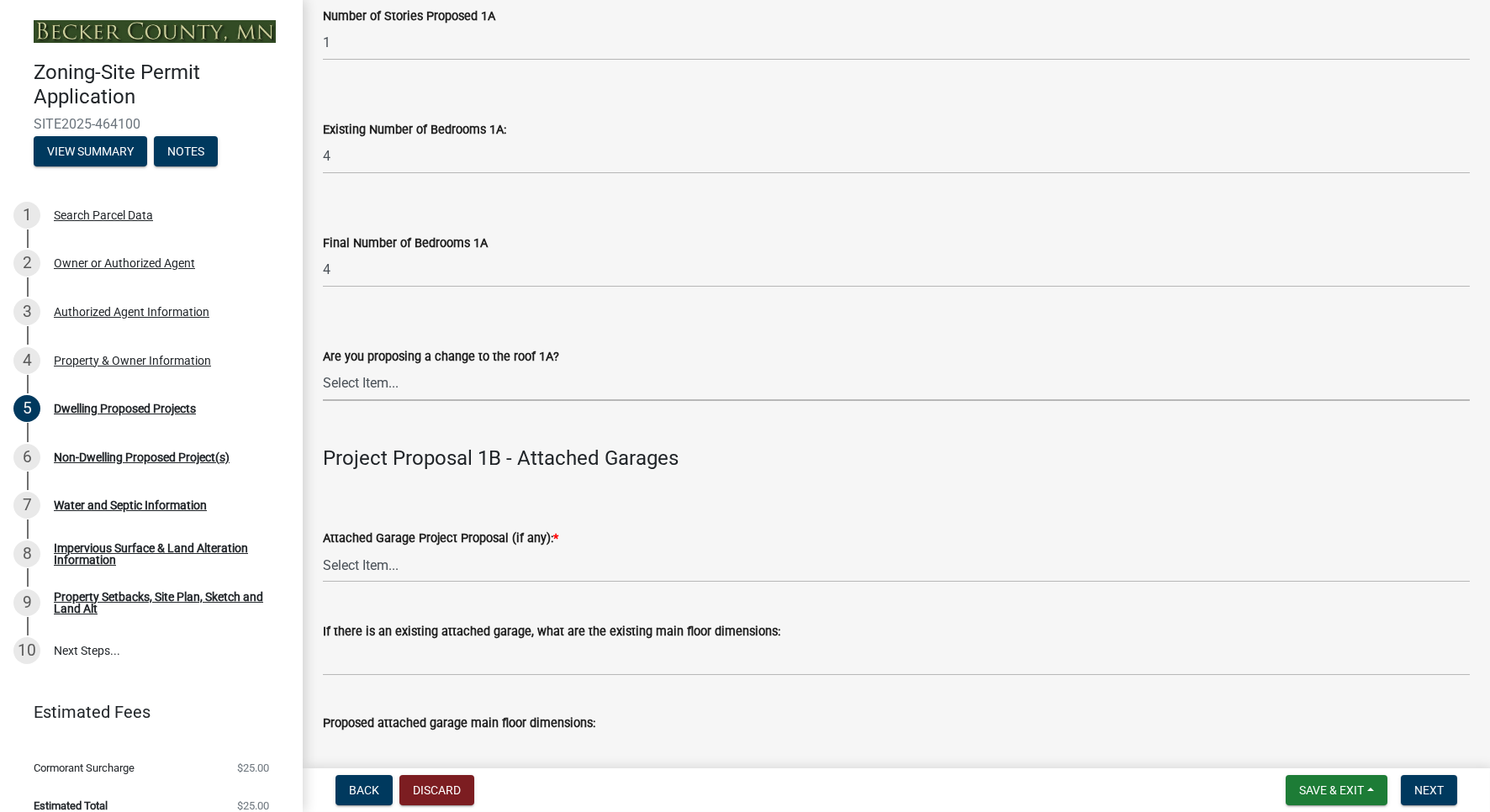
scroll to position [1501, 0]
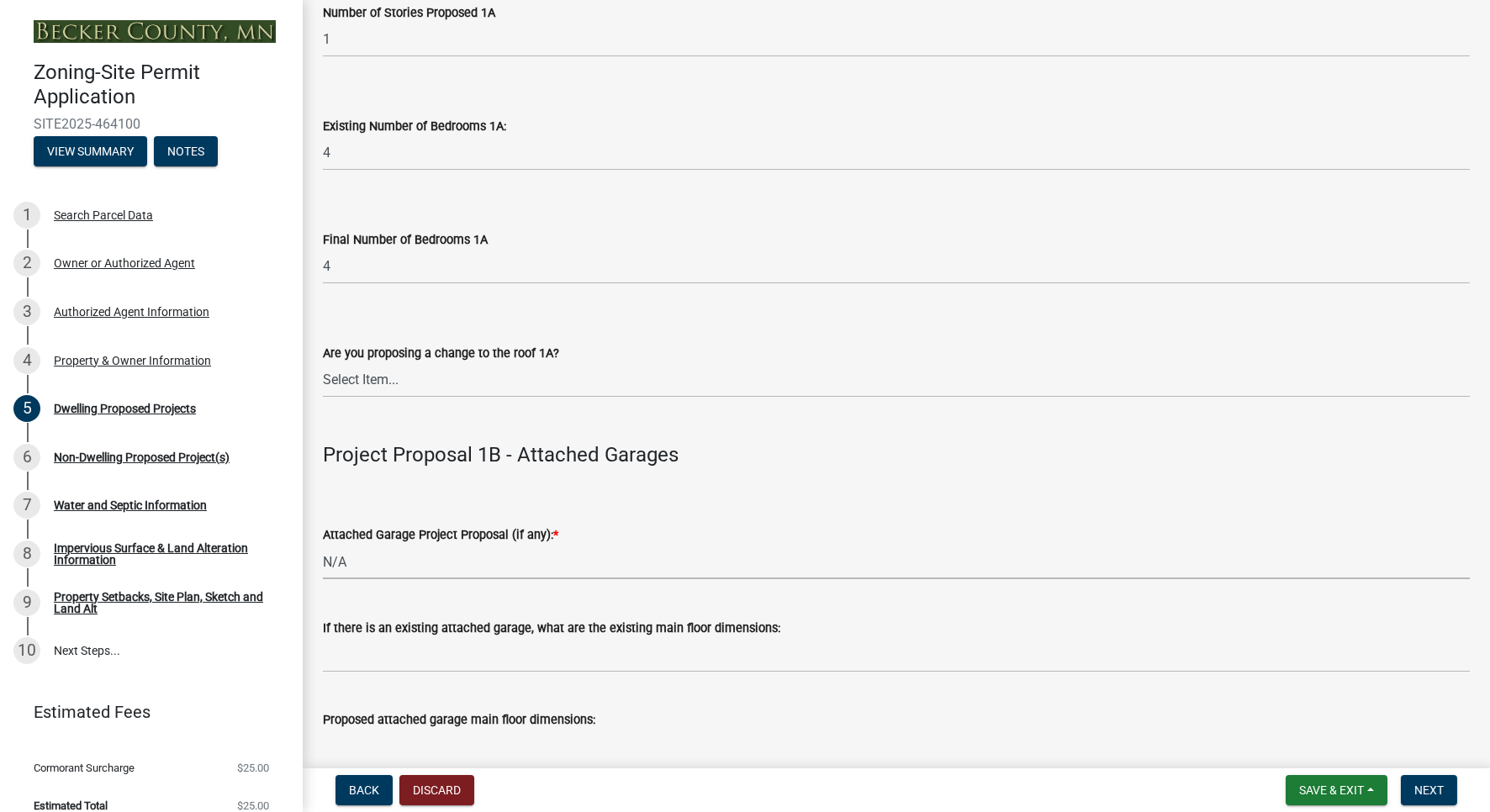
click option "N/A" at bounding box center [0, 0] width 0 height 0
select select "11c1c089-3b44-43c0-9549-3c9eeea2451f"
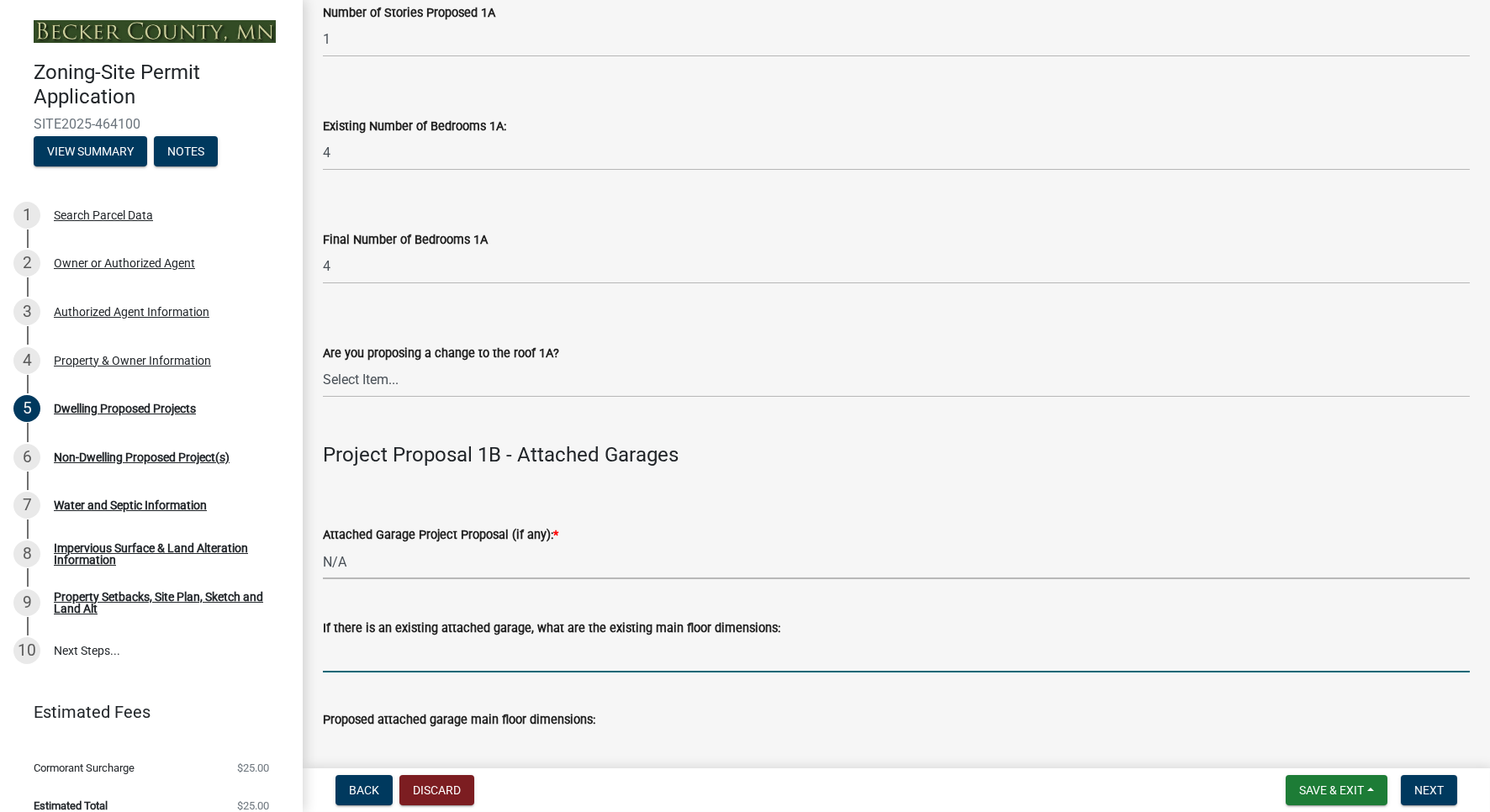
click at [477, 669] on input "If there is an existing attached garage, what are the existing main floor dimen…" at bounding box center [896, 655] width 1146 height 35
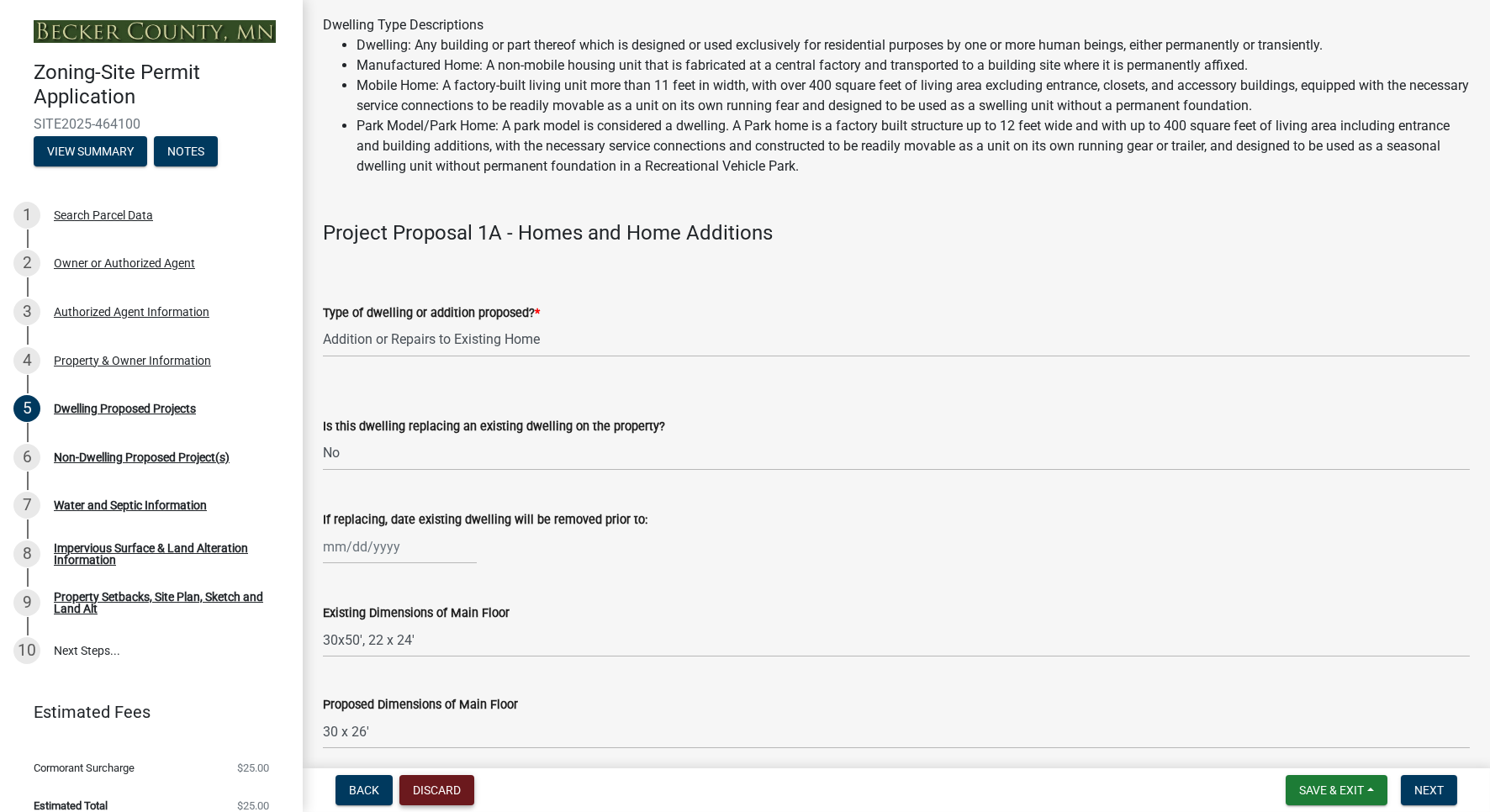
scroll to position [143, 0]
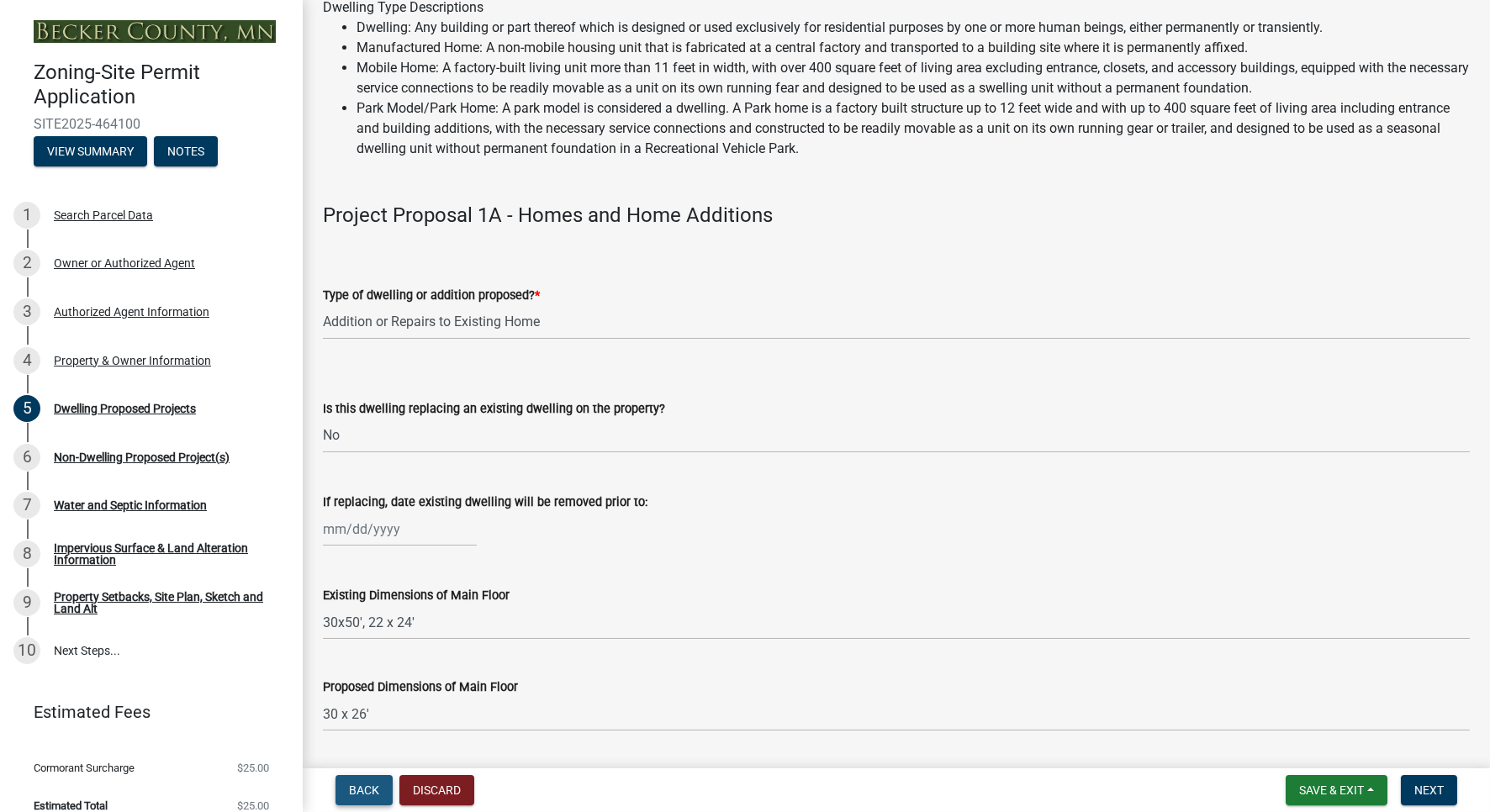
click at [360, 791] on span "Back" at bounding box center [364, 790] width 30 height 14
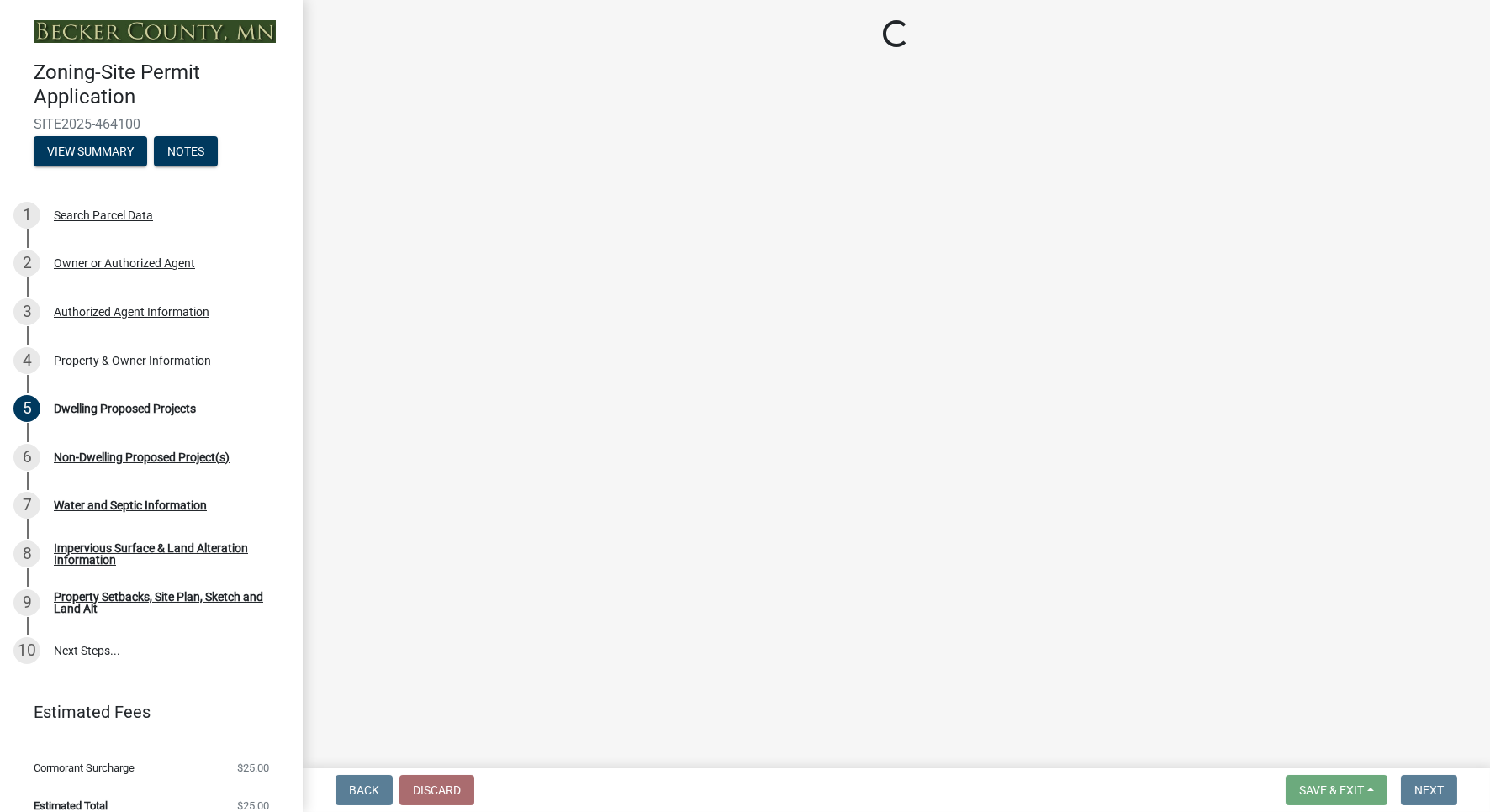
select select "2da4ad59-79e4-4897-a878-b9bb9cb10a27"
select select "951686c9-9b01-4b62-9d6a-ea2b084c9c47"
select select "f87eba17-8ed9-4ad8-aefc-fe36a3f3544b"
select select "5a5634ed-f11e-4c7b-90e1-096e6cfd17b9"
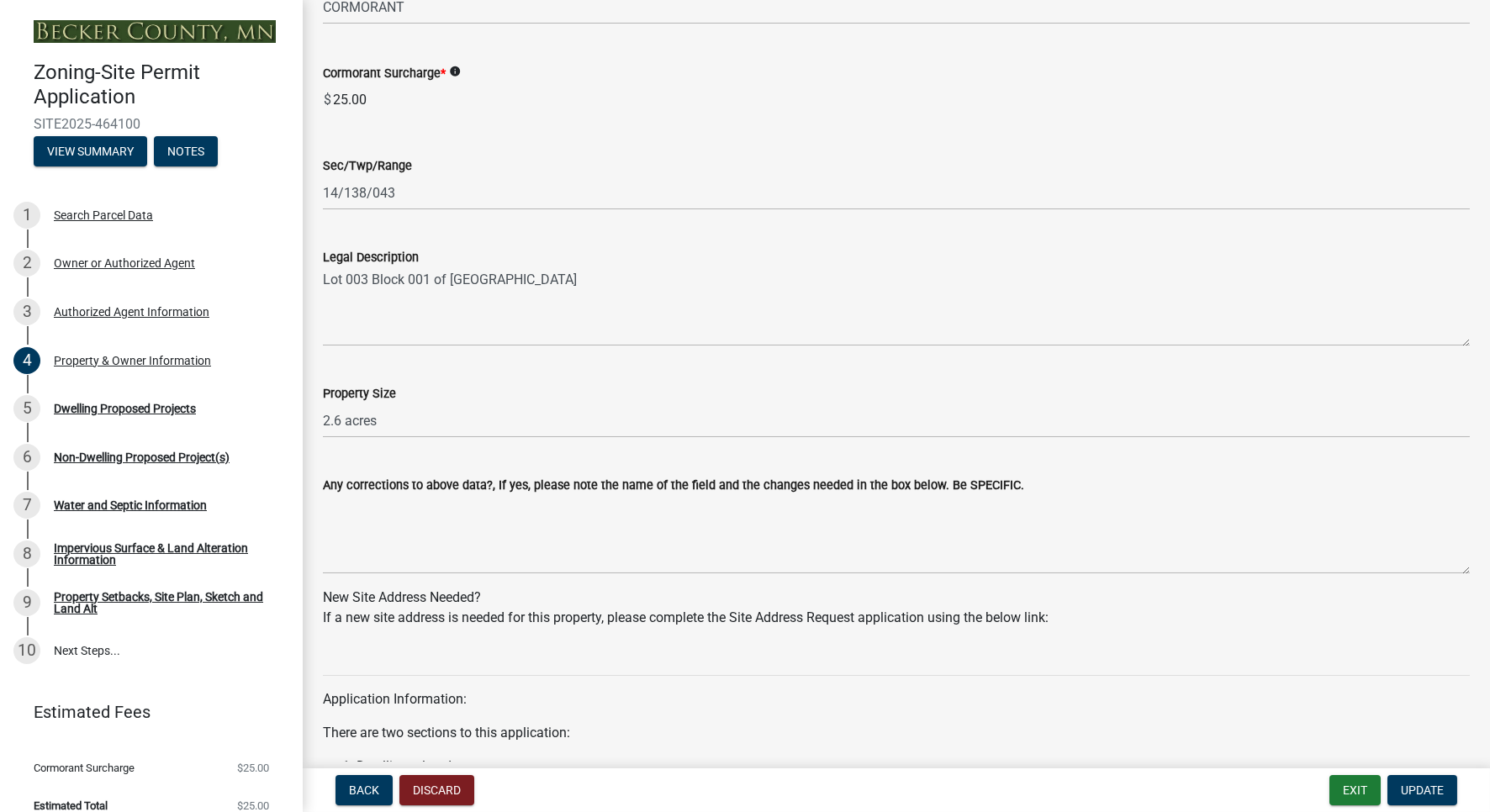
scroll to position [1470, 0]
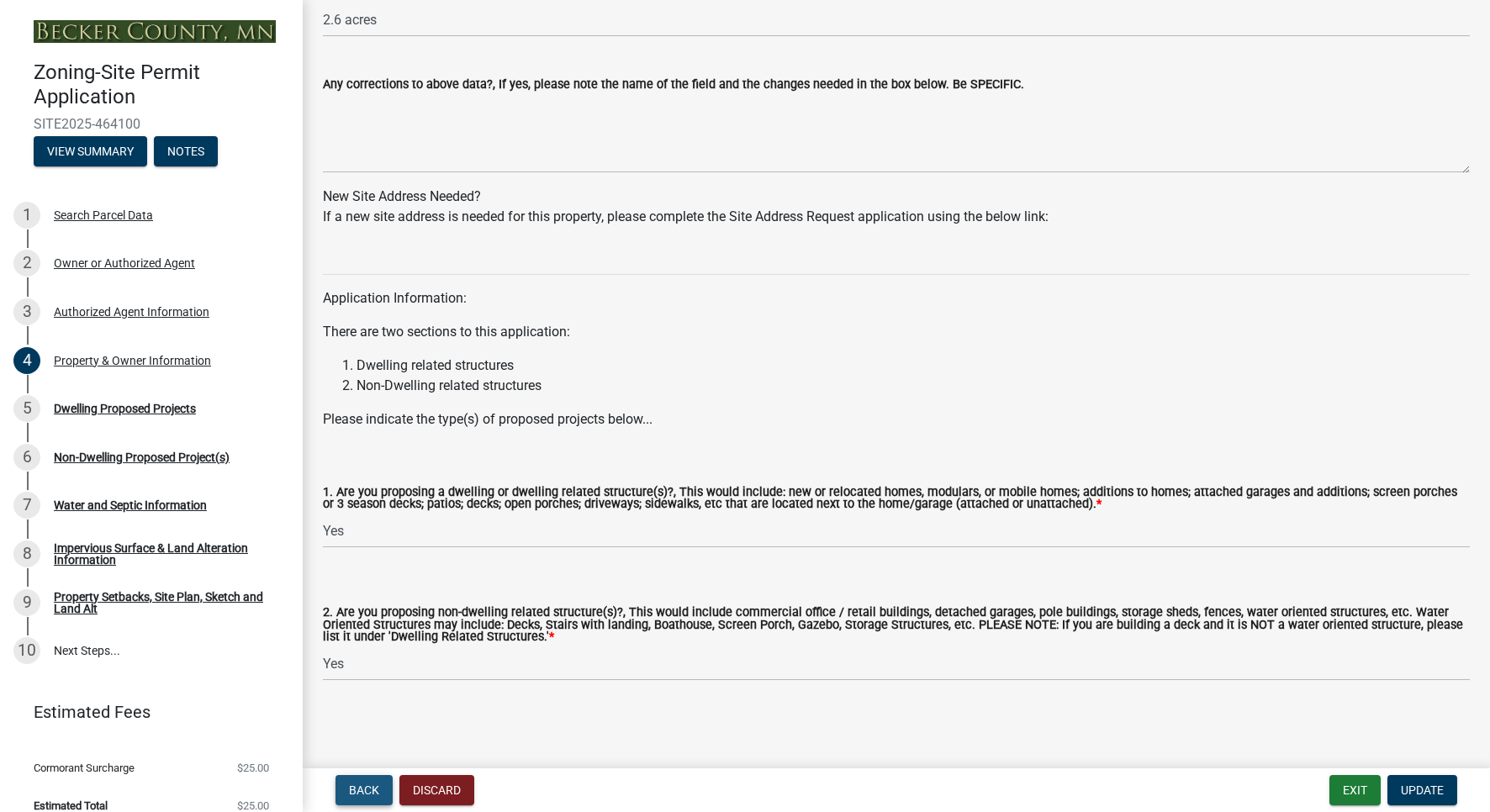
click at [358, 799] on button "Back" at bounding box center [364, 790] width 57 height 30
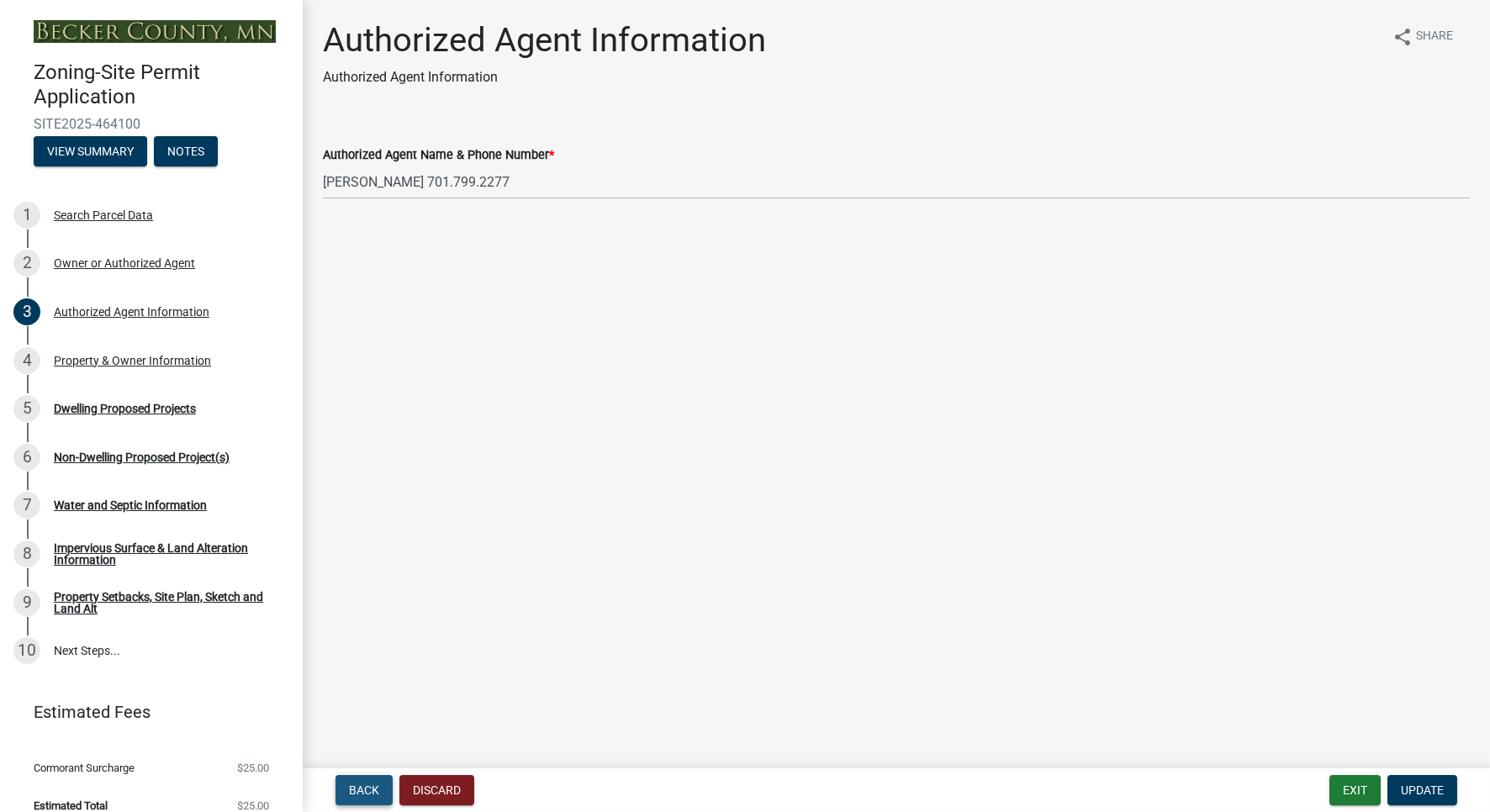
click at [349, 788] on button "Back" at bounding box center [364, 790] width 57 height 30
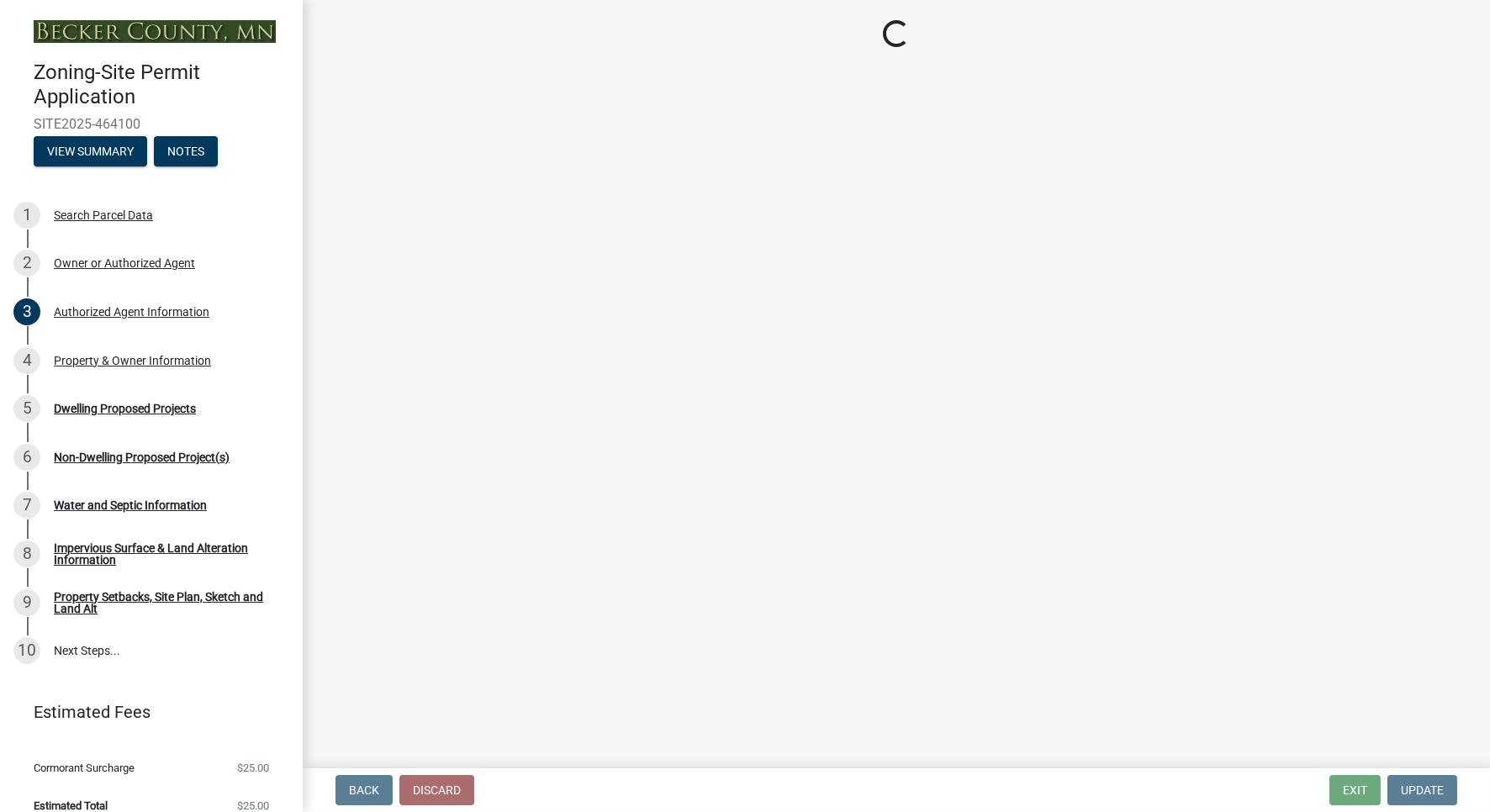
select select "059d621c-7166-4fbc-97da-2eca626821a9"
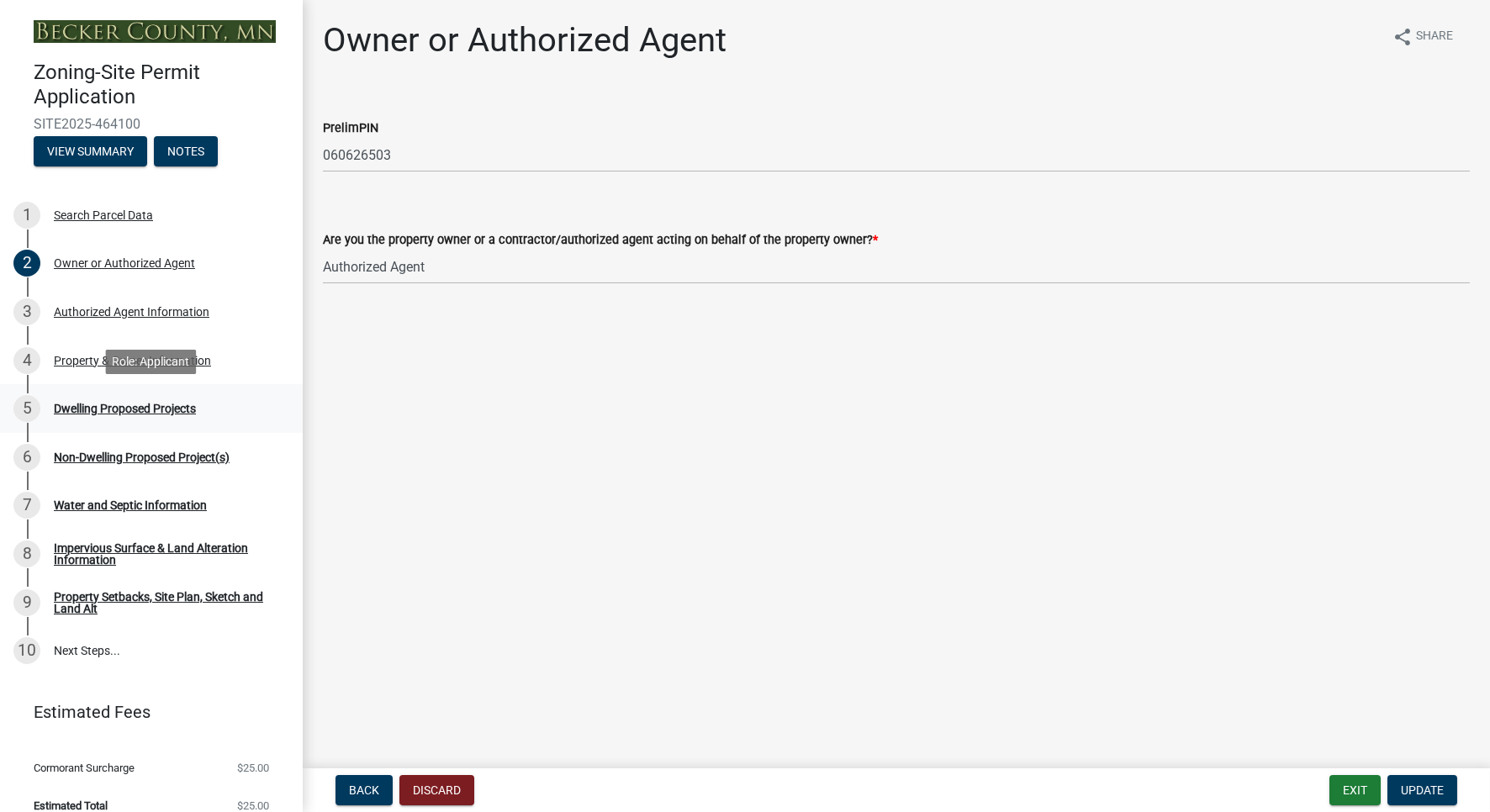
click at [102, 406] on div "Dwelling Proposed Projects" at bounding box center [125, 409] width 142 height 12
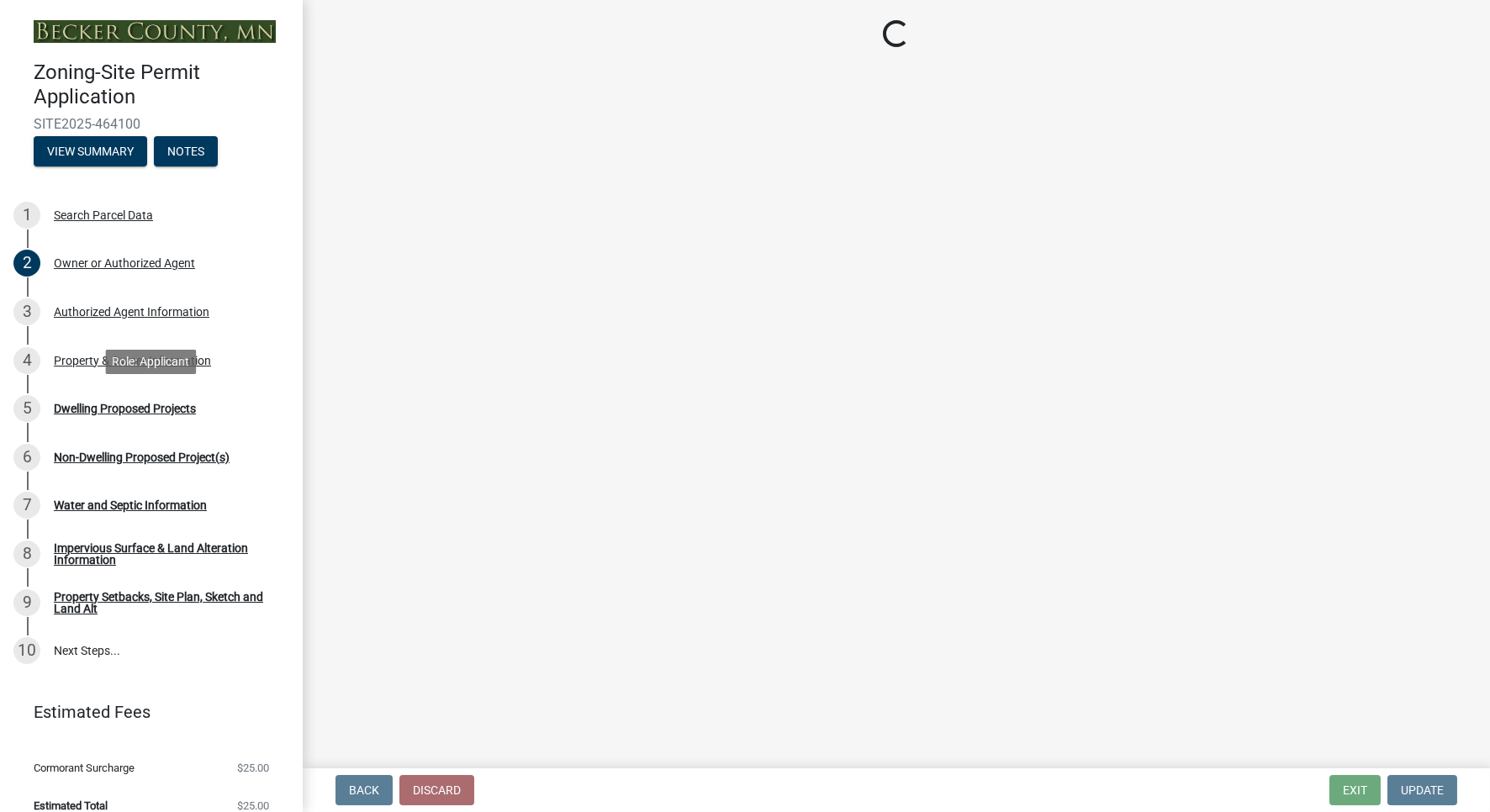
select select "b76c2e3f-c59d-4748-8205-29623accd873"
select select "566f81cc-4b3f-4ecb-9f16-a2b313352c61"
select select "03c1fec4-1fbe-4331-bc18-34e24145556f"
select select "4f5e2784-8c40-49a3-b0e9-8f1a3cbab4f4"
select select "8be7f904-2243-47a1-a66e-3632d442d484"
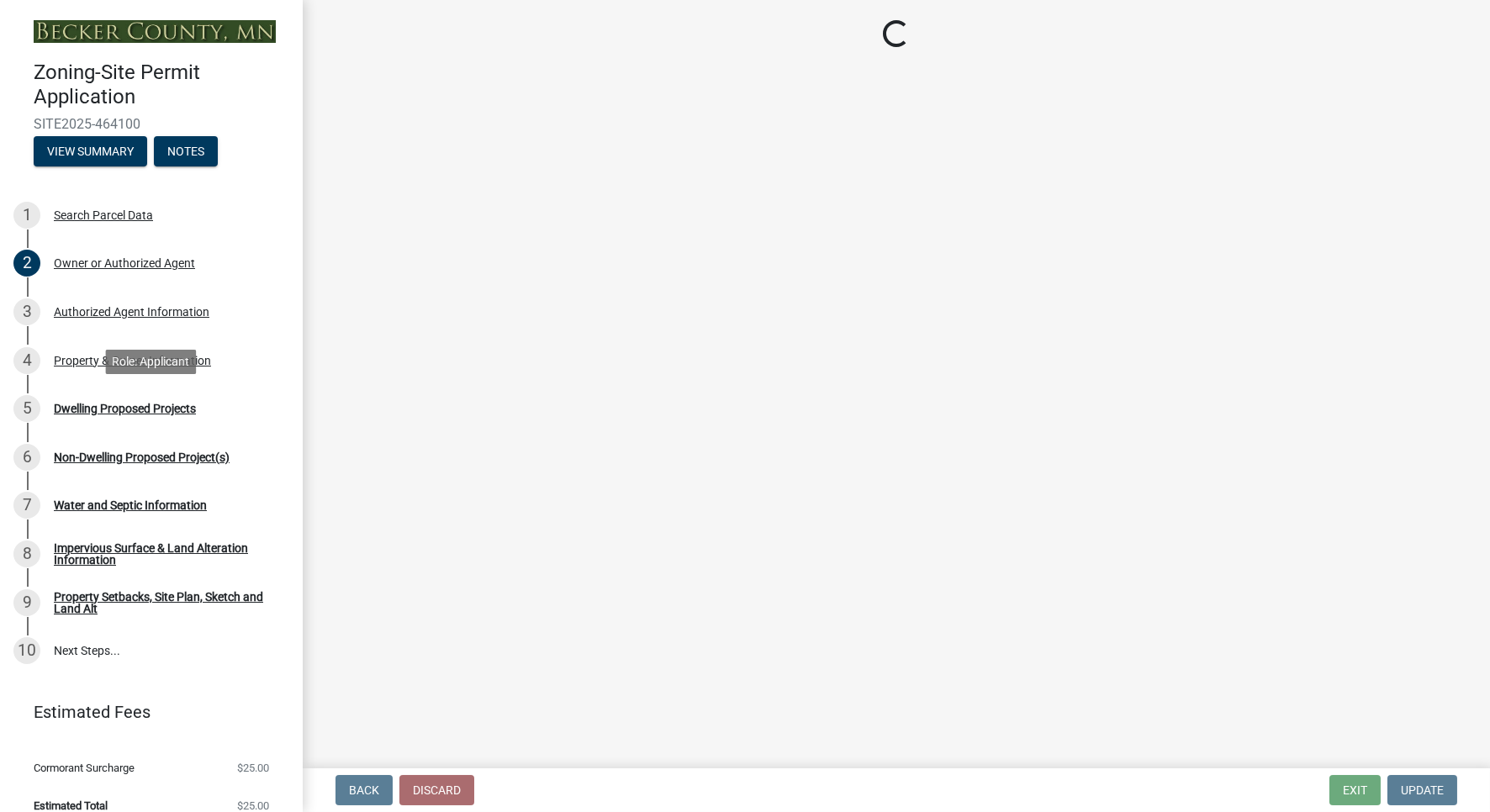
select select "247d334f-ddb5-435c-9042-0e10186c5422"
select select "11c1c089-3b44-43c0-9549-3c9eeea2451f"
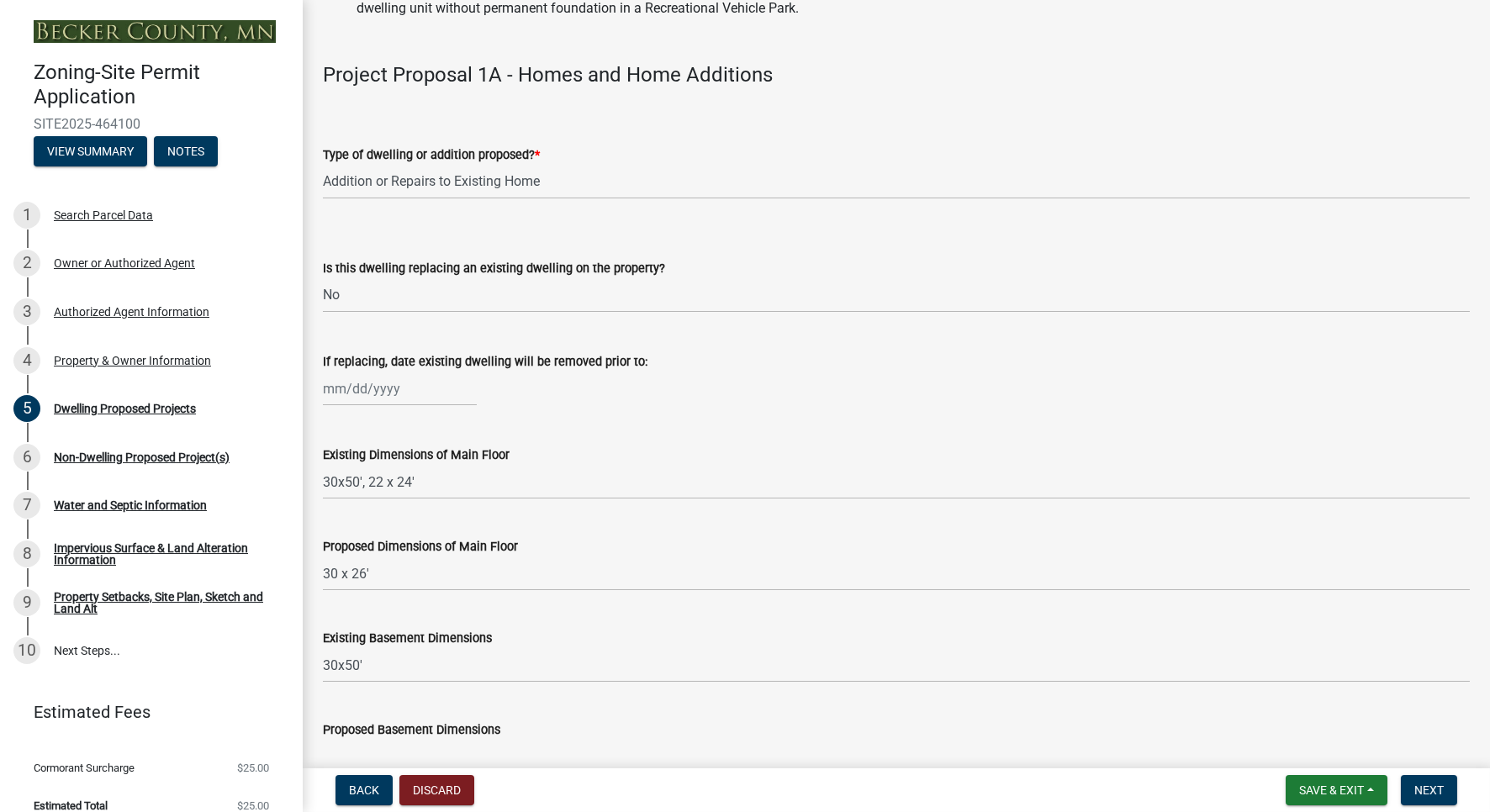
scroll to position [296, 0]
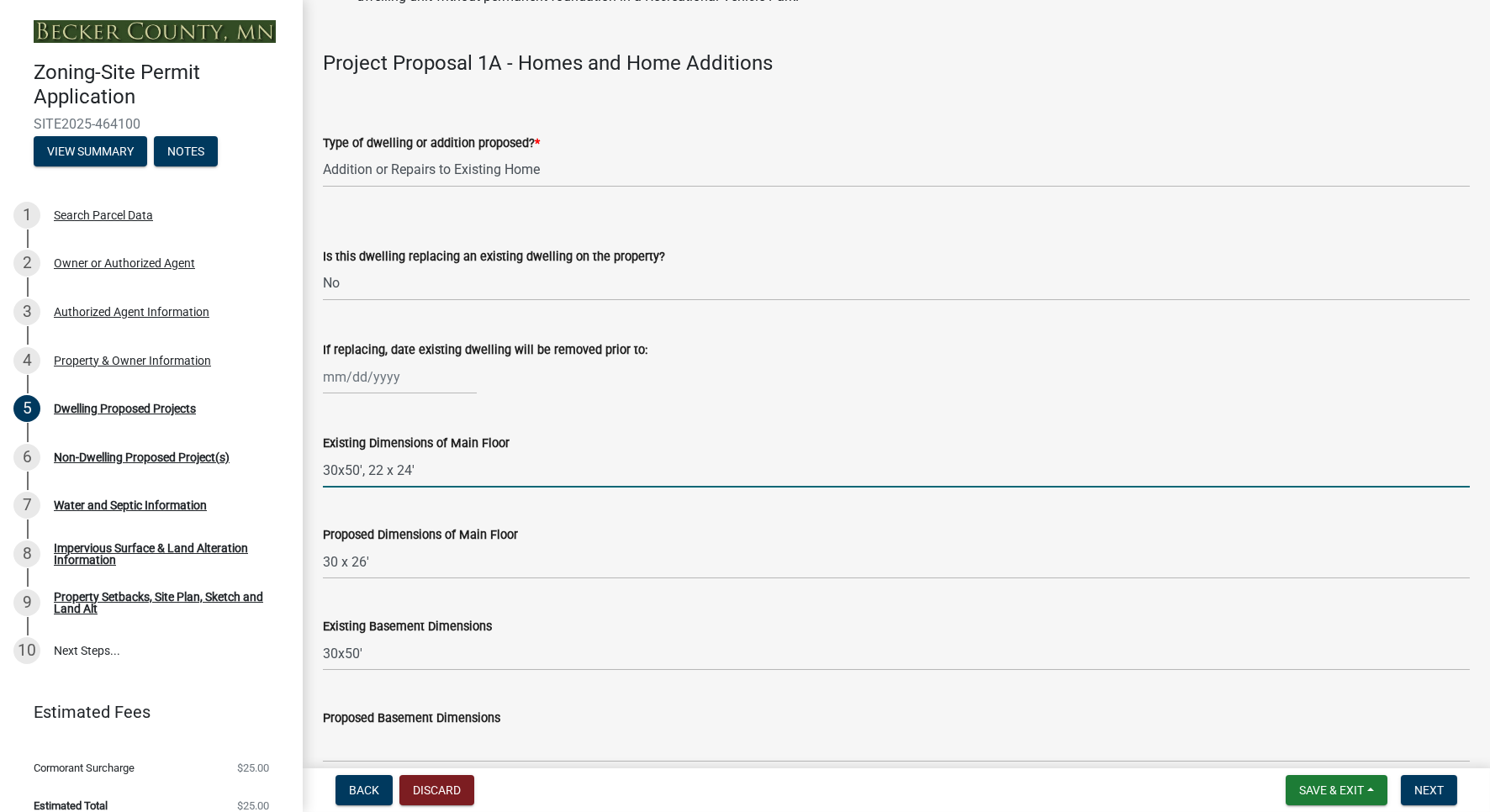
drag, startPoint x: 370, startPoint y: 473, endPoint x: 474, endPoint y: 475, distance: 104.0
click at [474, 475] on input "30x50', 22 x 24'" at bounding box center [896, 470] width 1146 height 35
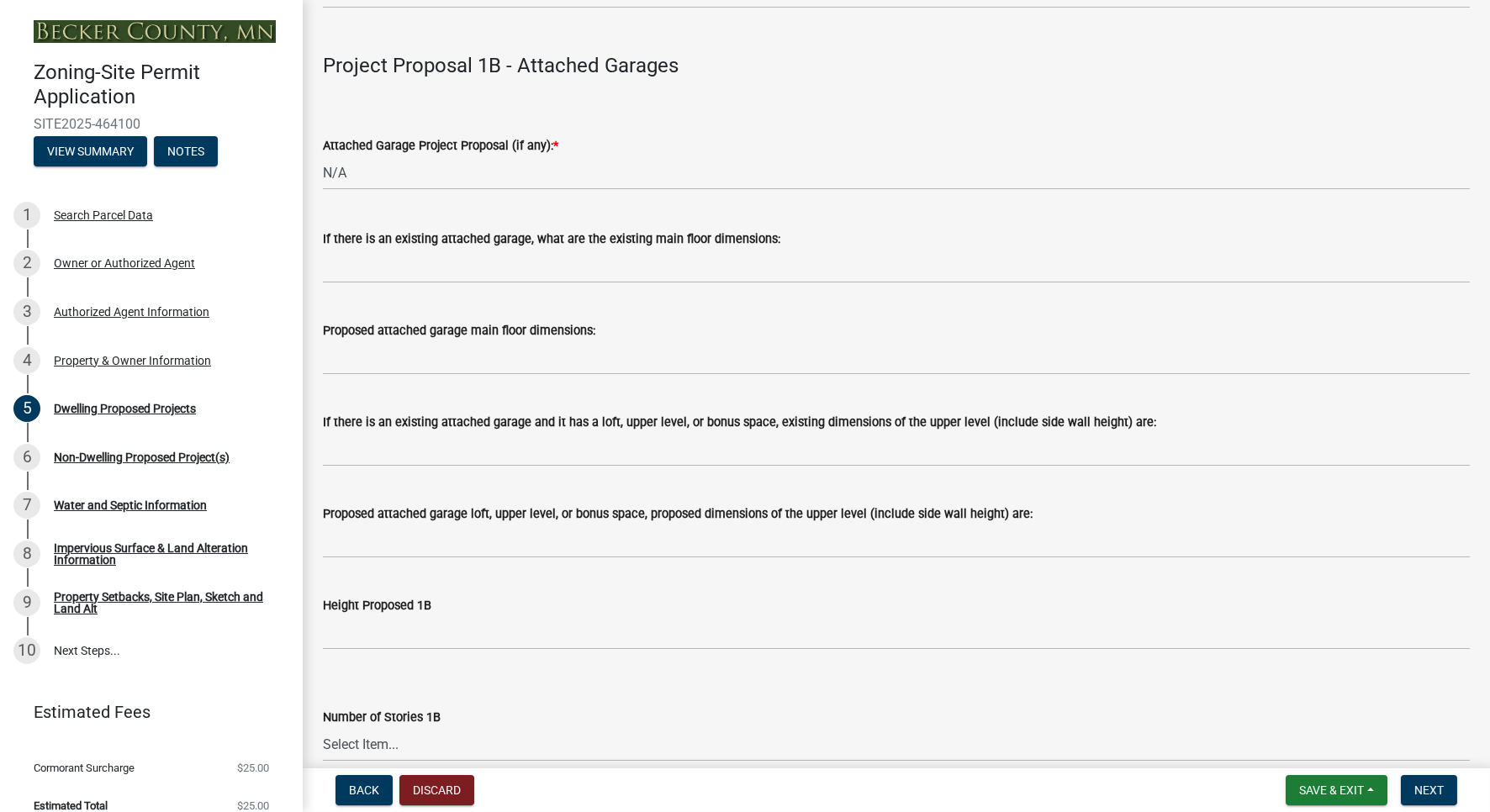
scroll to position [1891, 0]
type input "30x50'"
click at [461, 277] on input "If there is an existing attached garage, what are the existing main floor dimen…" at bounding box center [896, 265] width 1146 height 35
click at [379, 268] on input "If there is an existing attached garage, what are the existing main floor dimen…" at bounding box center [896, 265] width 1146 height 35
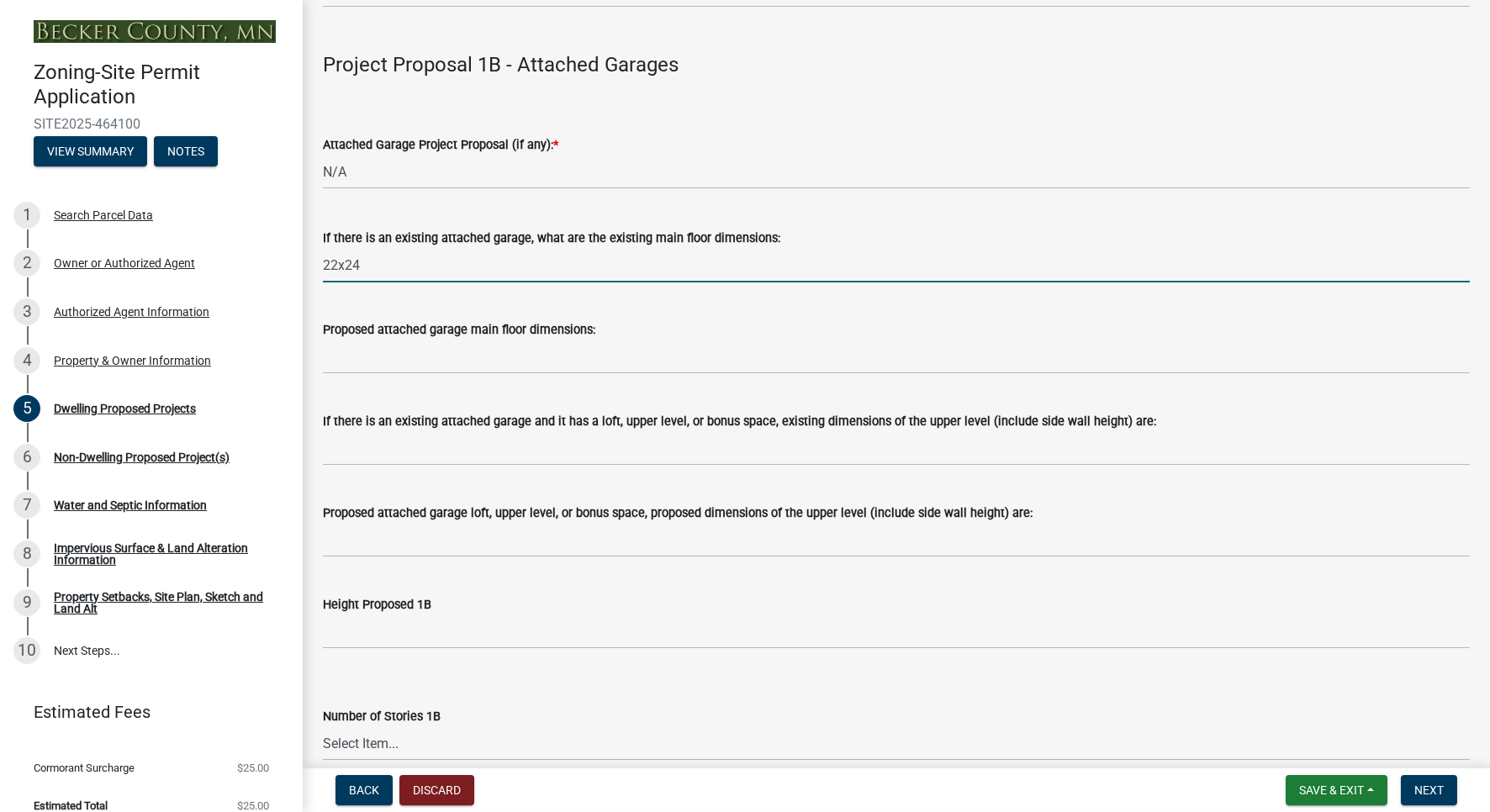
type input "22x24"
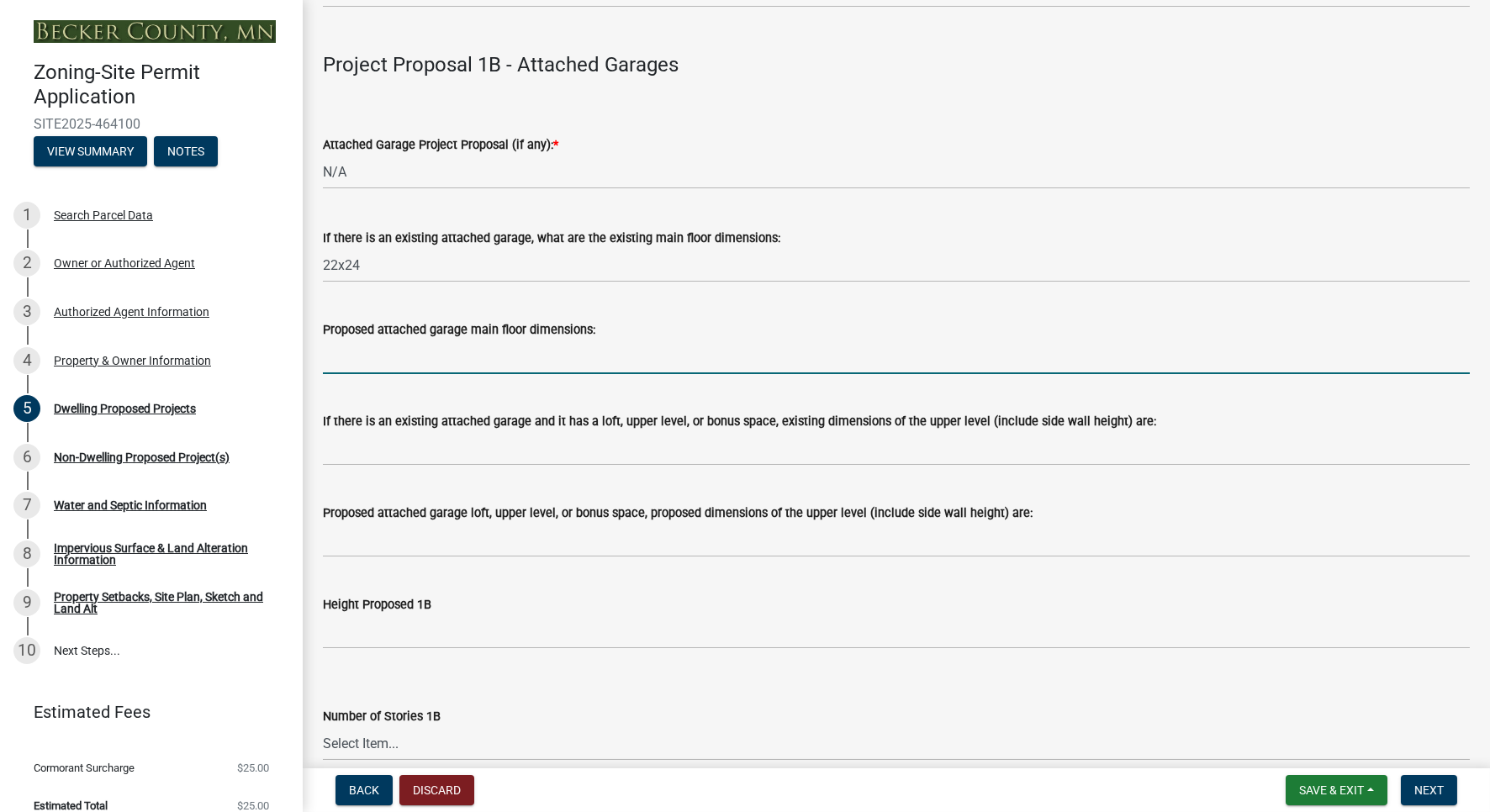
click at [458, 362] on input "Proposed attached garage main floor dimensions:" at bounding box center [896, 356] width 1146 height 35
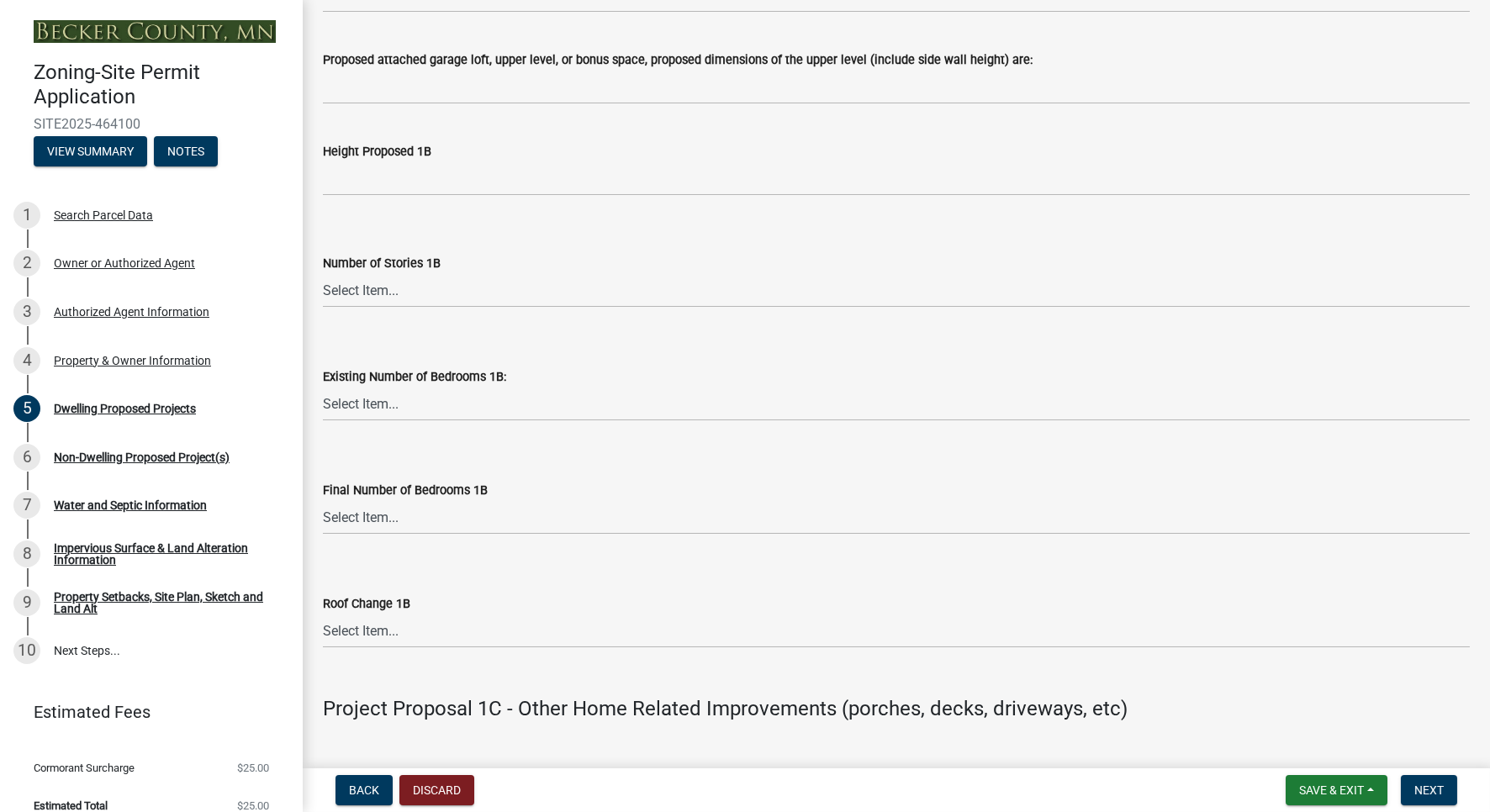
scroll to position [2368, 0]
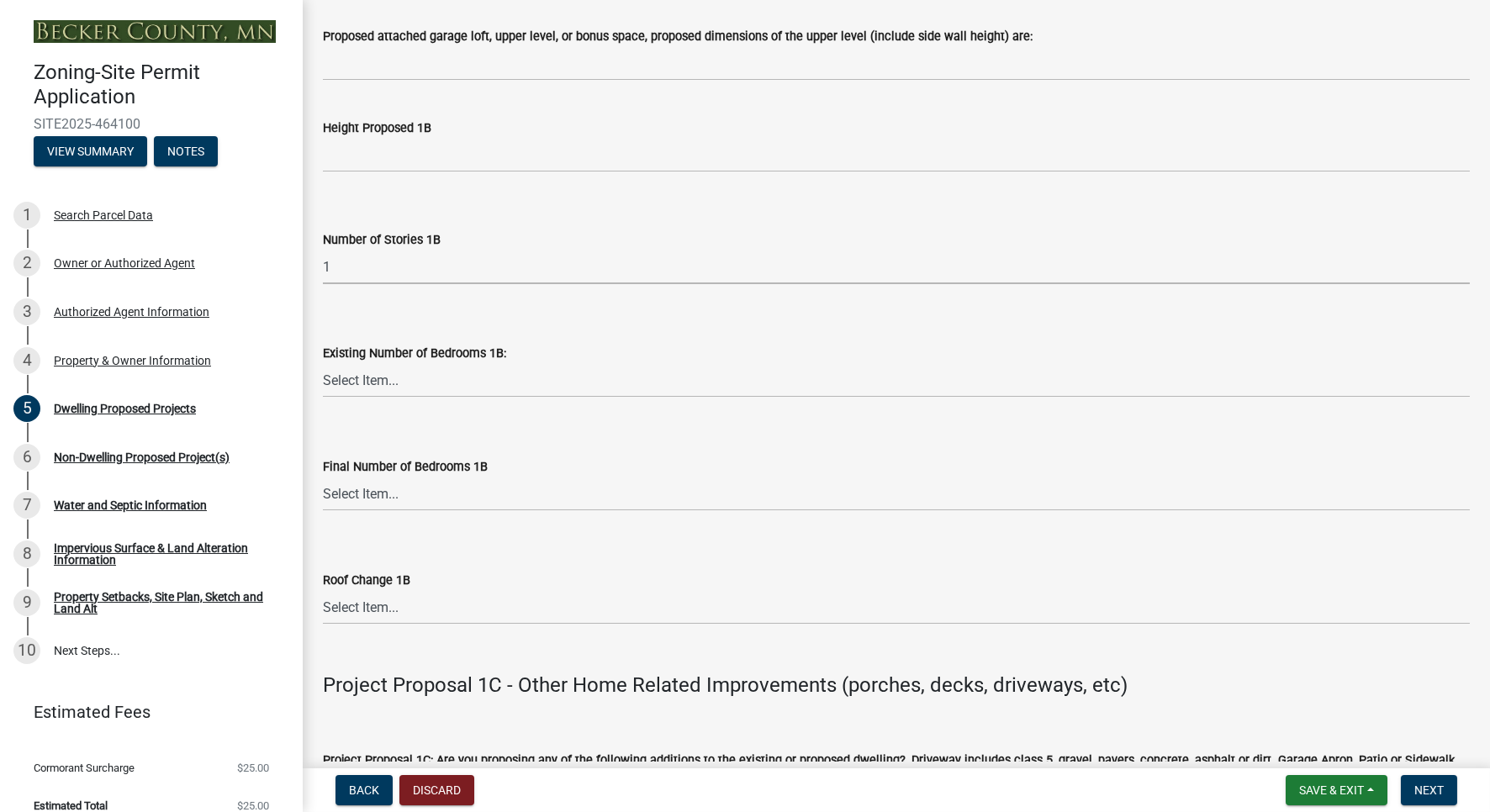
click option "1" at bounding box center [0, 0] width 0 height 0
select select "43dc438e-12cf-4fa6-b4ef-a236ffc627d7"
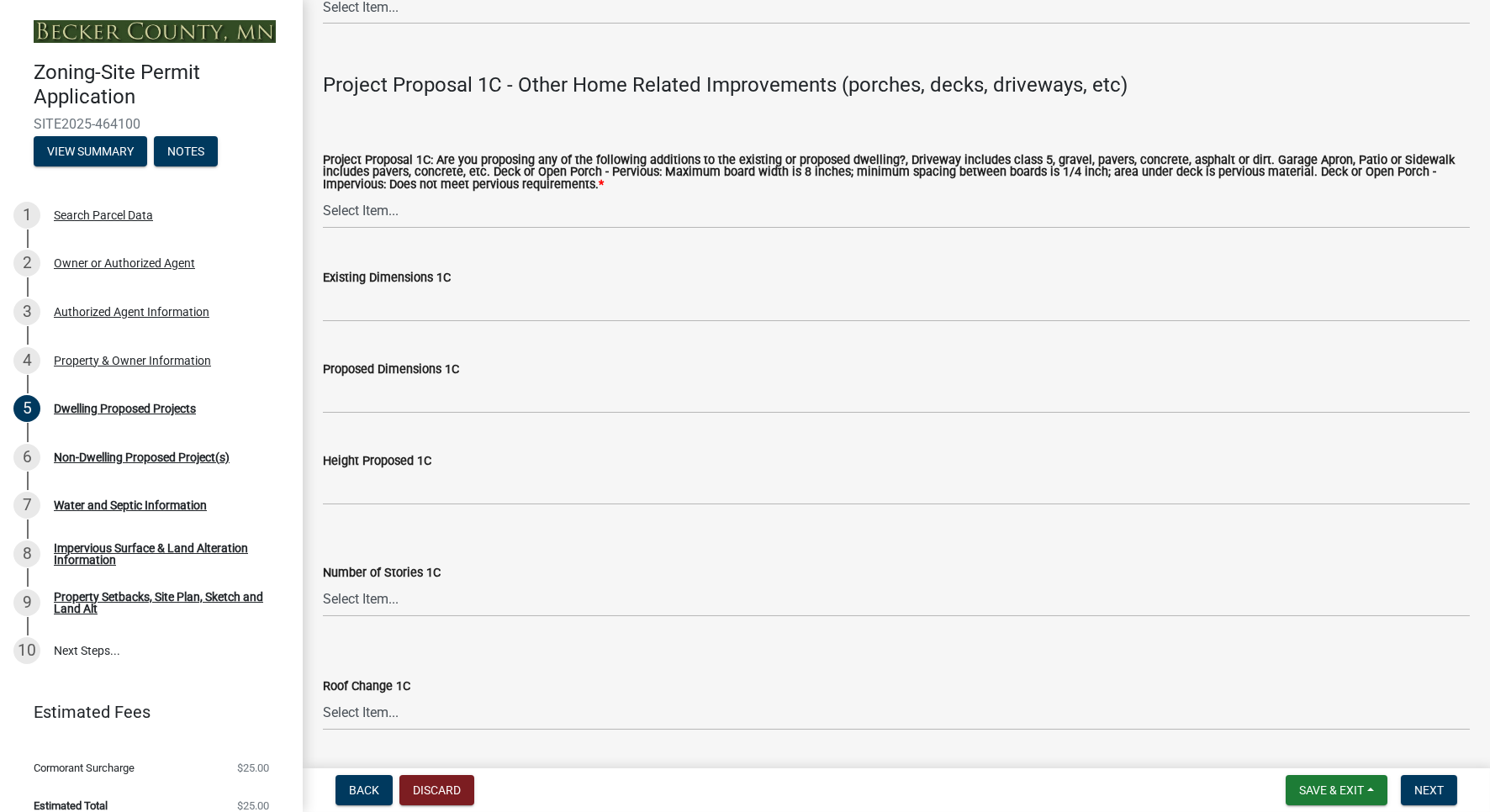
scroll to position [2969, 0]
